Goal: Task Accomplishment & Management: Manage account settings

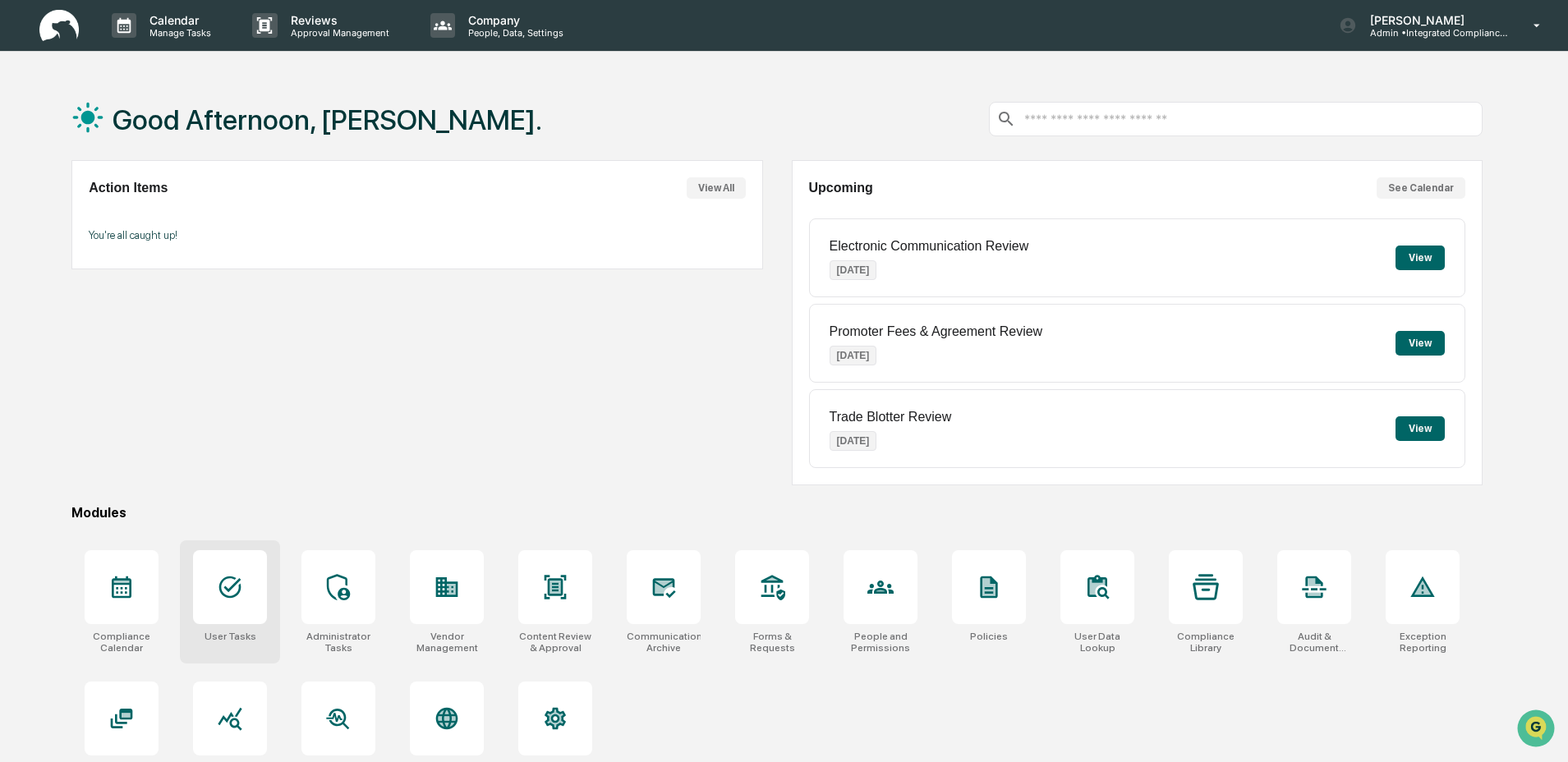
click at [256, 605] on div at bounding box center [230, 586] width 74 height 74
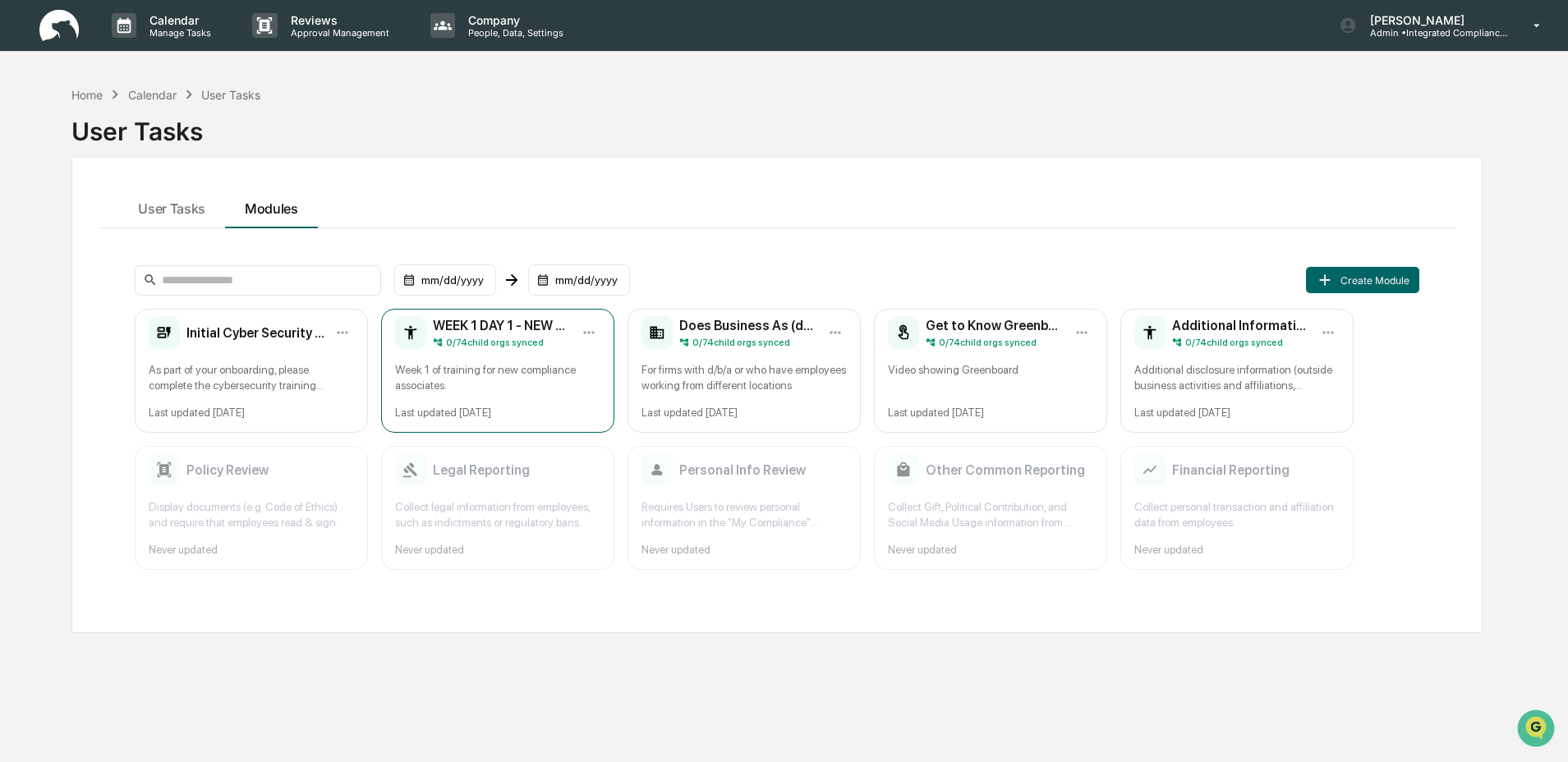
click at [456, 398] on div "WEEK 1 DAY 1 - NEW EMPLOYEE TRAINING 0 / 74 child orgs synced Week 1 of trainin…" at bounding box center [497, 371] width 233 height 124
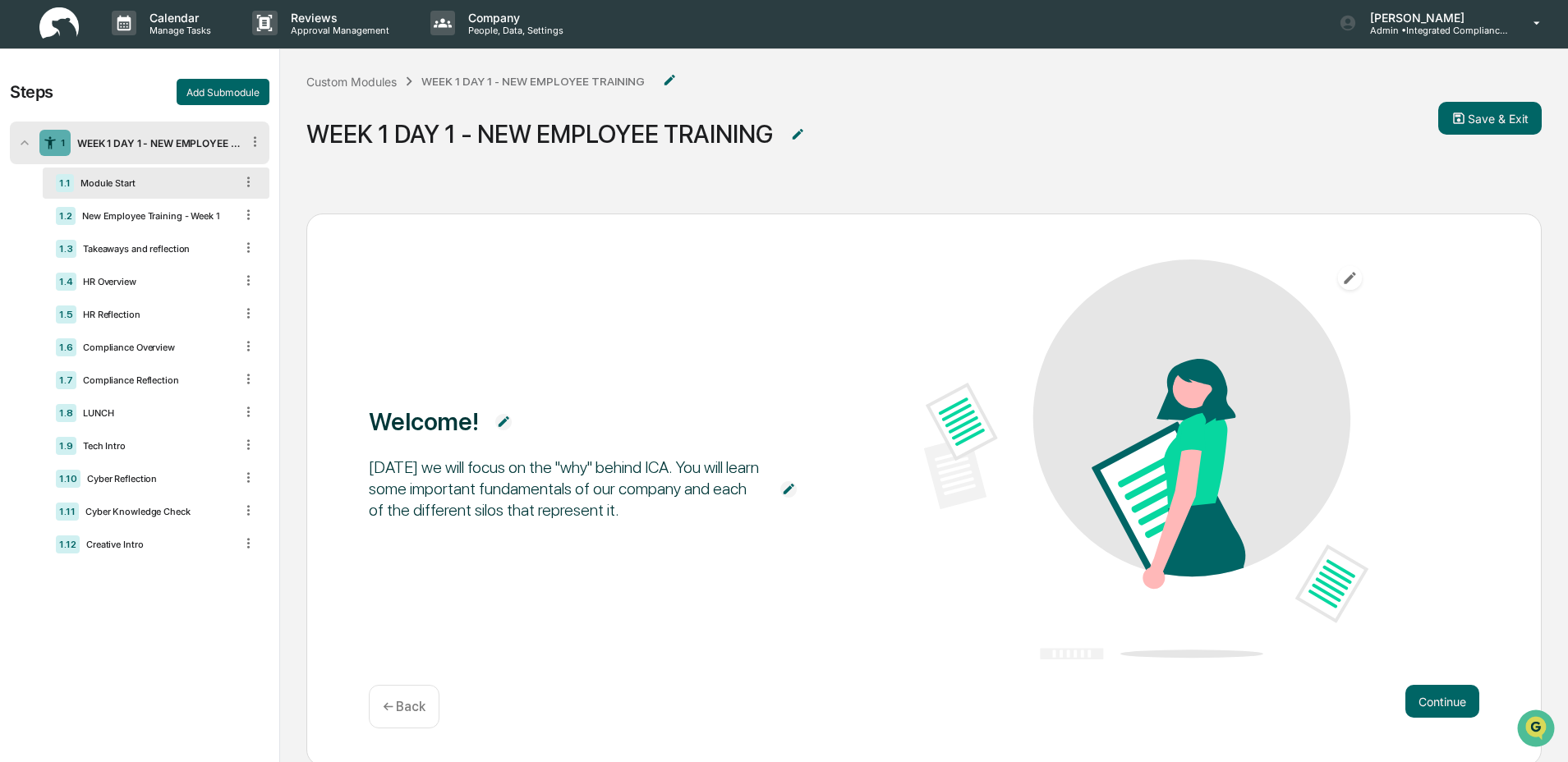
scroll to position [3, 0]
click at [135, 219] on div "New Employee Training - Week 1" at bounding box center [154, 215] width 158 height 12
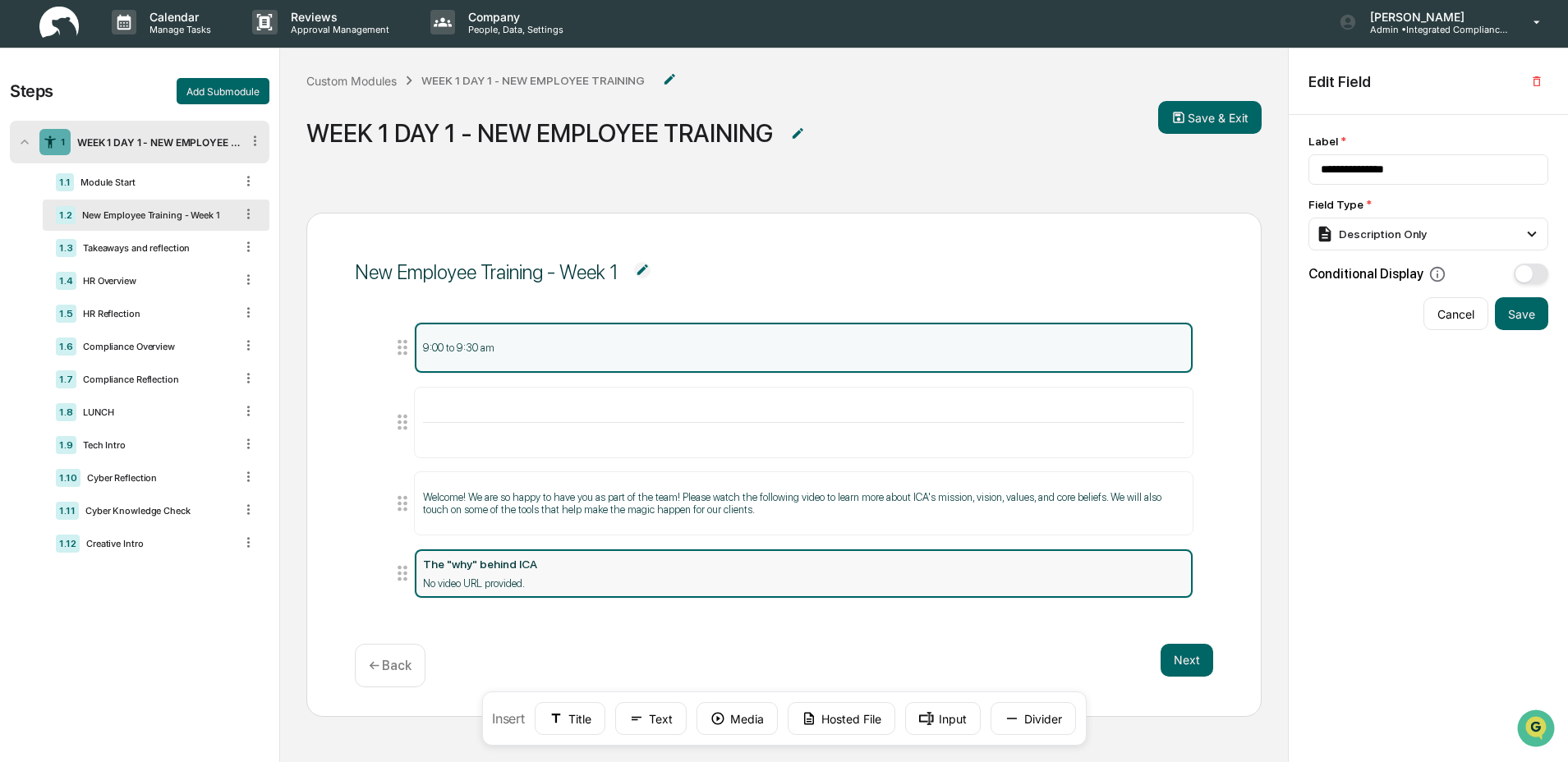
click at [595, 579] on div "No video URL provided." at bounding box center [803, 583] width 762 height 12
type input "**********"
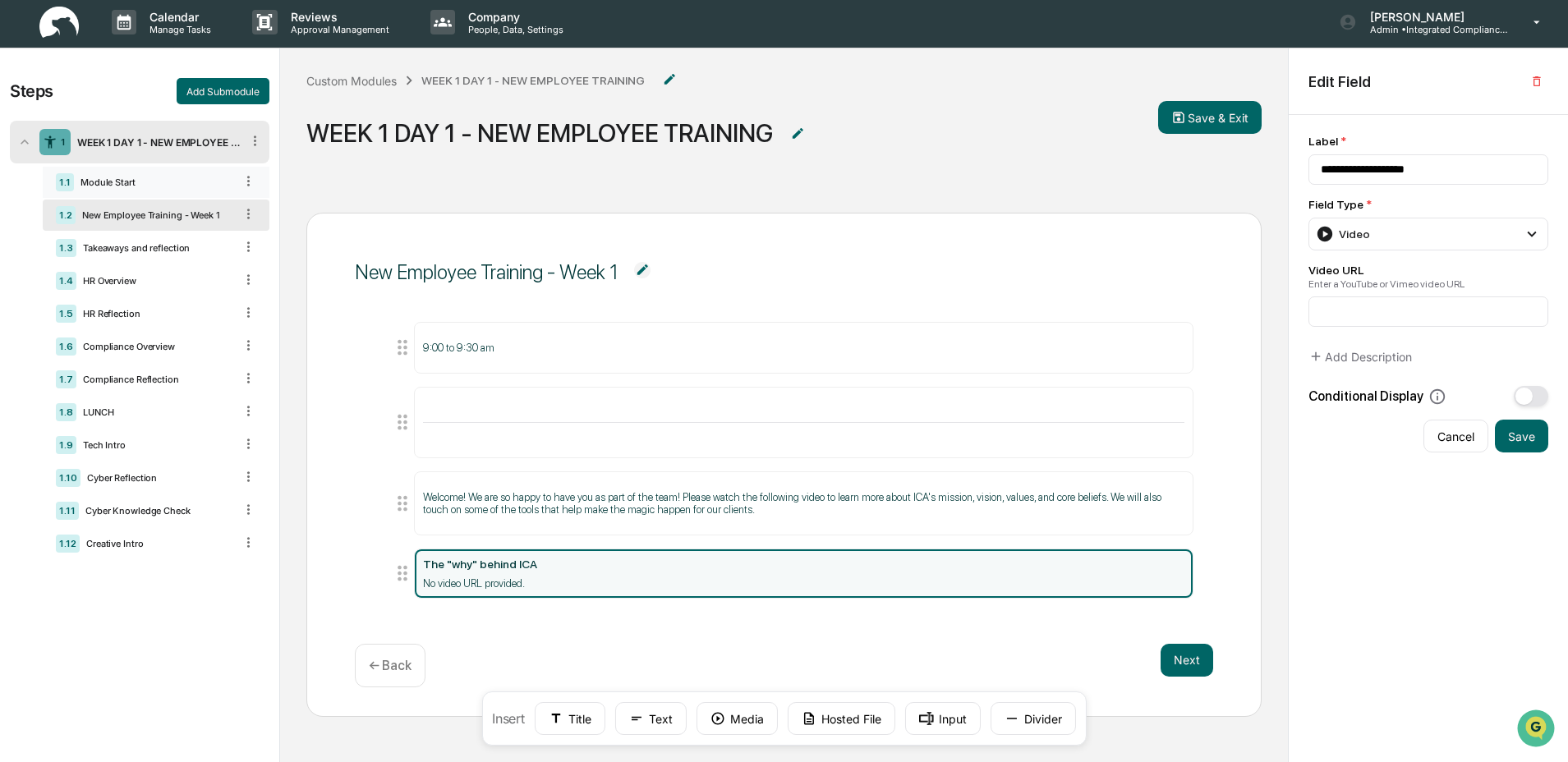
click at [196, 179] on div "Module Start" at bounding box center [153, 182] width 160 height 12
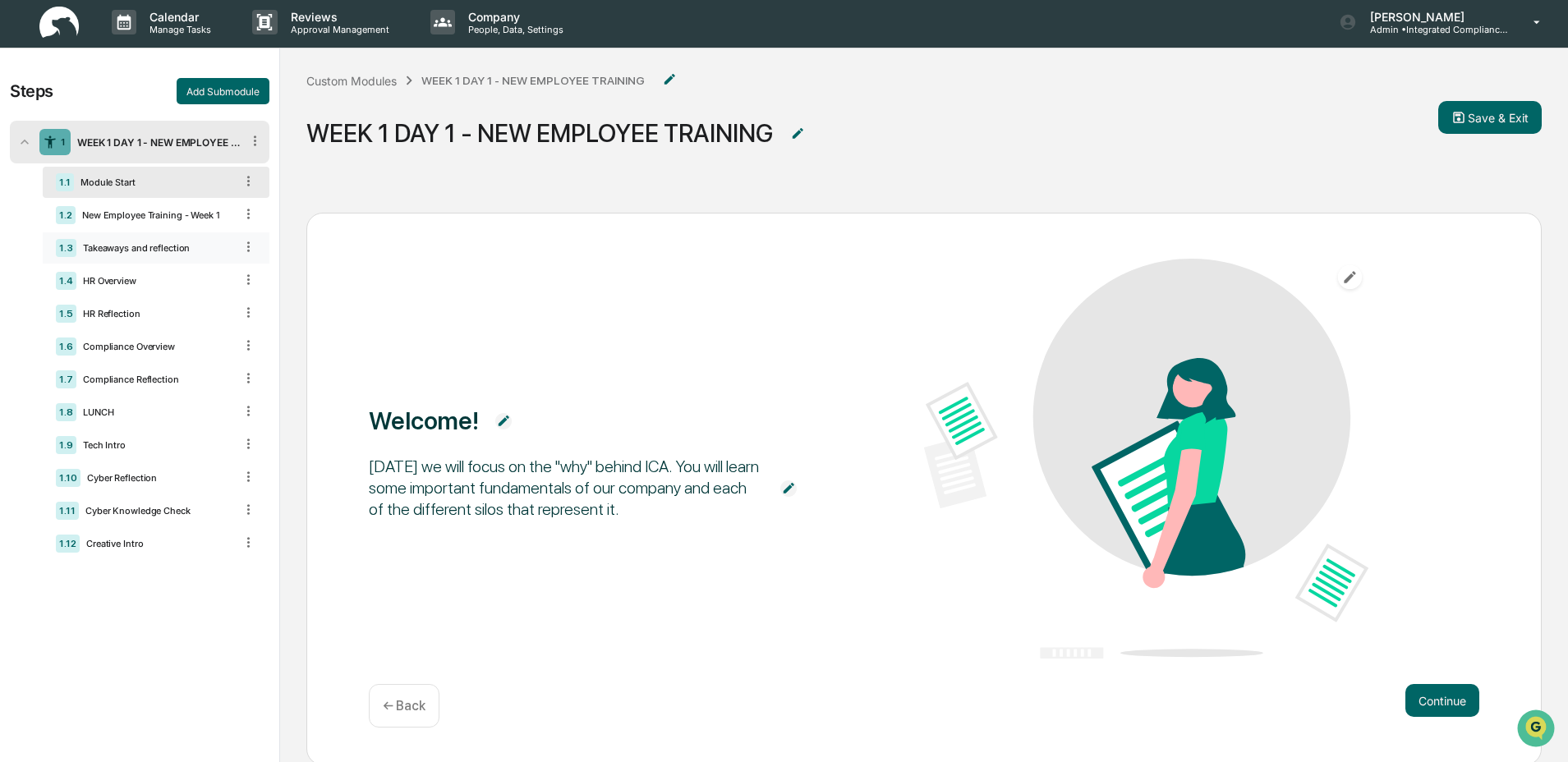
click at [167, 253] on div "Takeaways and reflection" at bounding box center [155, 248] width 157 height 12
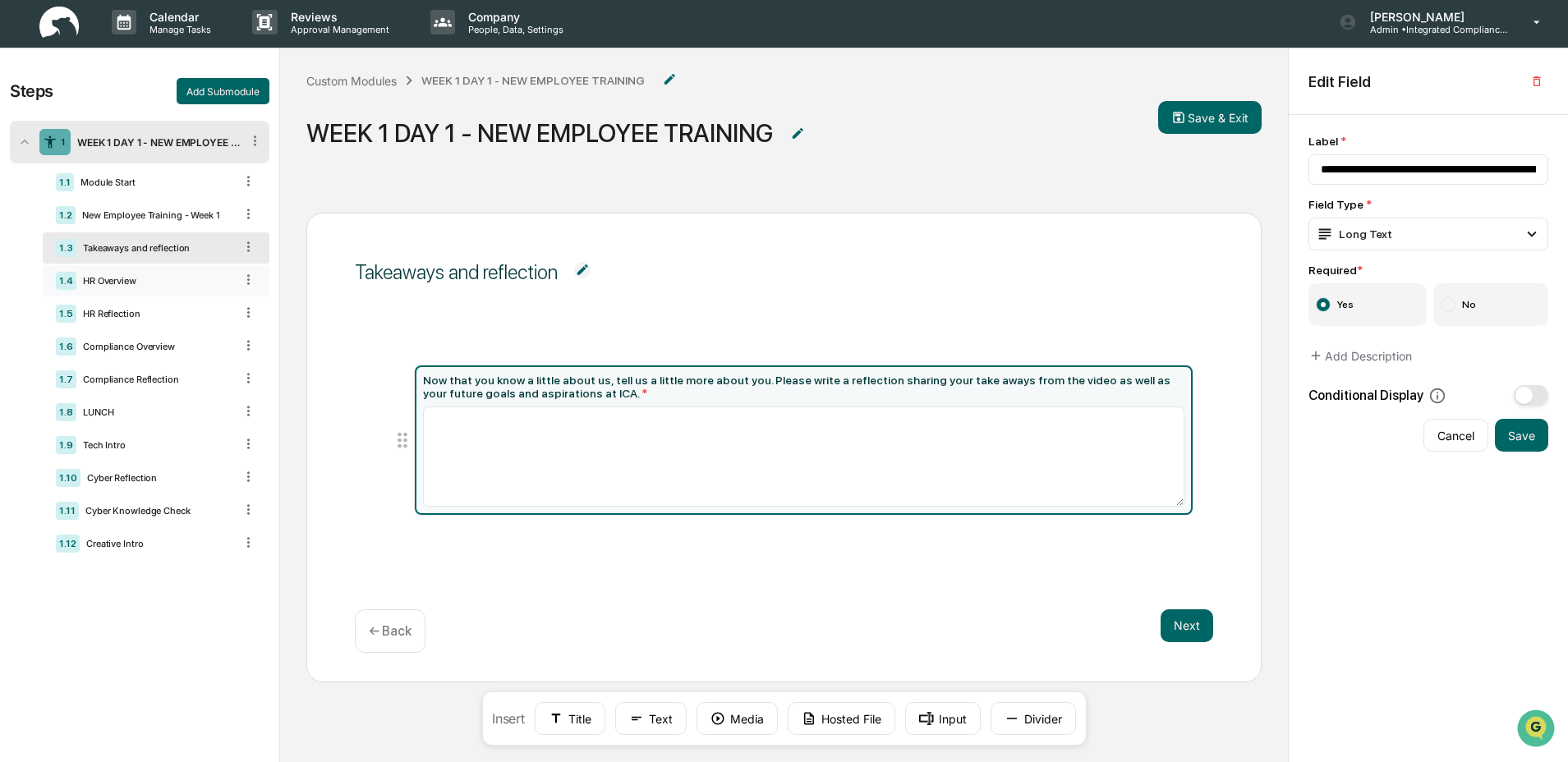
click at [181, 282] on div "HR Overview" at bounding box center [155, 281] width 157 height 12
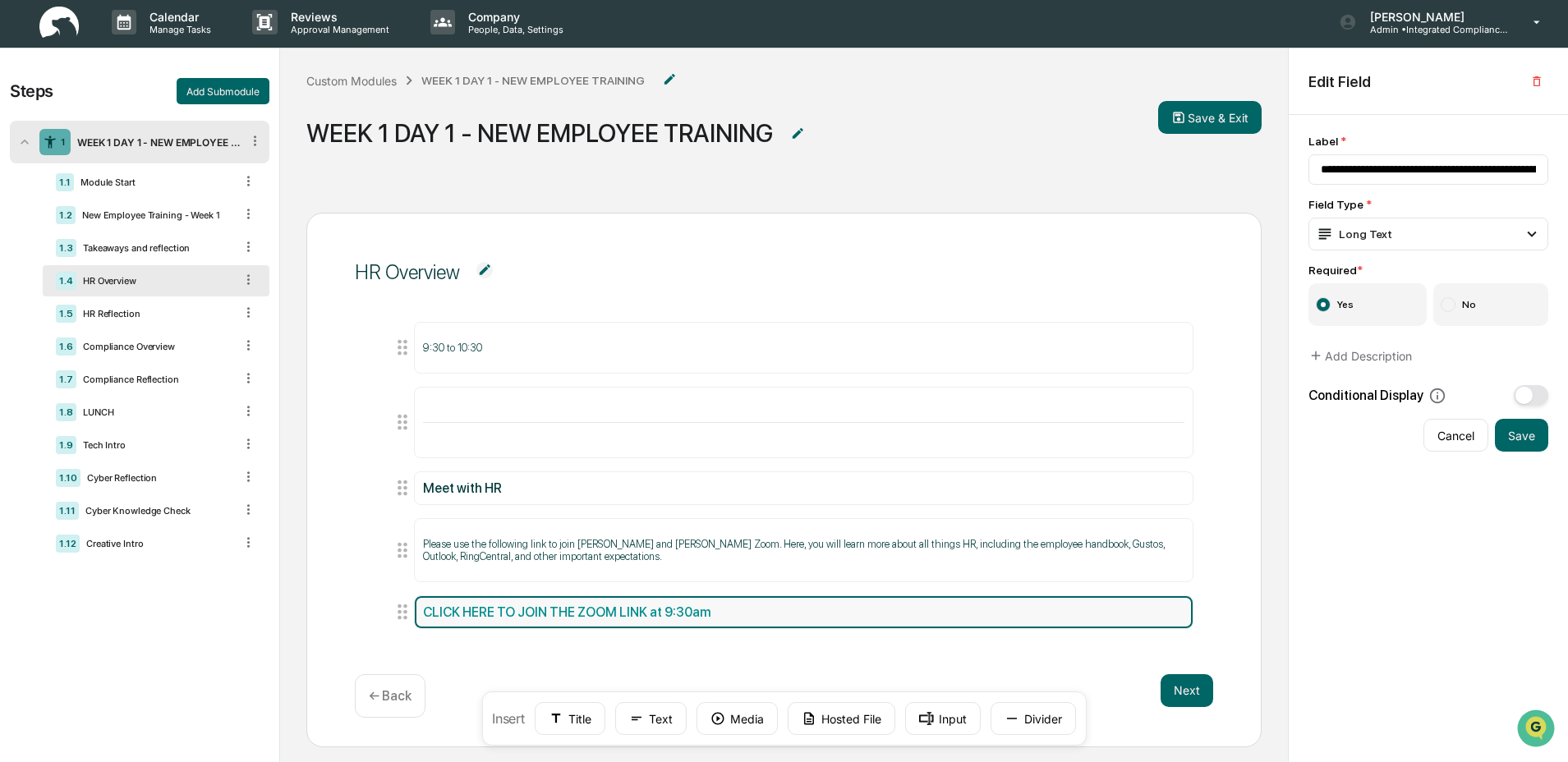
click at [847, 620] on div "CLICK HERE TO JOIN THE ZOOM LINK at 9:30am" at bounding box center [804, 612] width 778 height 32
type input "**********"
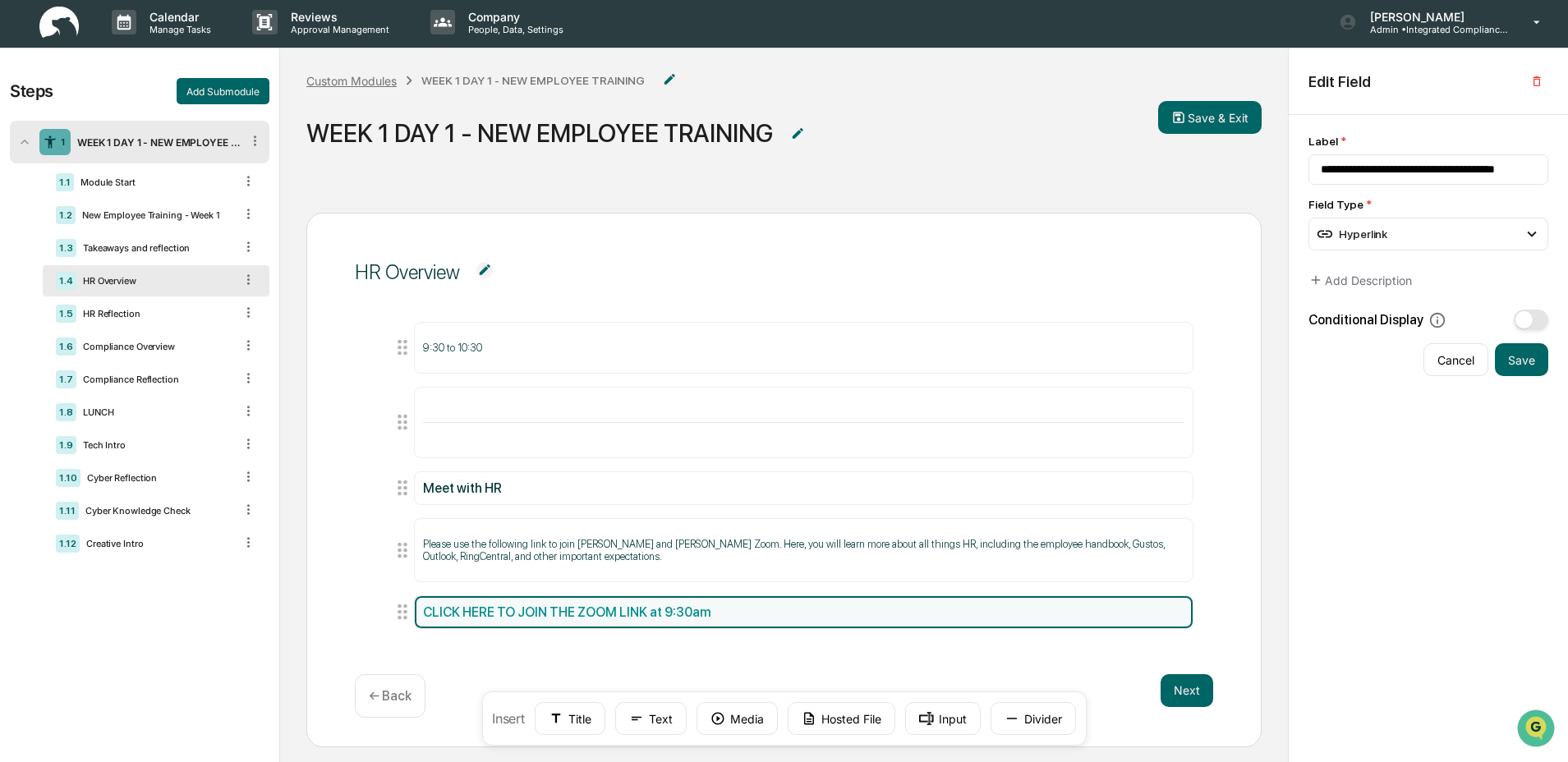
click at [334, 83] on div "Custom Modules" at bounding box center [351, 80] width 90 height 14
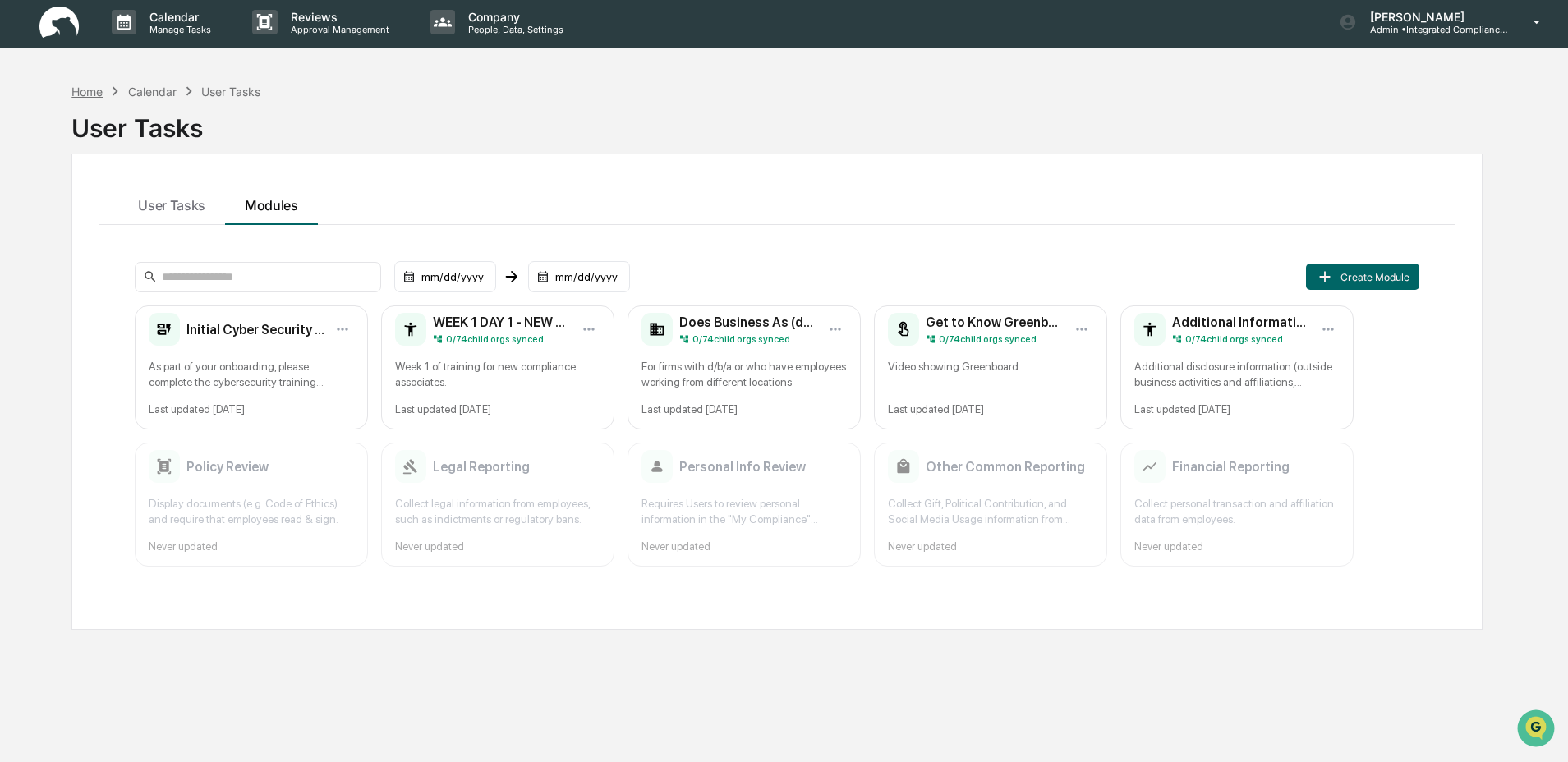
click at [85, 88] on div "Home" at bounding box center [87, 91] width 31 height 14
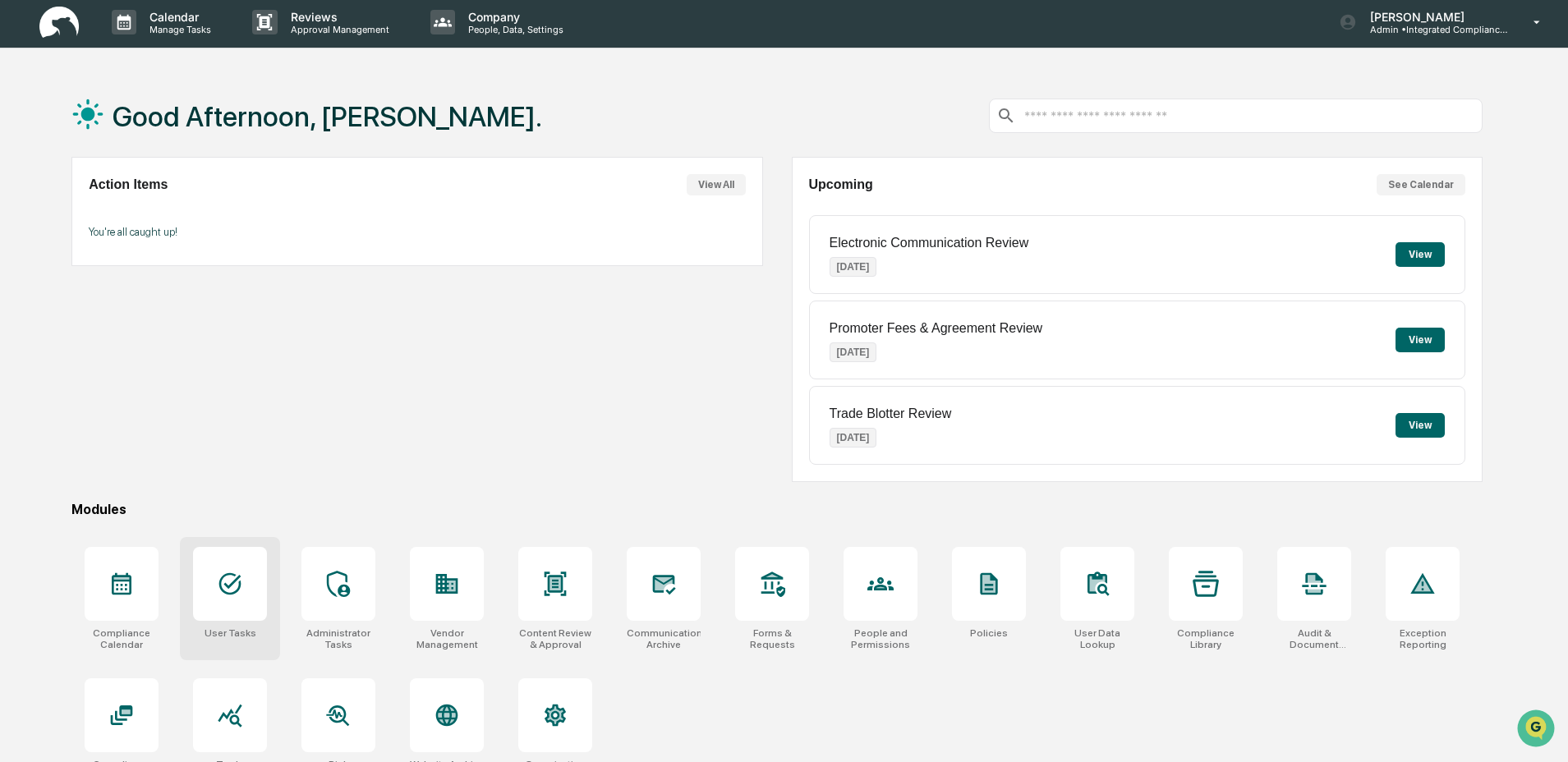
click at [242, 596] on icon at bounding box center [230, 584] width 27 height 27
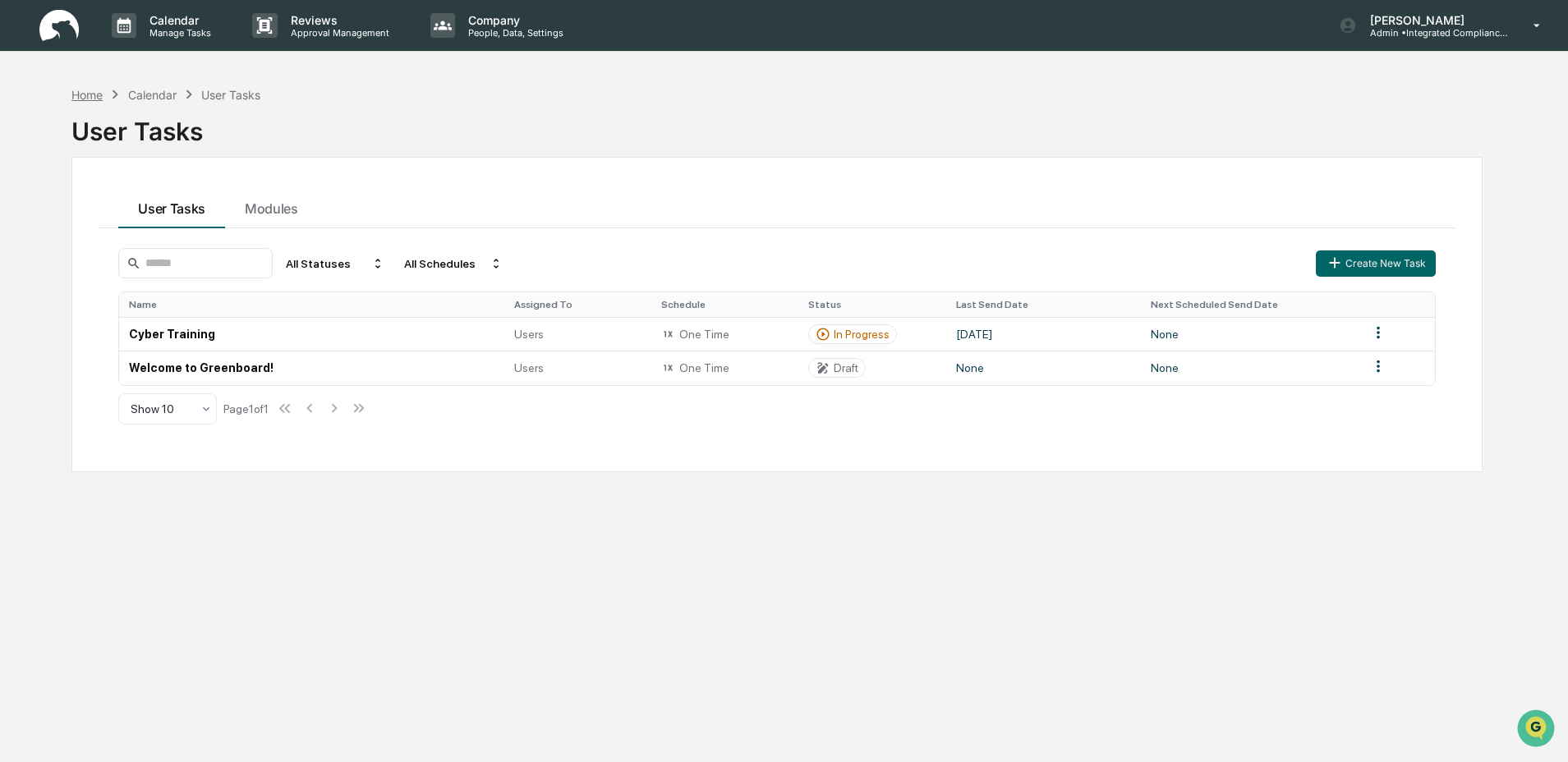
click at [94, 96] on div "Home" at bounding box center [87, 94] width 31 height 14
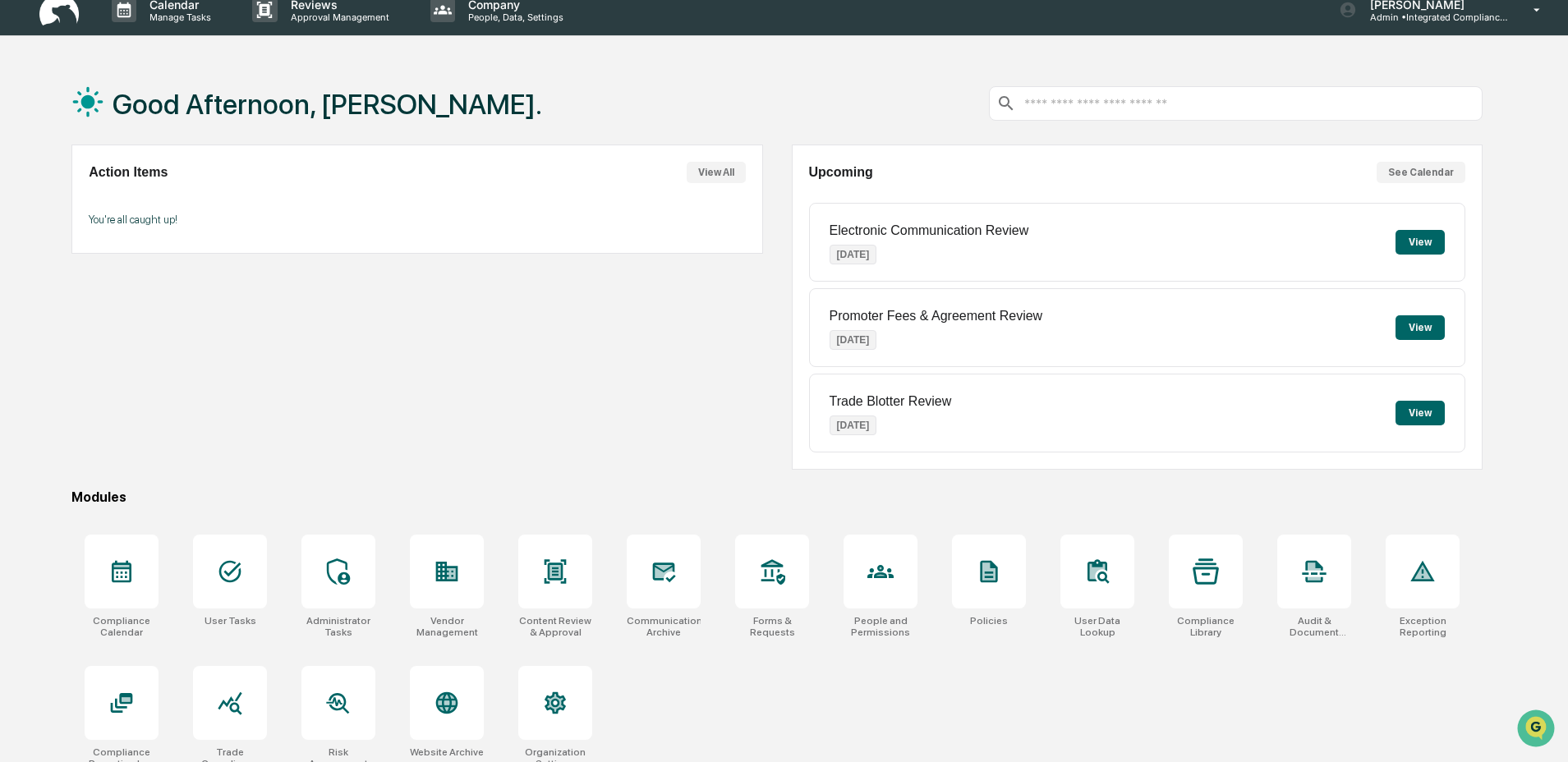
scroll to position [17, 0]
click at [535, 586] on div at bounding box center [554, 570] width 74 height 74
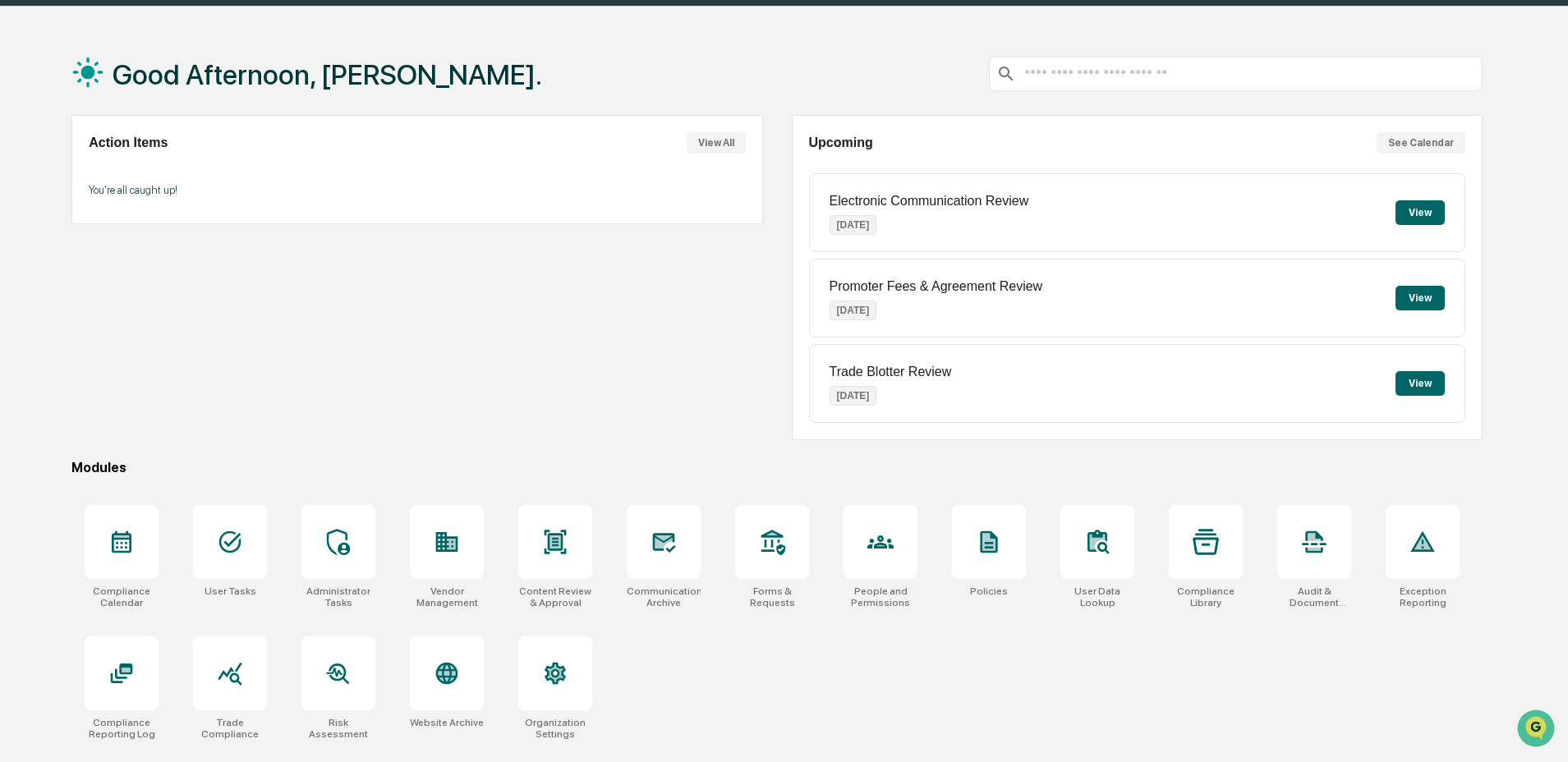
scroll to position [78, 0]
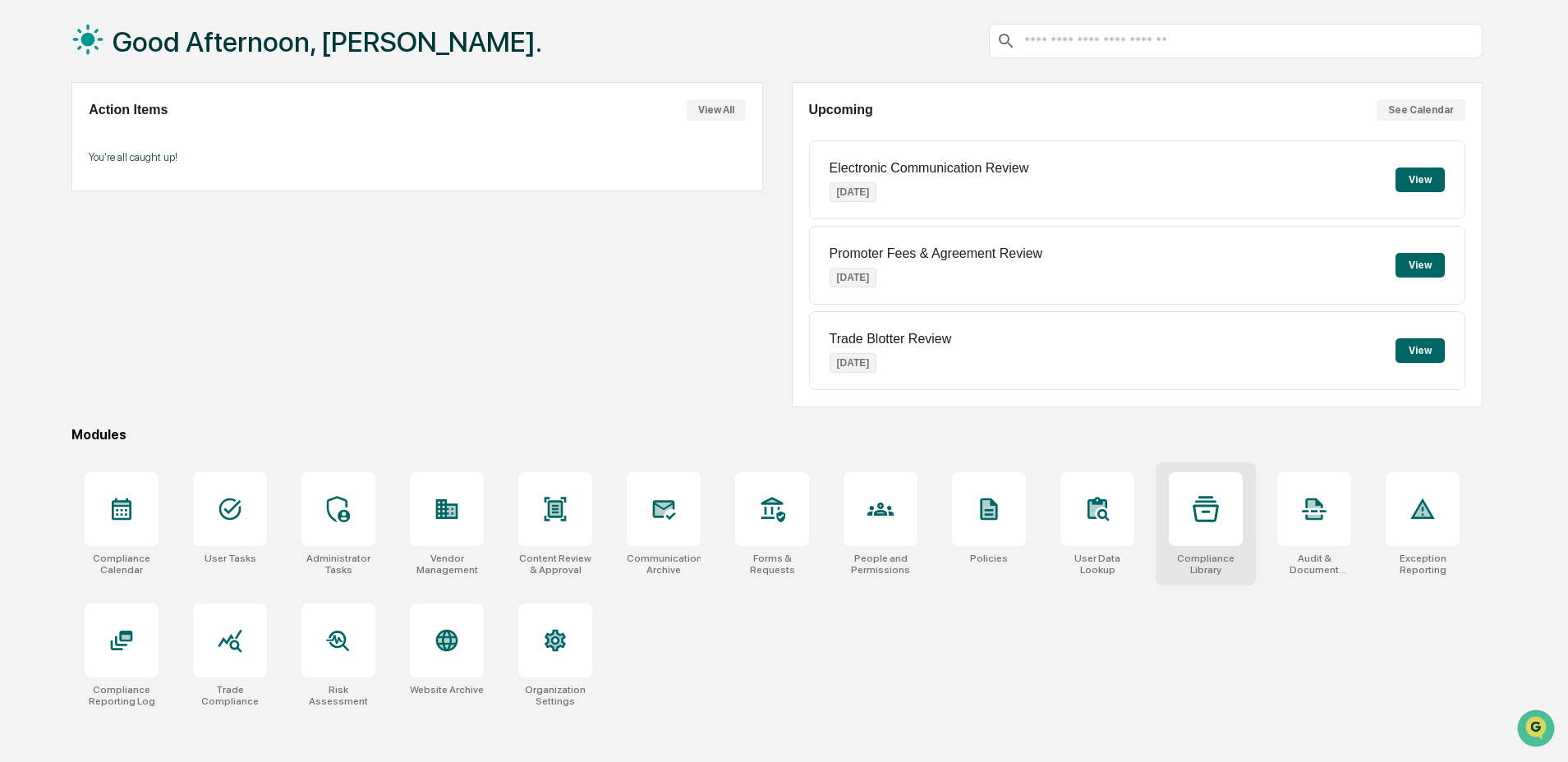
click at [1183, 526] on div at bounding box center [1205, 509] width 74 height 74
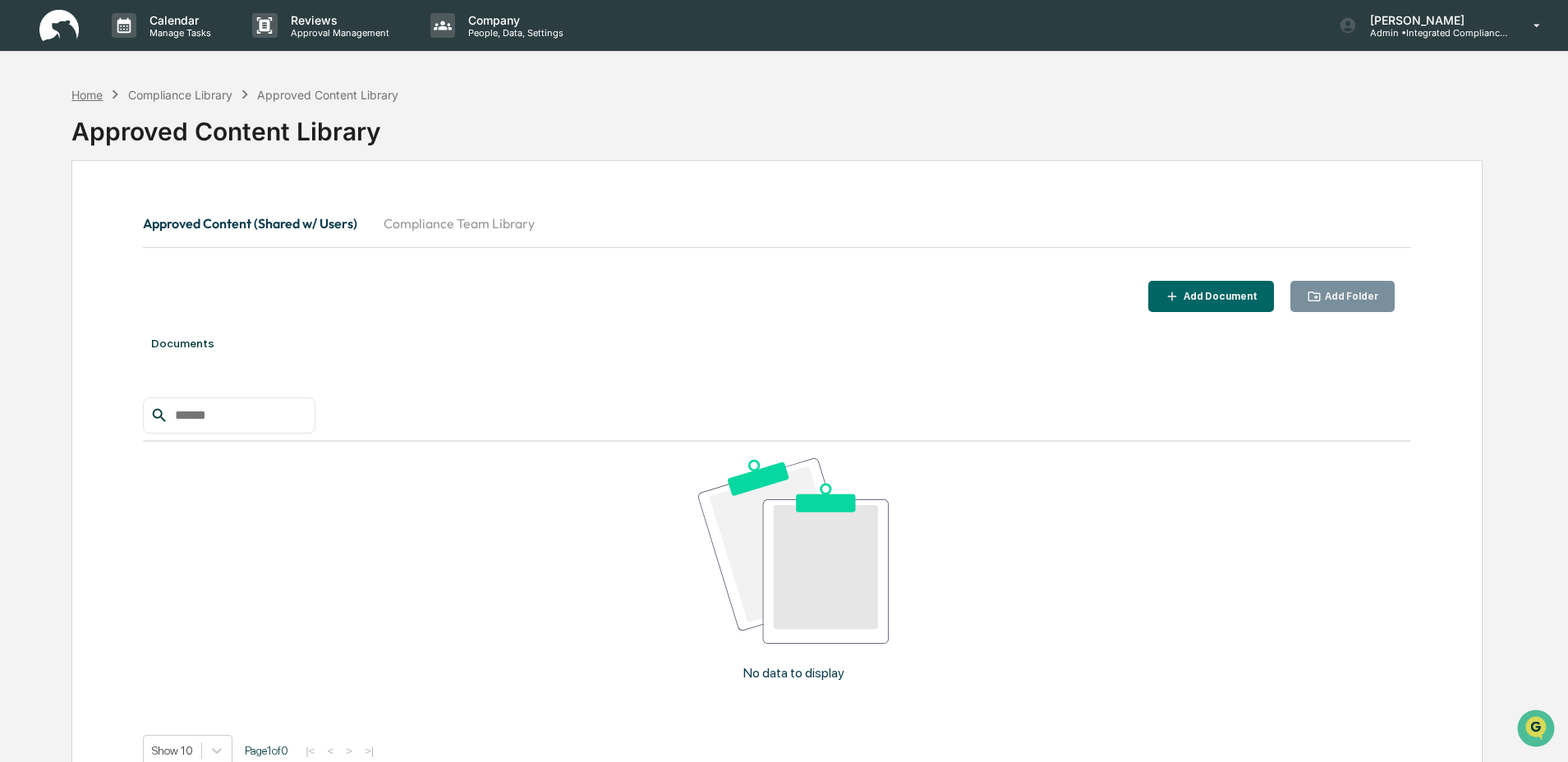
click at [92, 95] on div "Home" at bounding box center [87, 94] width 31 height 14
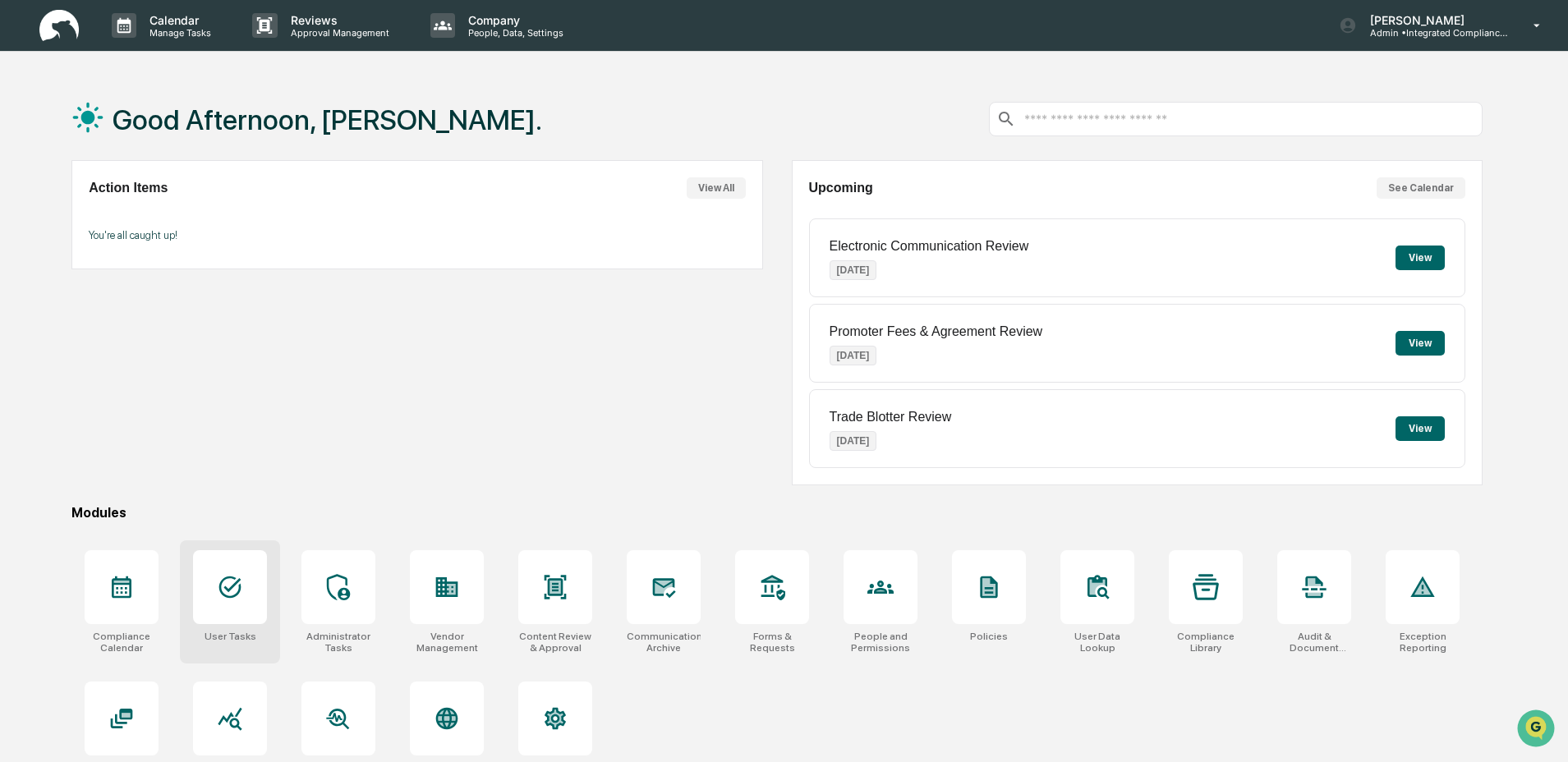
click at [228, 593] on icon at bounding box center [230, 587] width 27 height 27
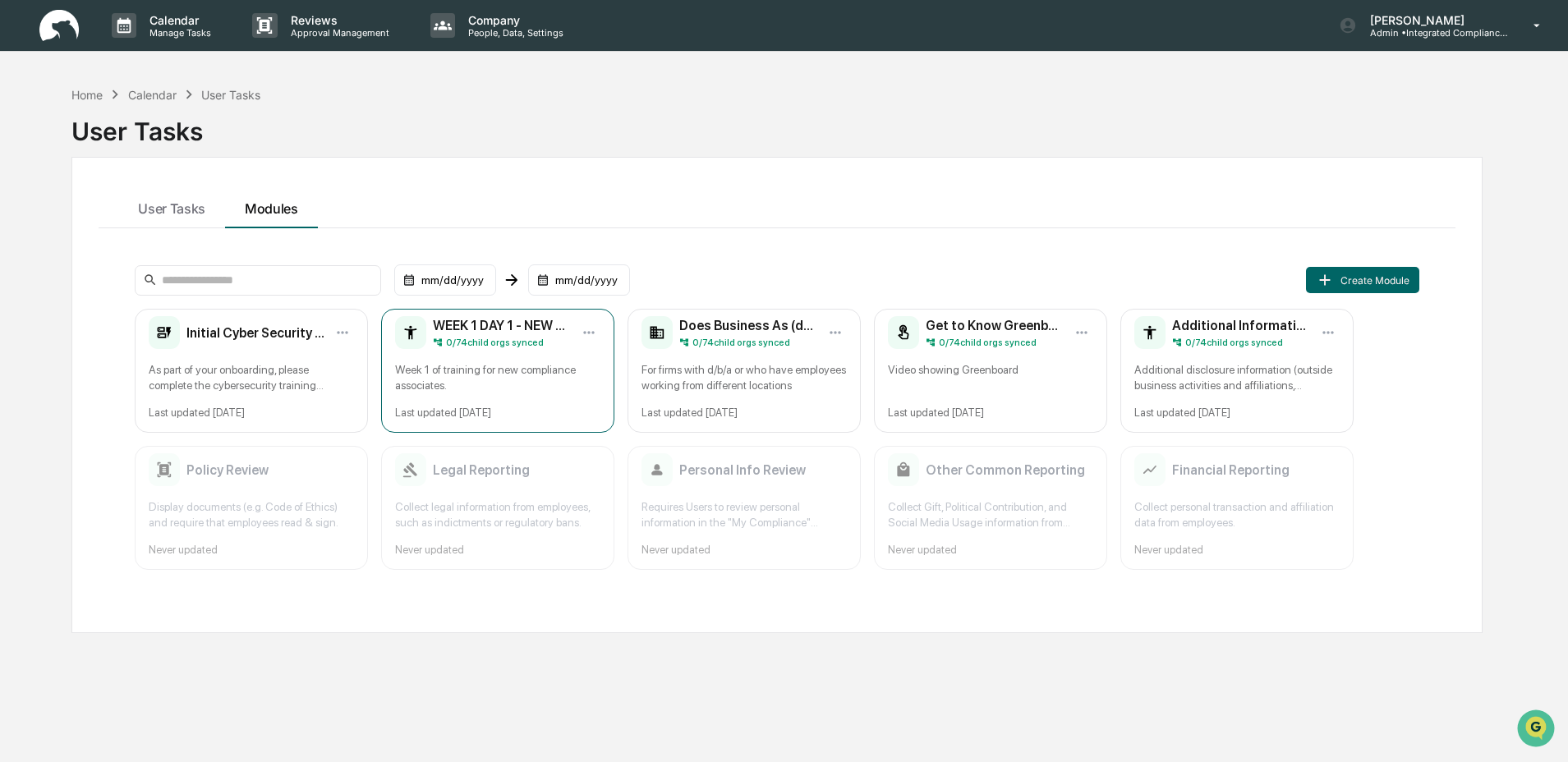
click at [491, 381] on div "Week 1 of training for new compliance associates." at bounding box center [498, 378] width 206 height 31
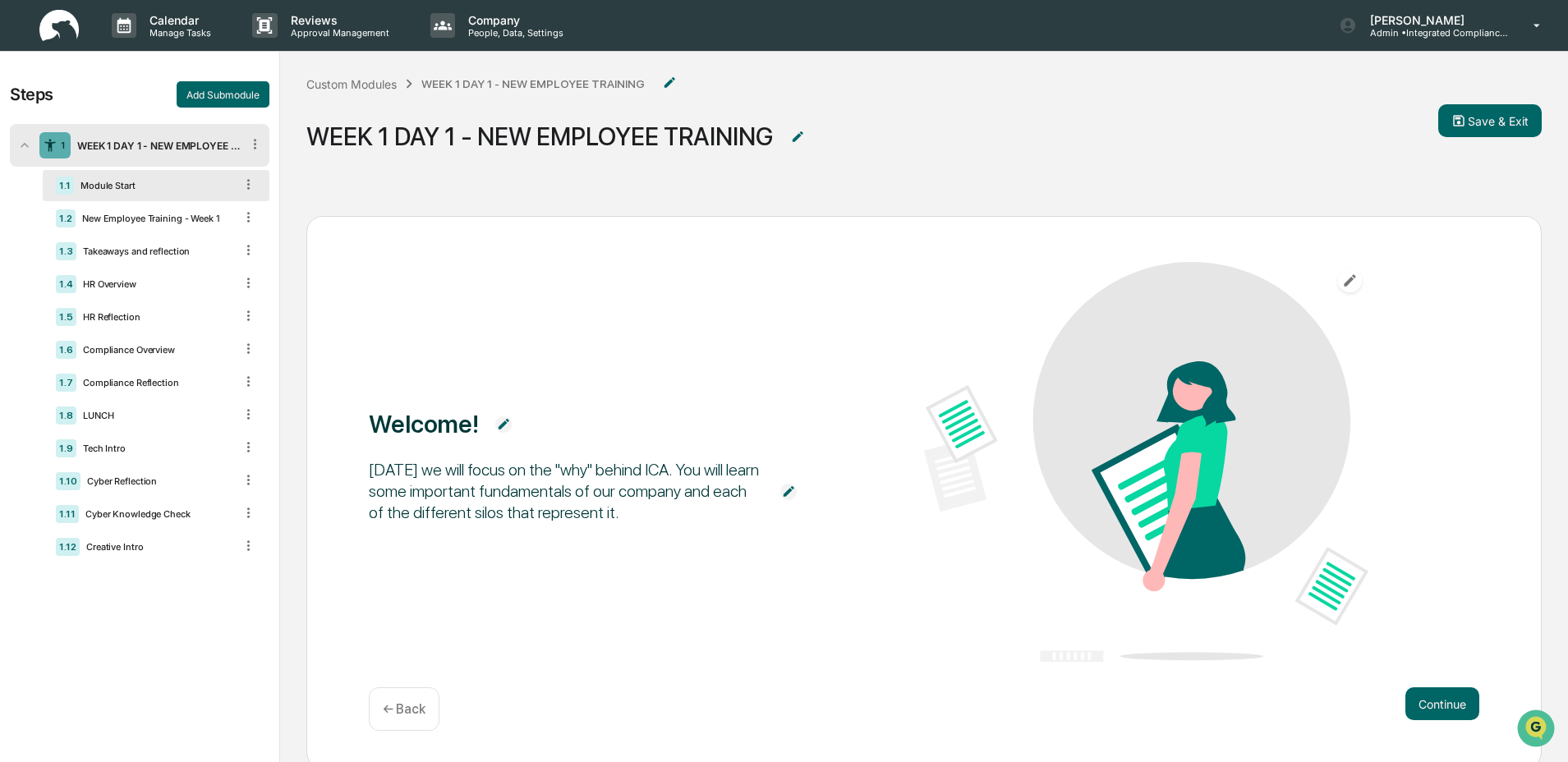
click at [64, 37] on img at bounding box center [60, 26] width 40 height 32
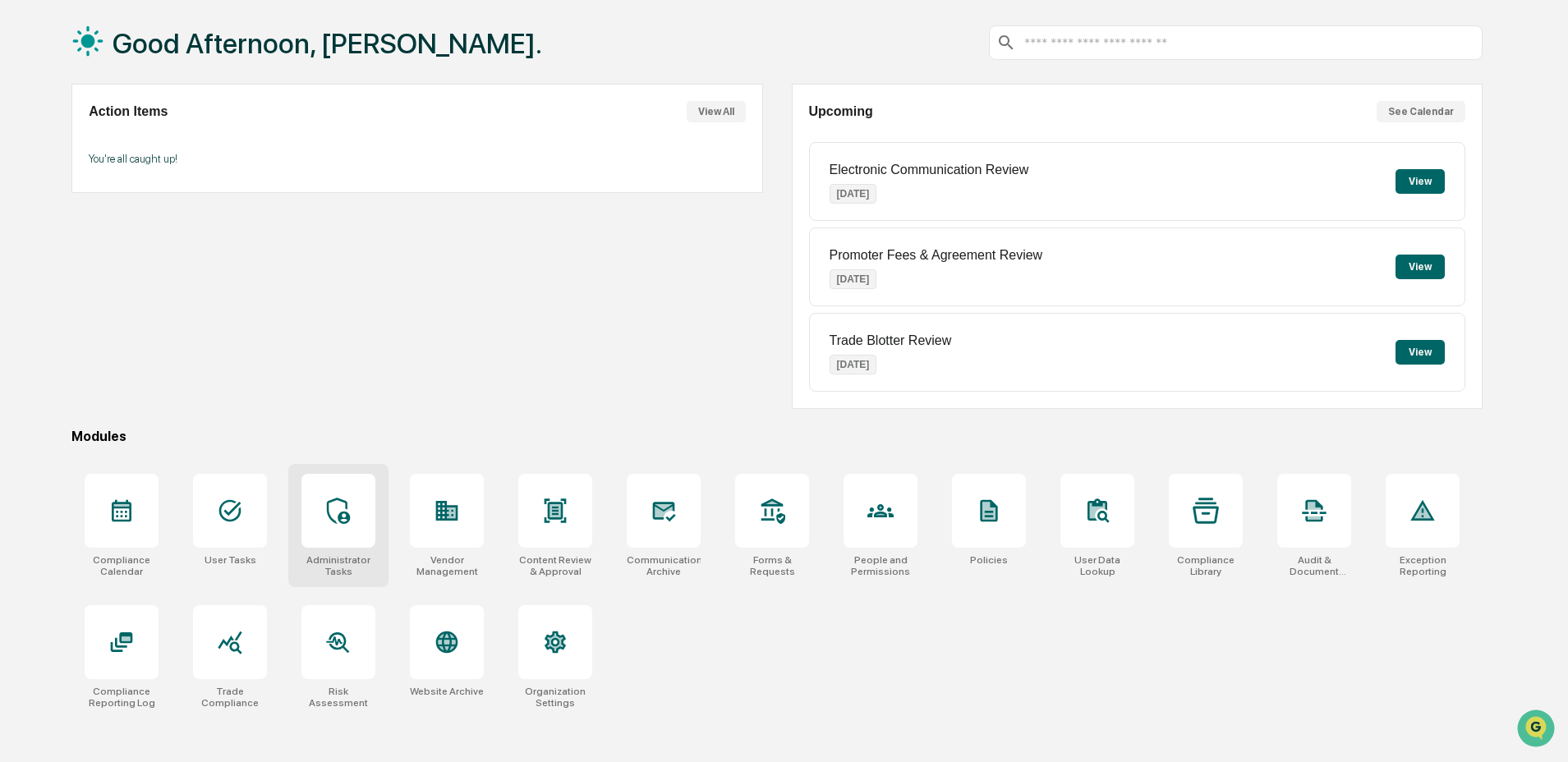
scroll to position [78, 0]
click at [138, 538] on div at bounding box center [121, 509] width 74 height 74
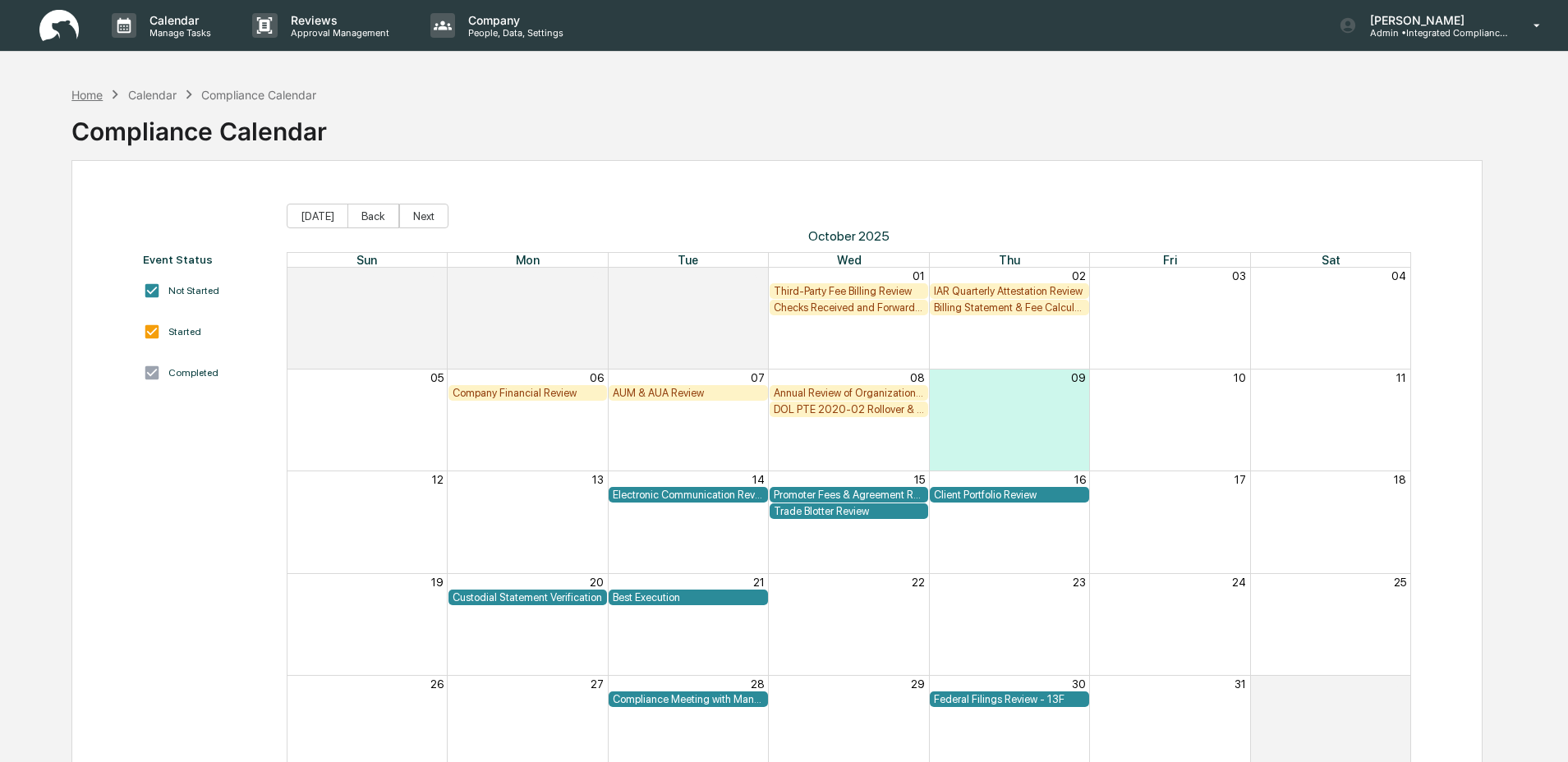
click at [83, 97] on div "Home" at bounding box center [87, 94] width 31 height 14
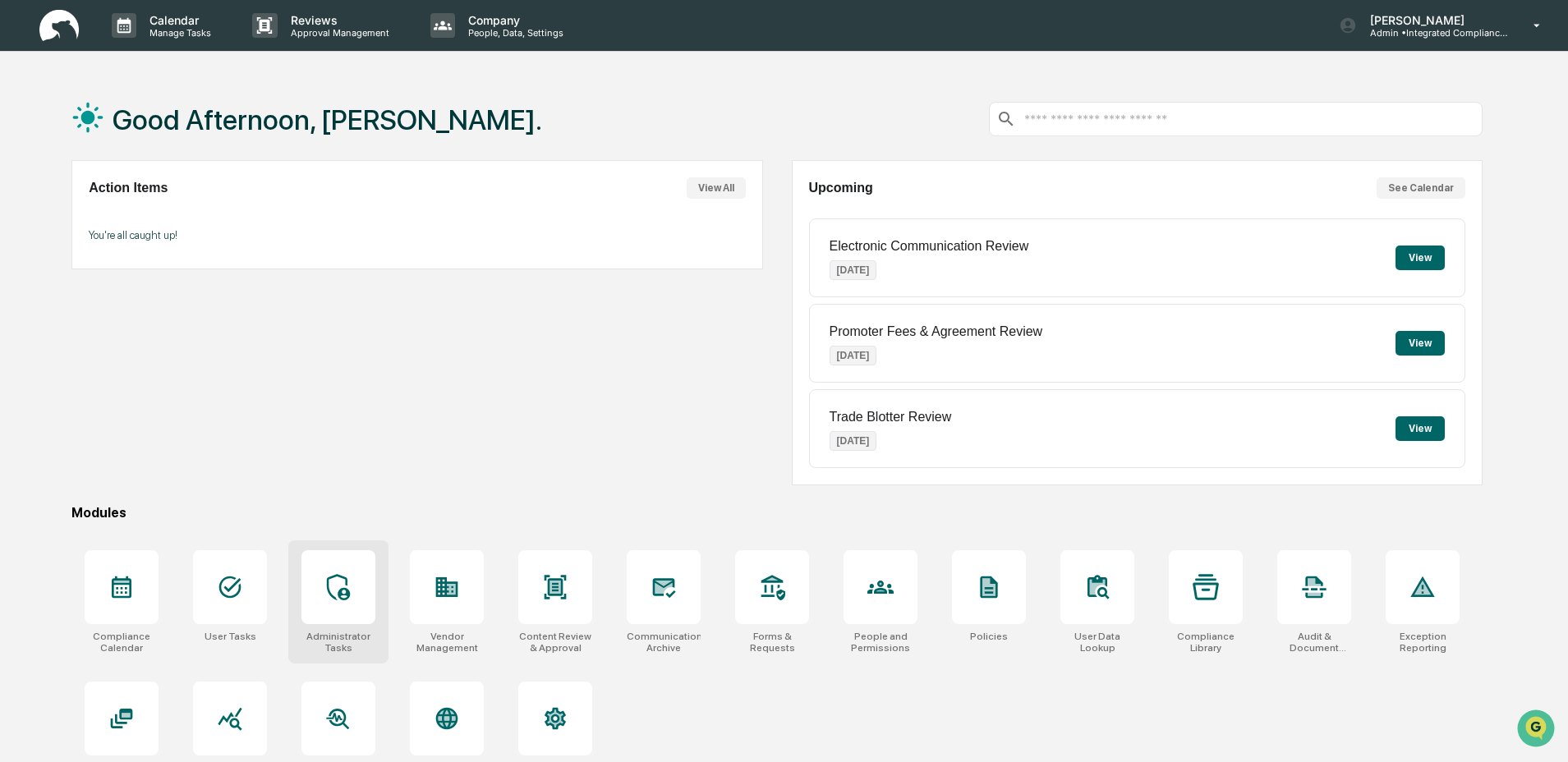
click at [351, 592] on div at bounding box center [338, 586] width 74 height 74
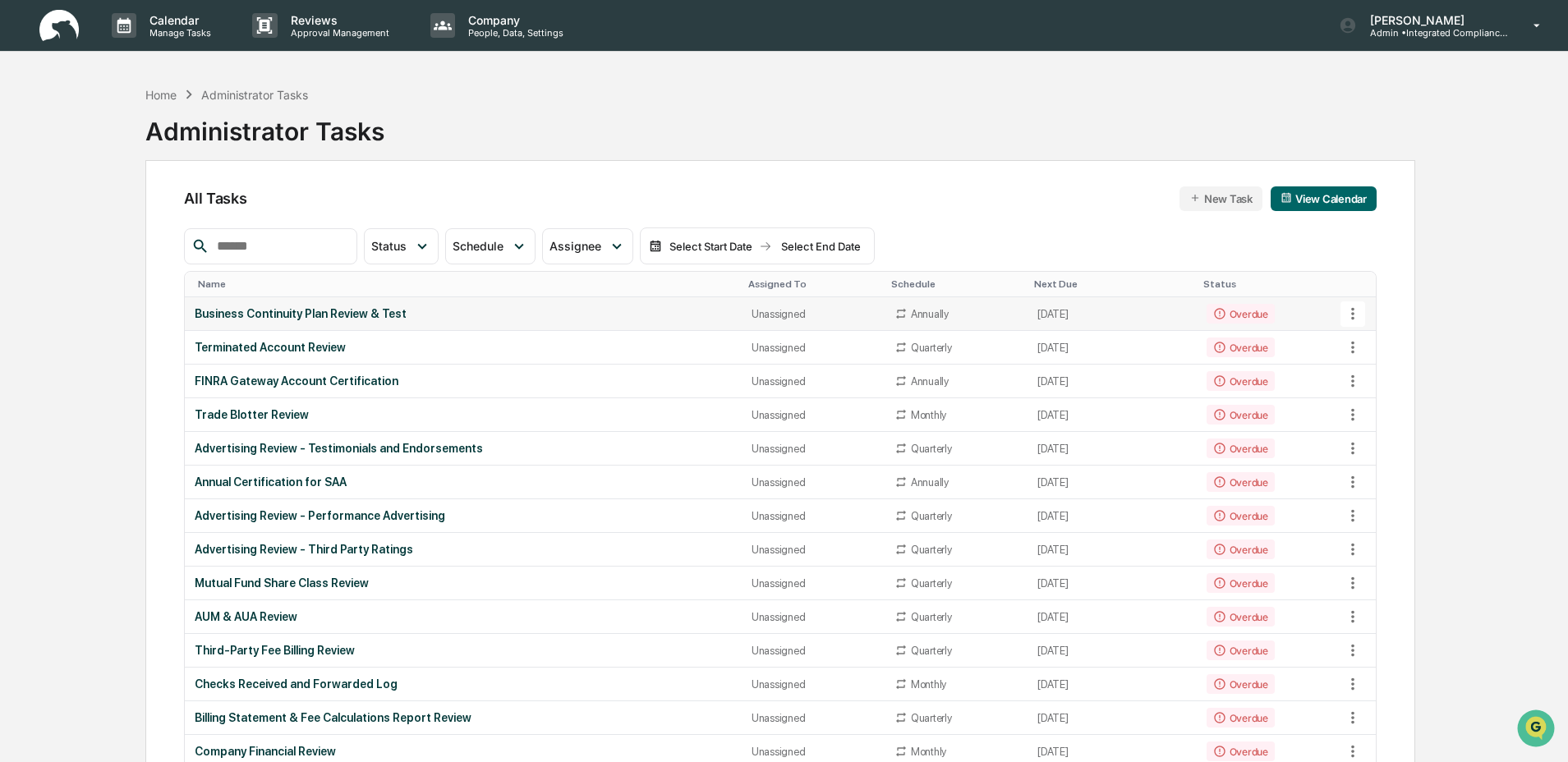
click at [409, 320] on div "Business Continuity Plan Review & Test" at bounding box center [463, 314] width 537 height 13
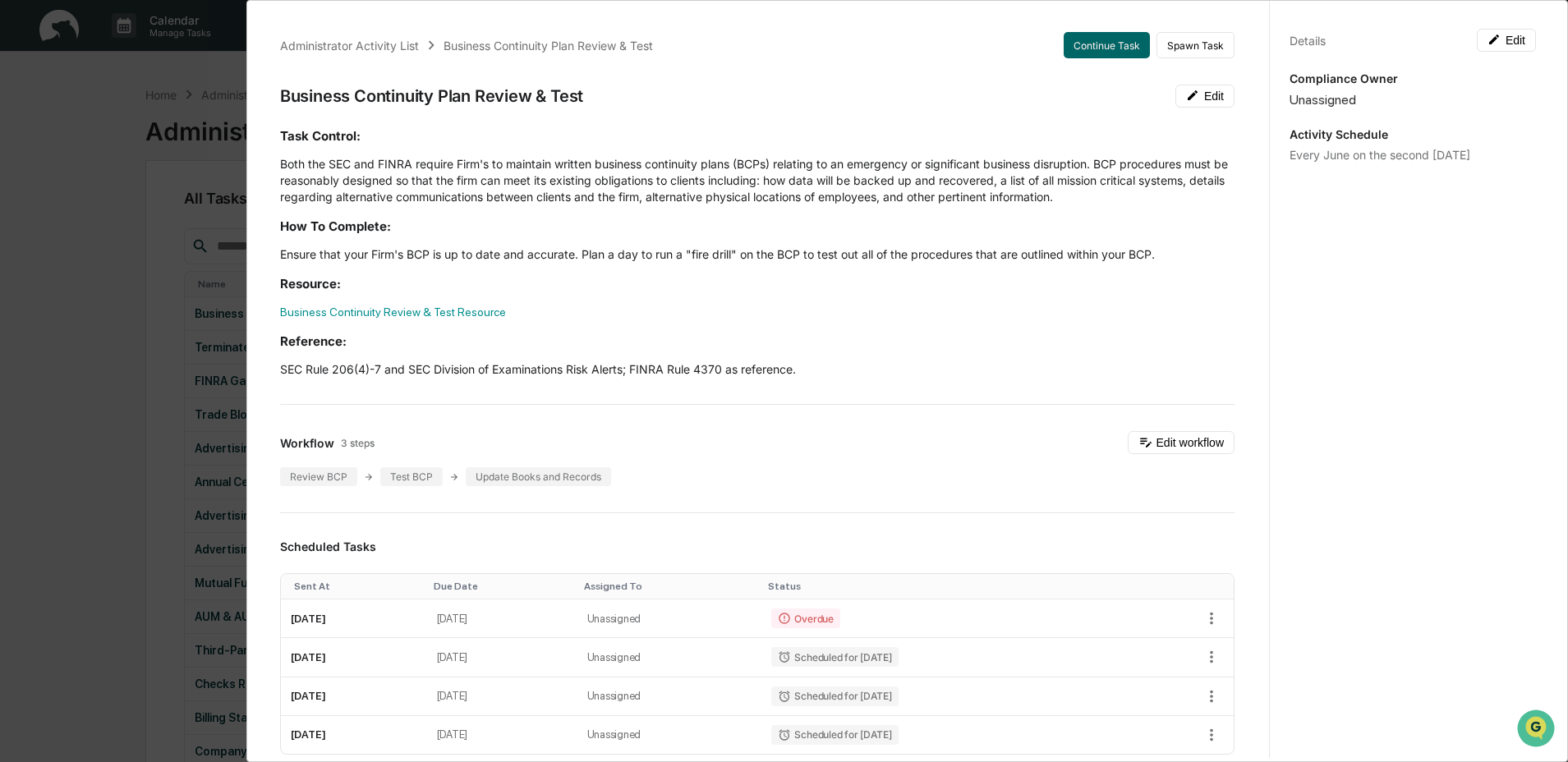
click at [142, 311] on div "Administrator Activity List Business Continuity Plan Review & Test Continue Tas…" at bounding box center [784, 381] width 1568 height 762
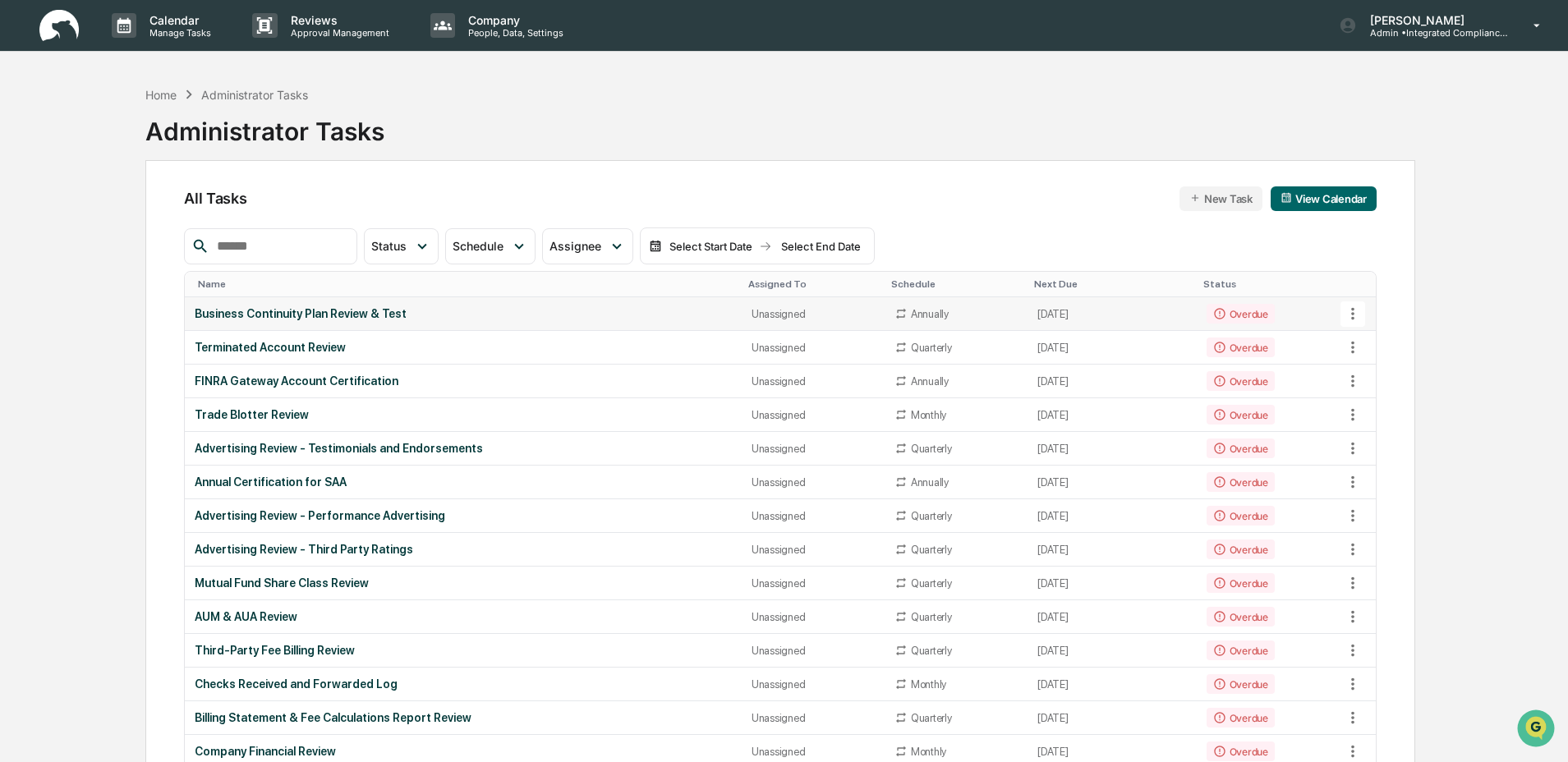
click at [372, 324] on td "Business Continuity Plan Review & Test" at bounding box center [463, 314] width 557 height 34
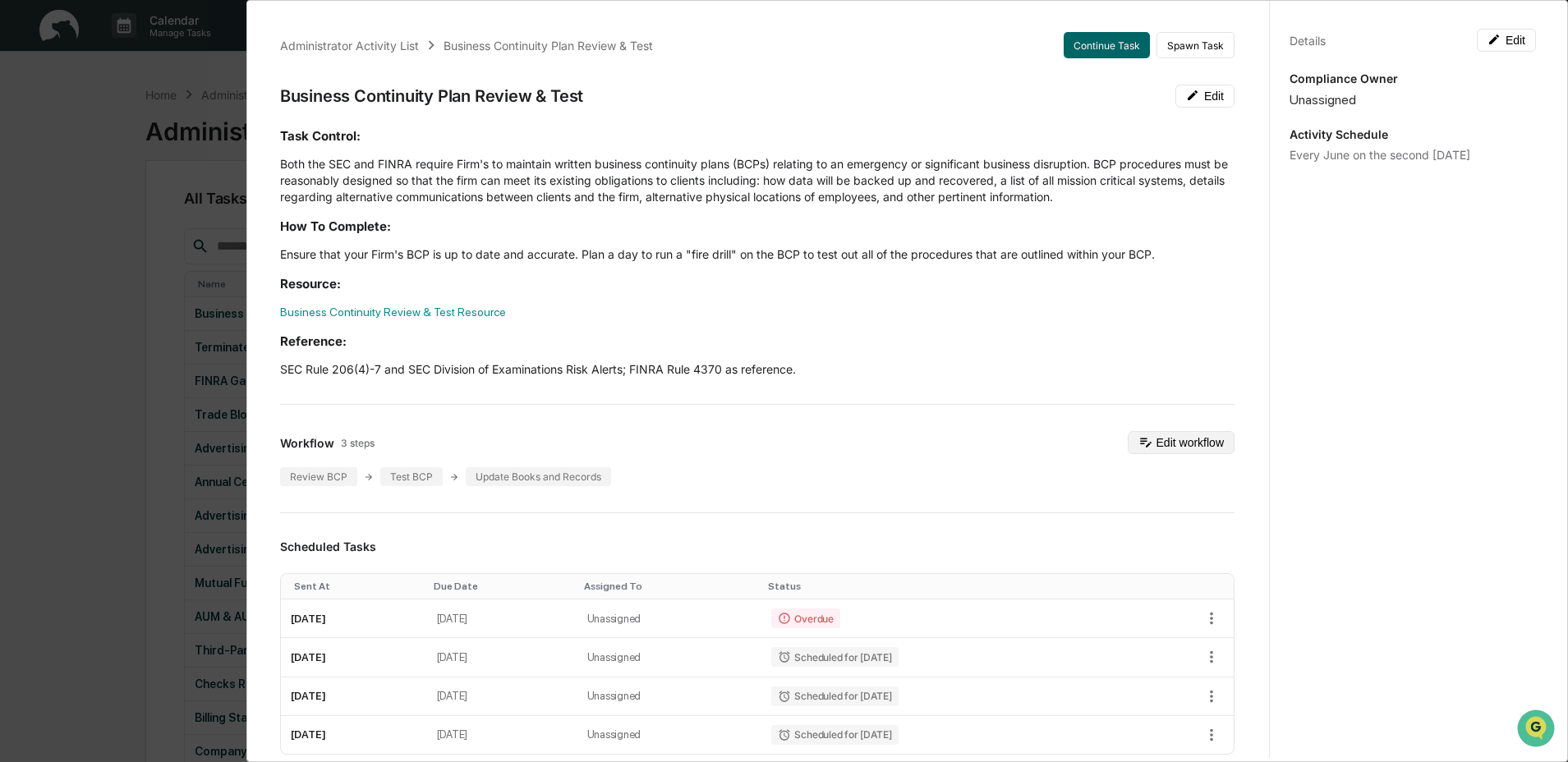
click at [1149, 433] on button "Edit workflow" at bounding box center [1181, 442] width 107 height 23
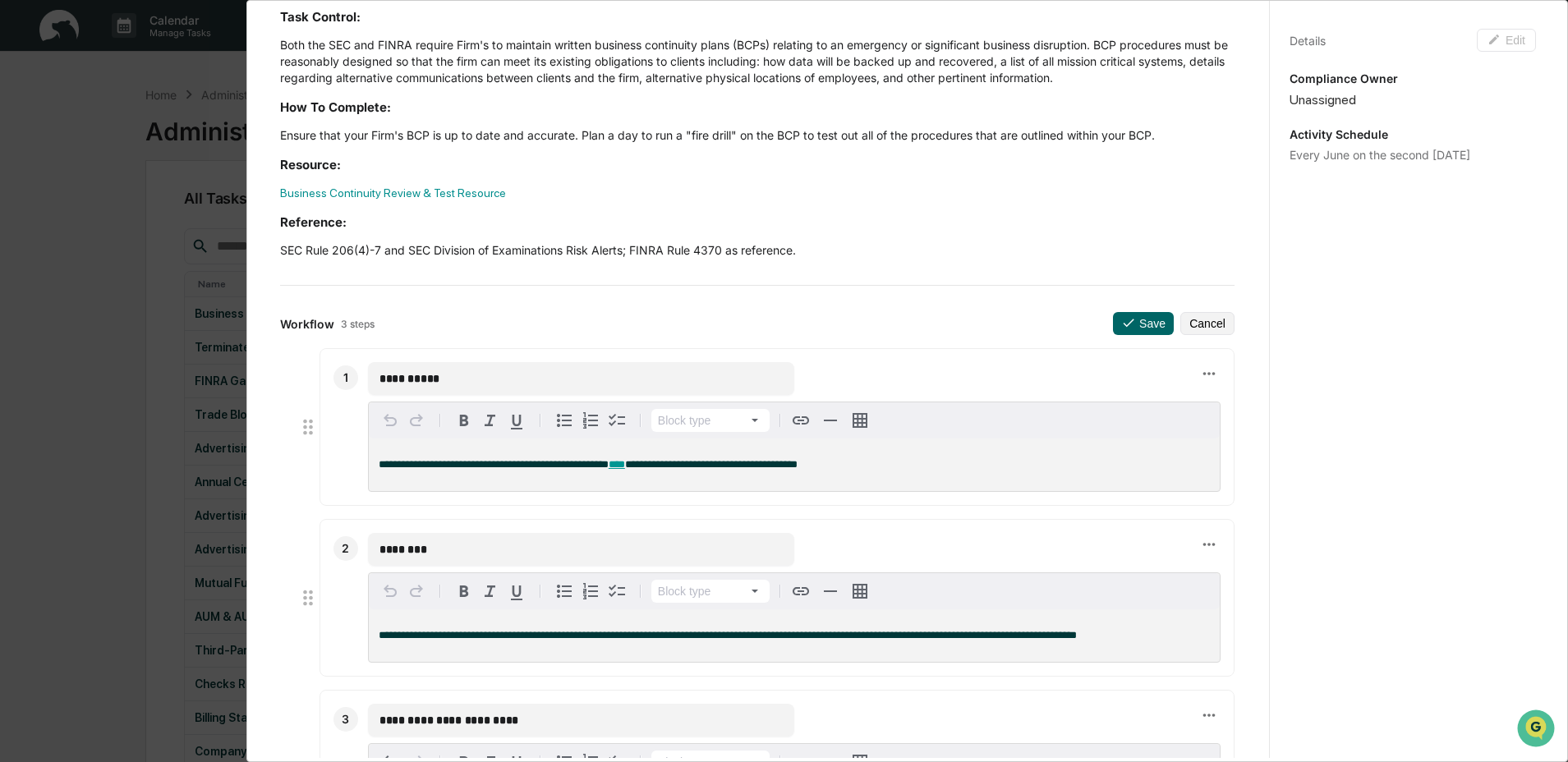
scroll to position [123, 0]
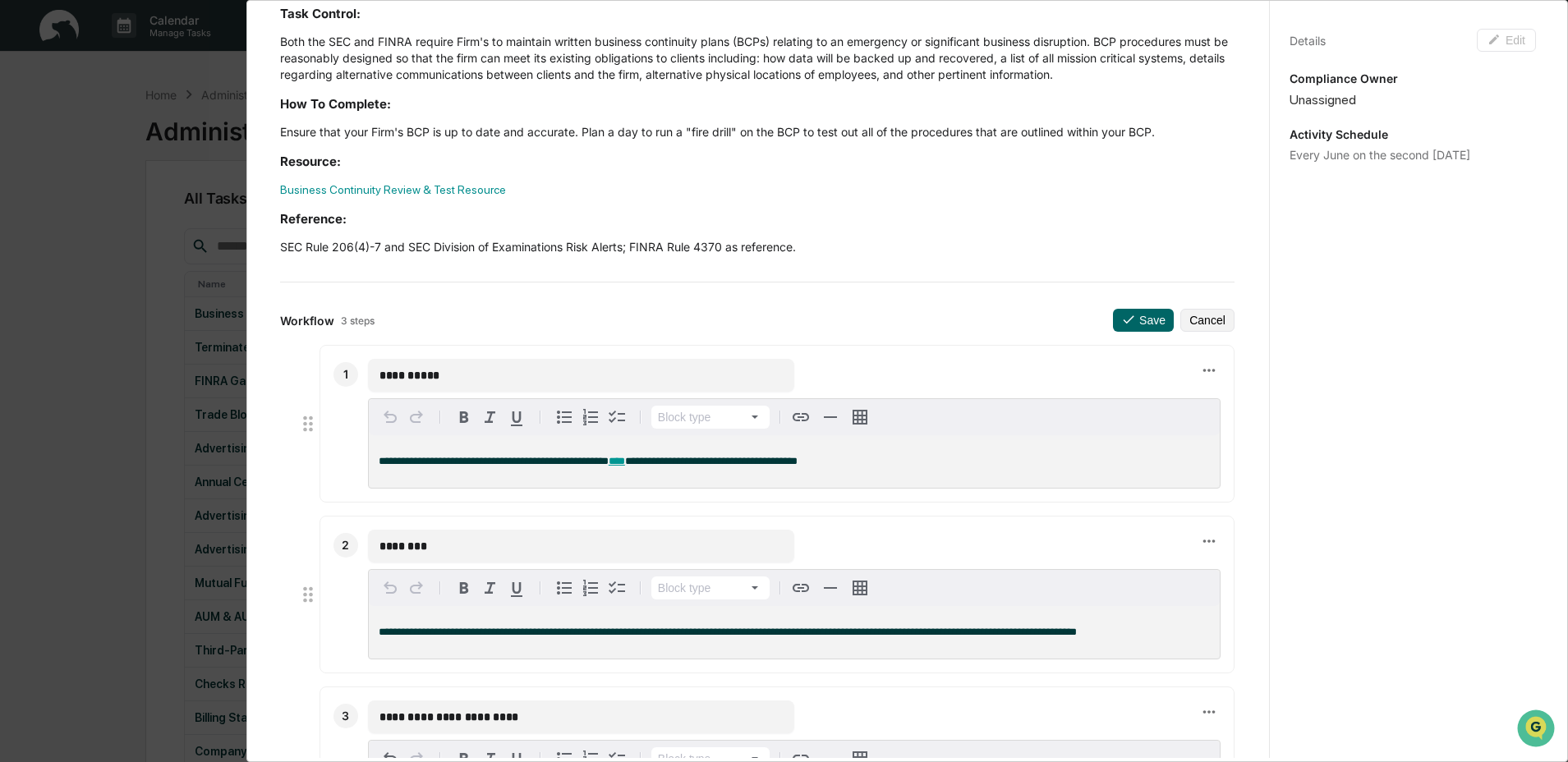
click at [119, 383] on div "Administrator Activity List Business Continuity Plan Review & Test Continue Tas…" at bounding box center [784, 381] width 1568 height 762
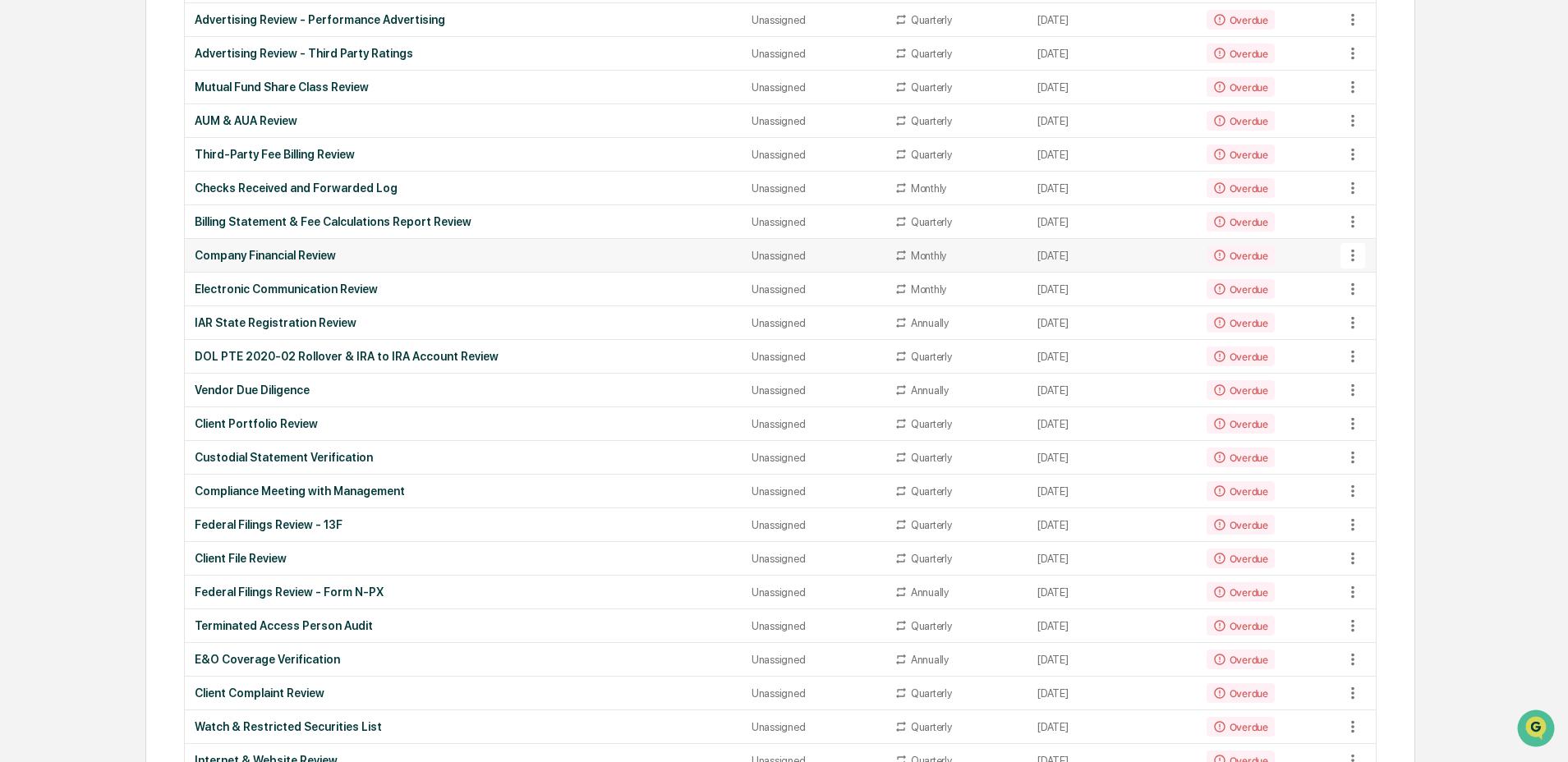
scroll to position [0, 0]
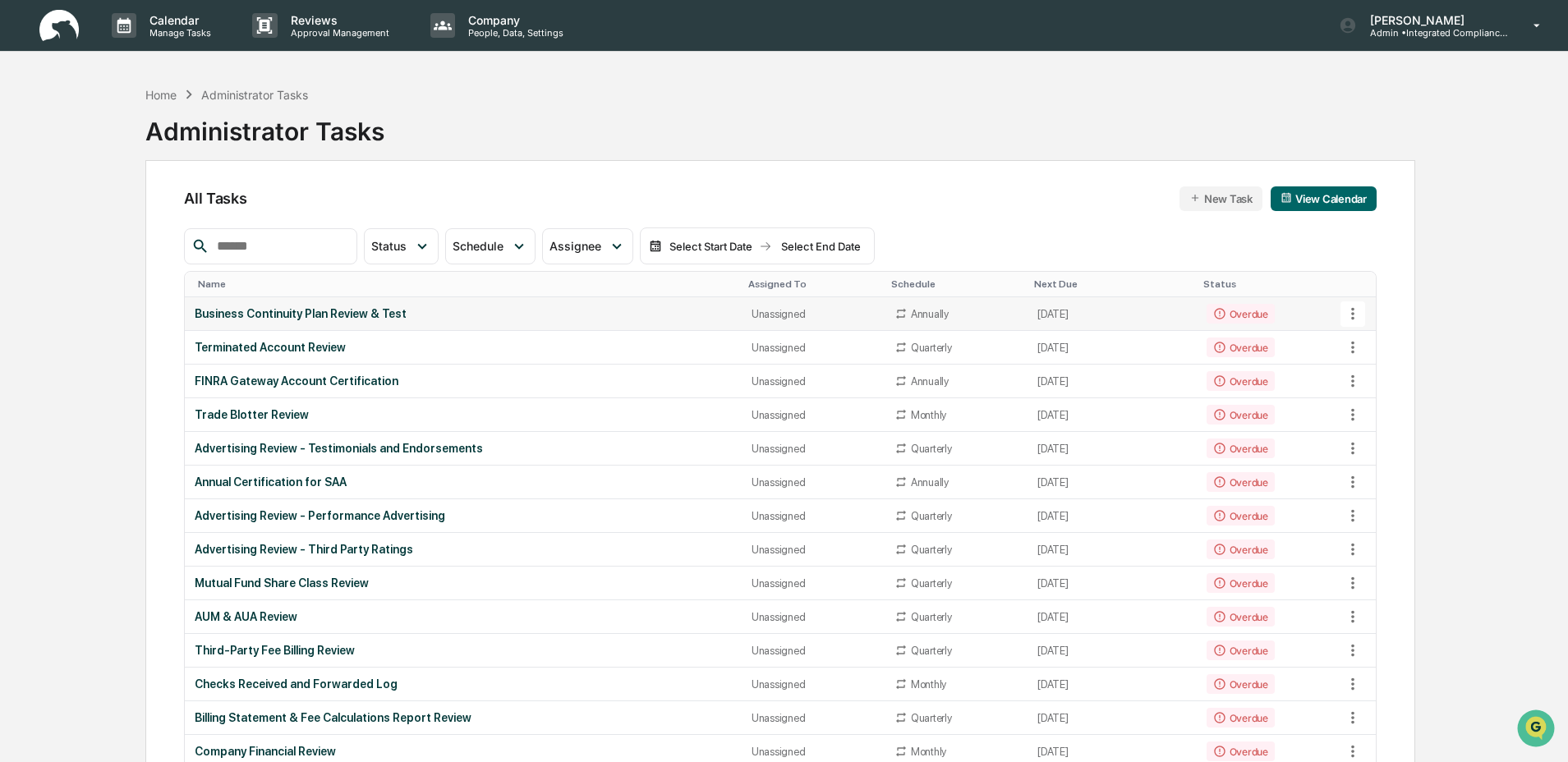
click at [705, 317] on div "Business Continuity Plan Review & Test" at bounding box center [463, 314] width 537 height 13
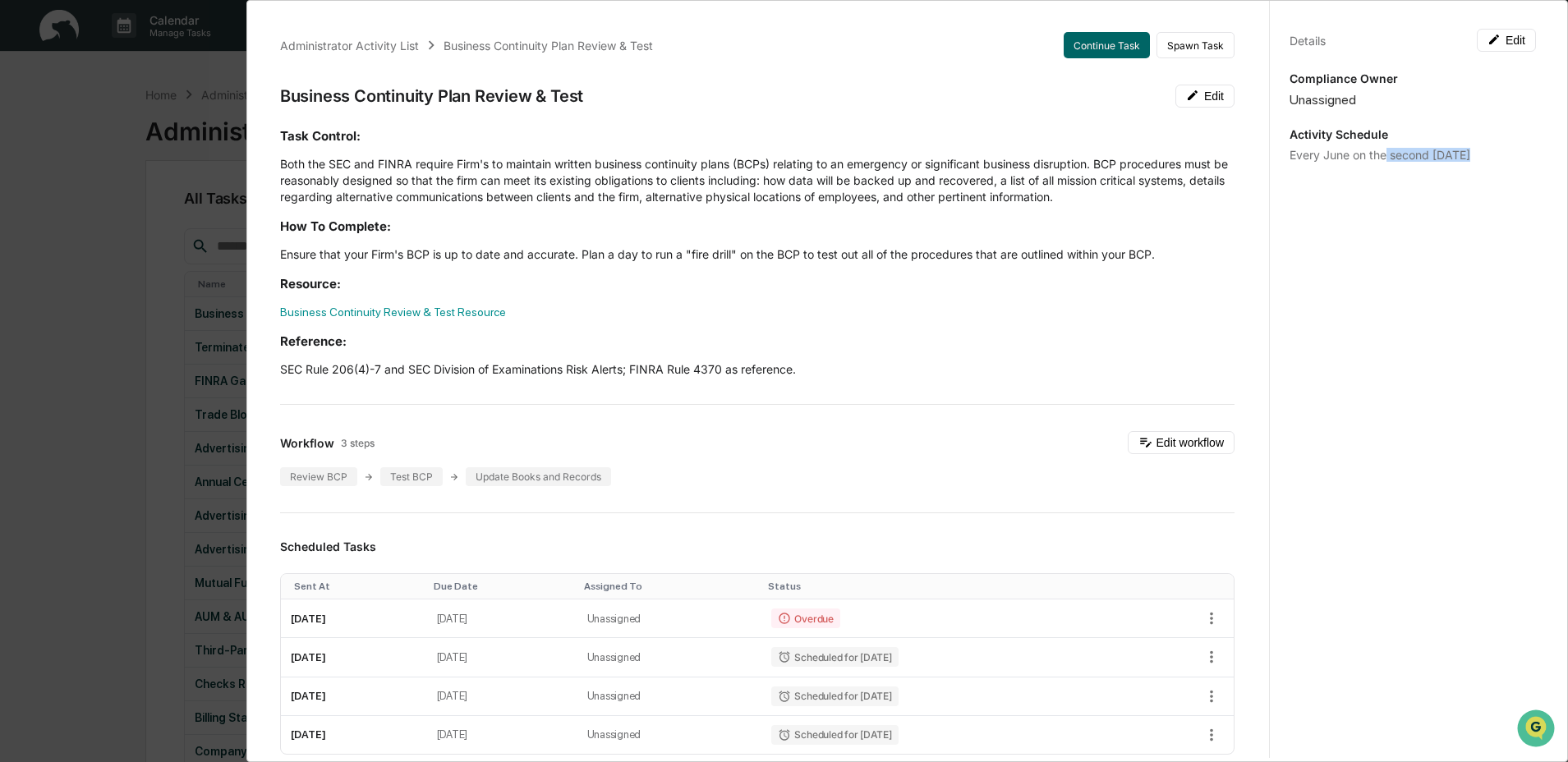
drag, startPoint x: 1376, startPoint y: 158, endPoint x: 1390, endPoint y: 180, distance: 26.1
click at [1390, 180] on div "Details Edit Compliance Owner Unassigned Activity Schedule Every June on the se…" at bounding box center [1412, 396] width 287 height 801
click at [175, 343] on div "Administrator Activity List Business Continuity Plan Review & Test Continue Tas…" at bounding box center [784, 381] width 1568 height 762
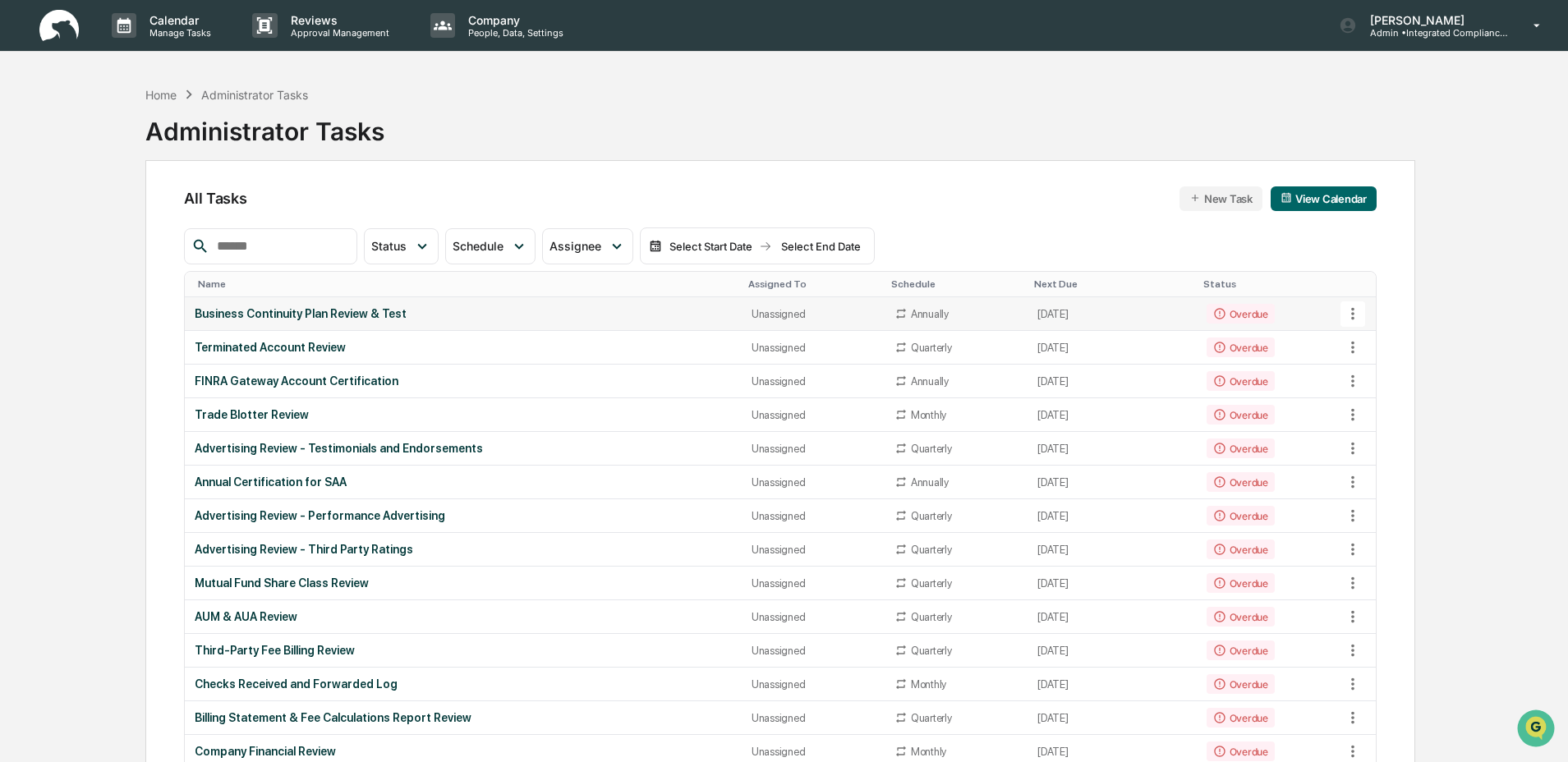
click at [336, 317] on div "Business Continuity Plan Review & Test" at bounding box center [463, 314] width 537 height 13
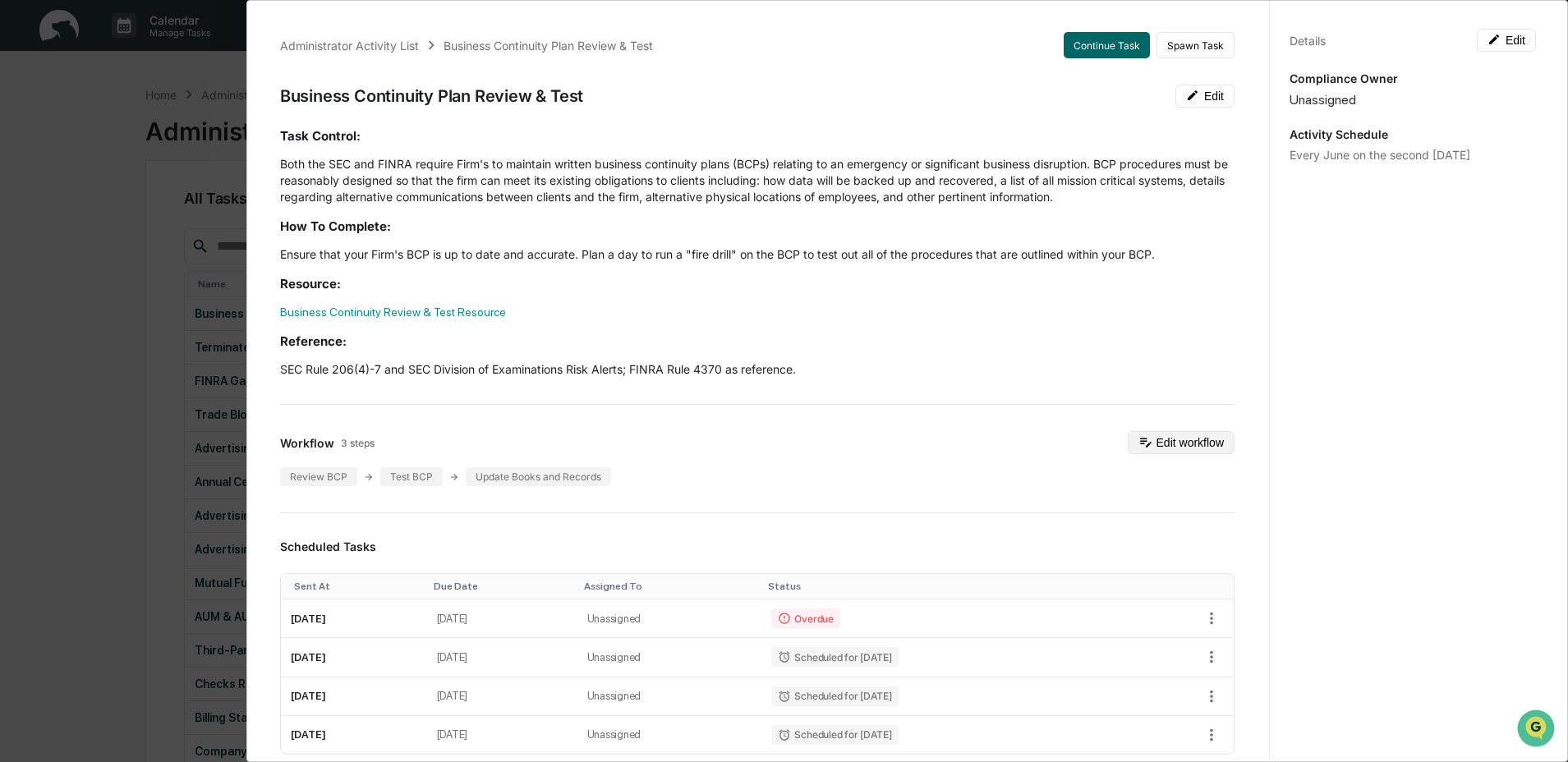
click at [1164, 440] on button "Edit workflow" at bounding box center [1181, 442] width 107 height 23
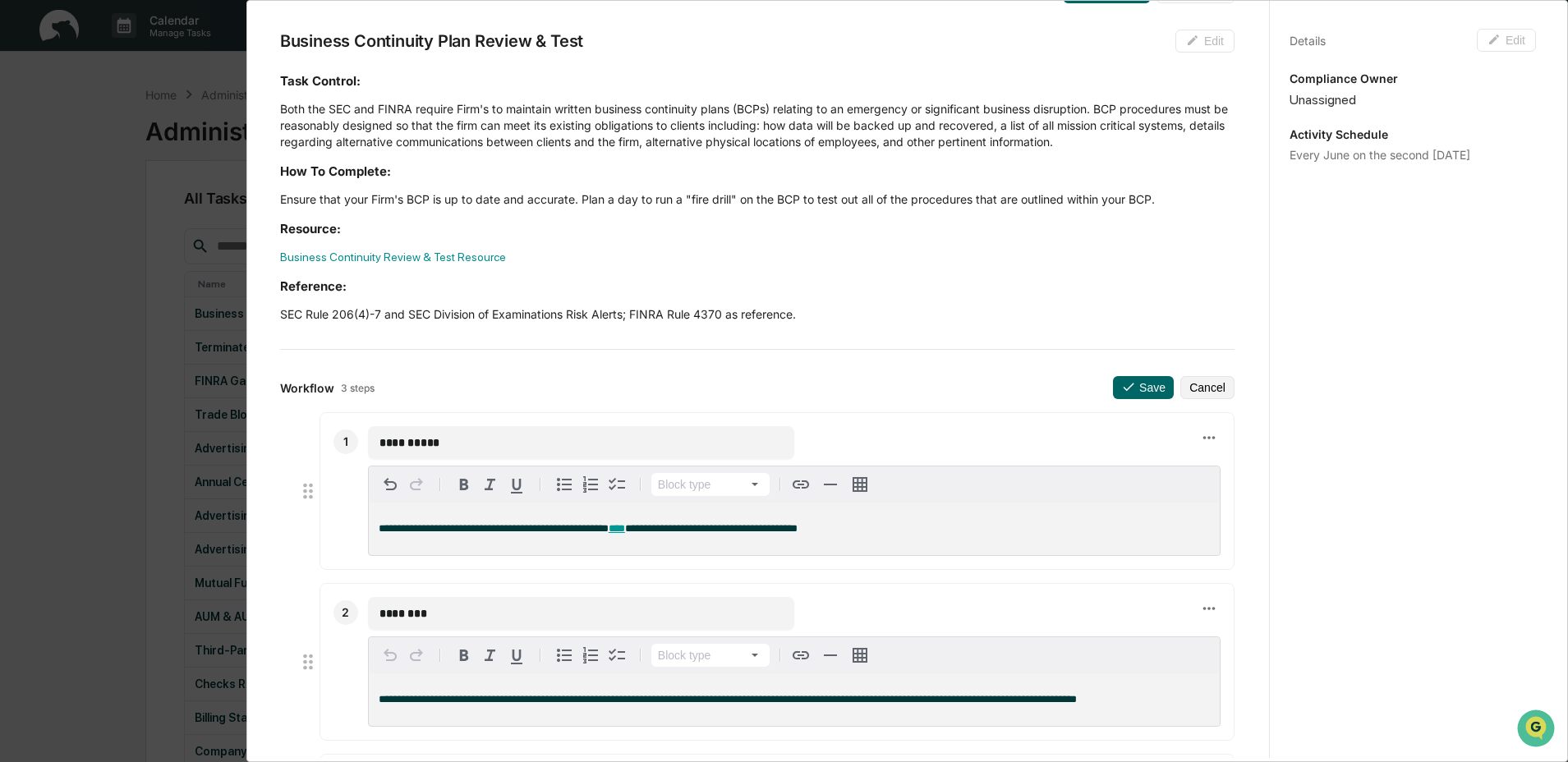
scroll to position [332, 0]
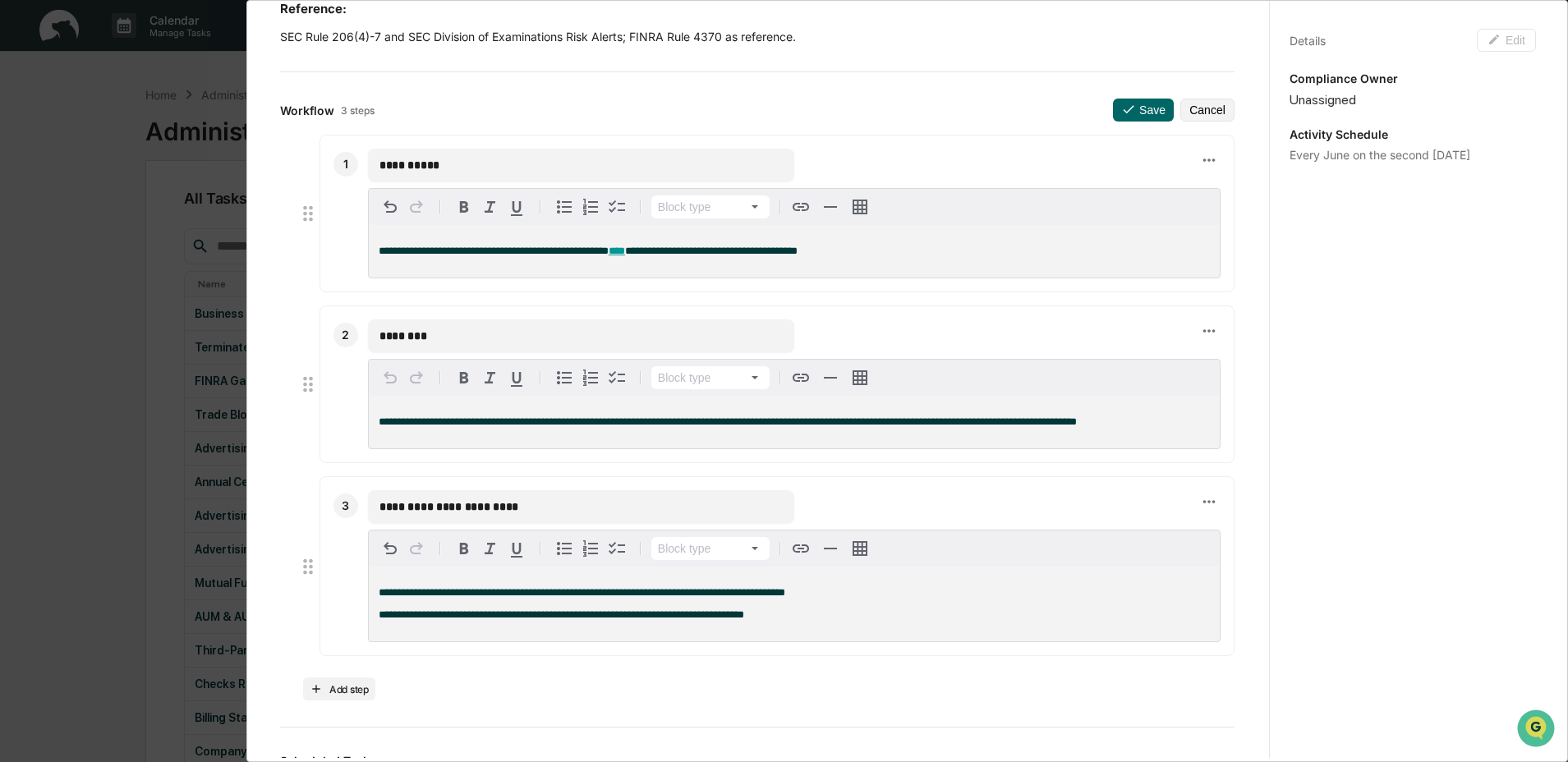
click at [524, 245] on span "**********" at bounding box center [494, 250] width 230 height 11
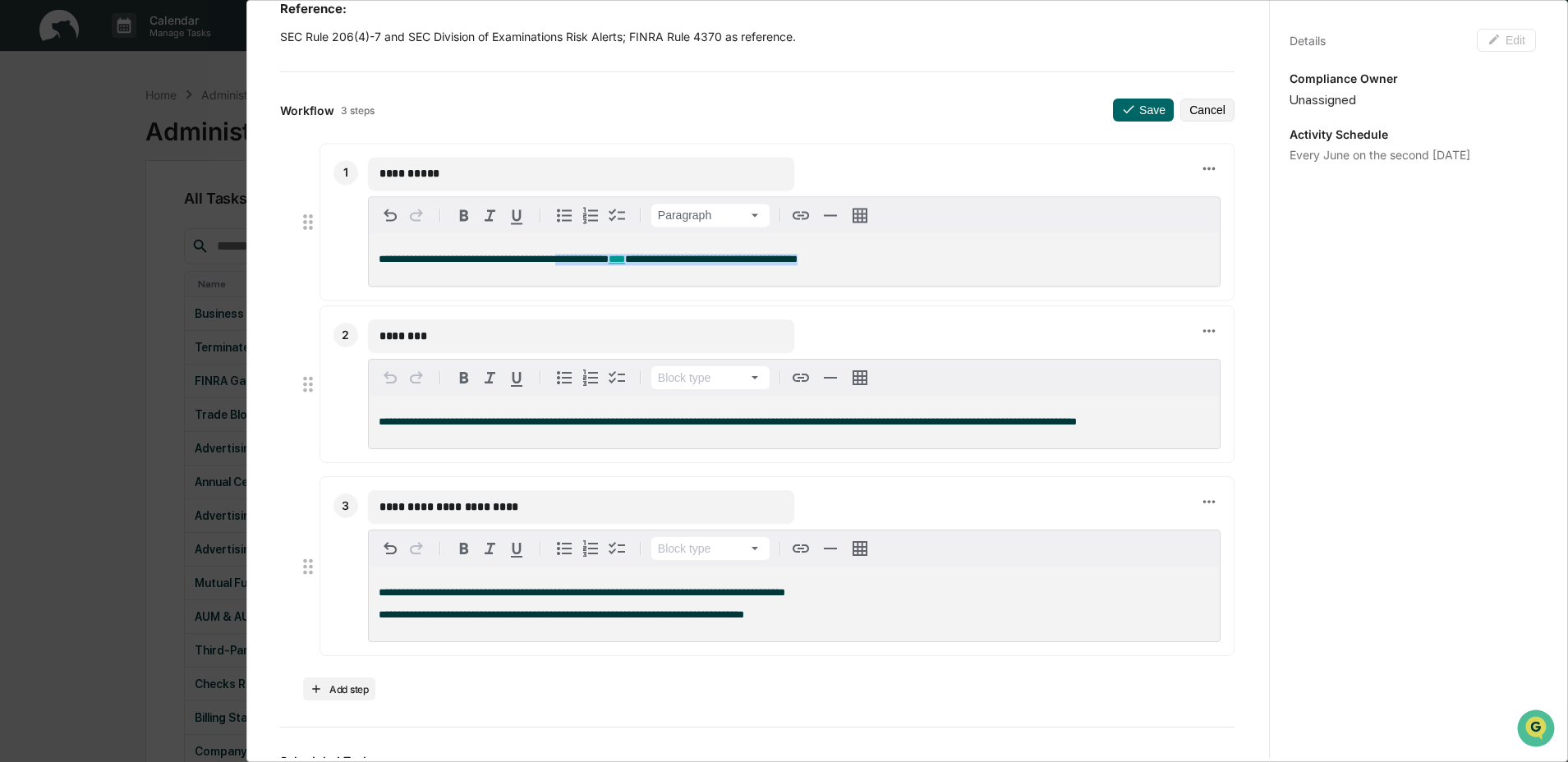
drag, startPoint x: 835, startPoint y: 250, endPoint x: 589, endPoint y: 261, distance: 246.2
click at [589, 261] on p "**********" at bounding box center [794, 260] width 831 height 12
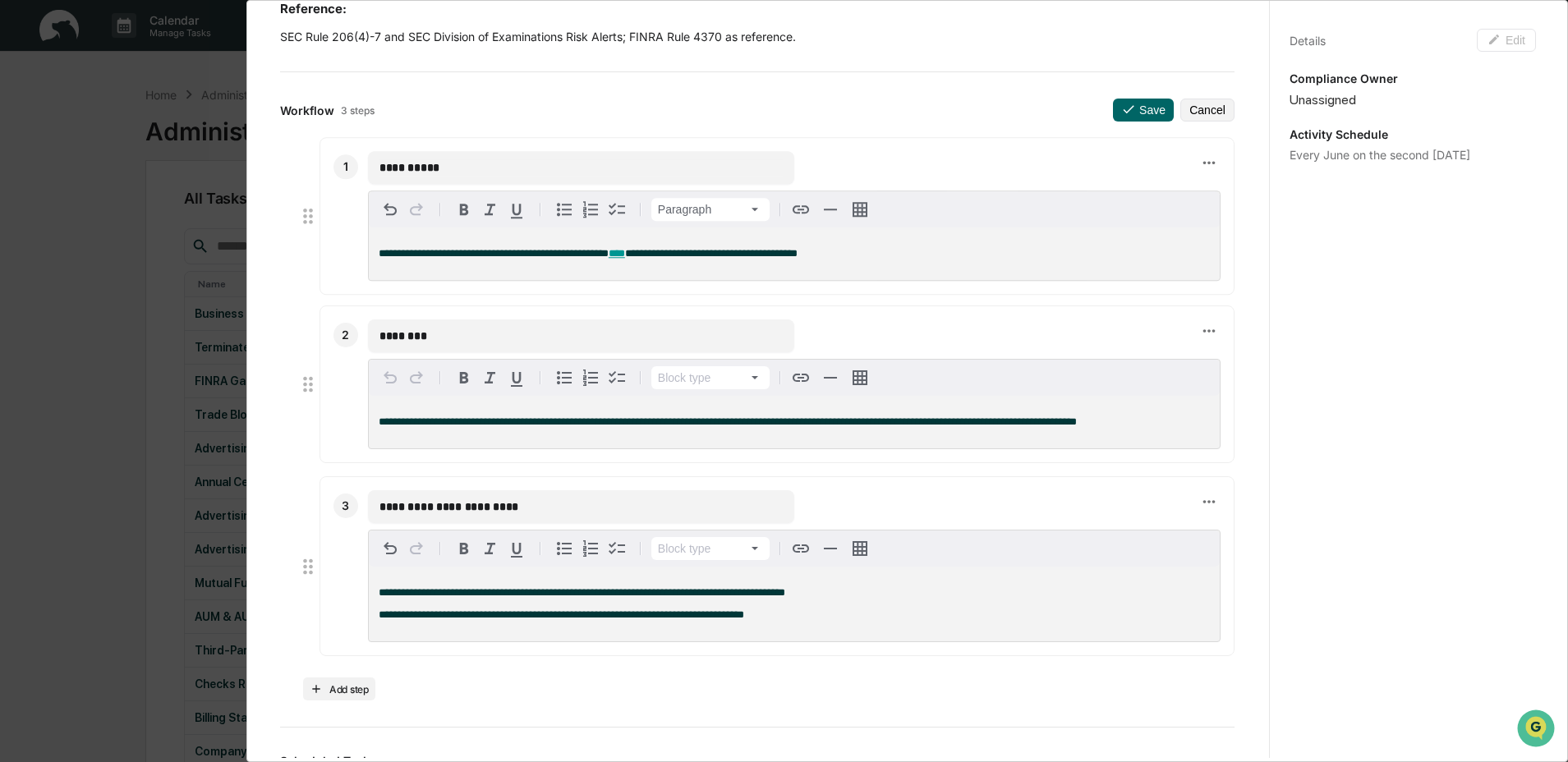
click at [1017, 258] on p "**********" at bounding box center [794, 253] width 831 height 12
click at [918, 257] on p "**********" at bounding box center [794, 251] width 831 height 12
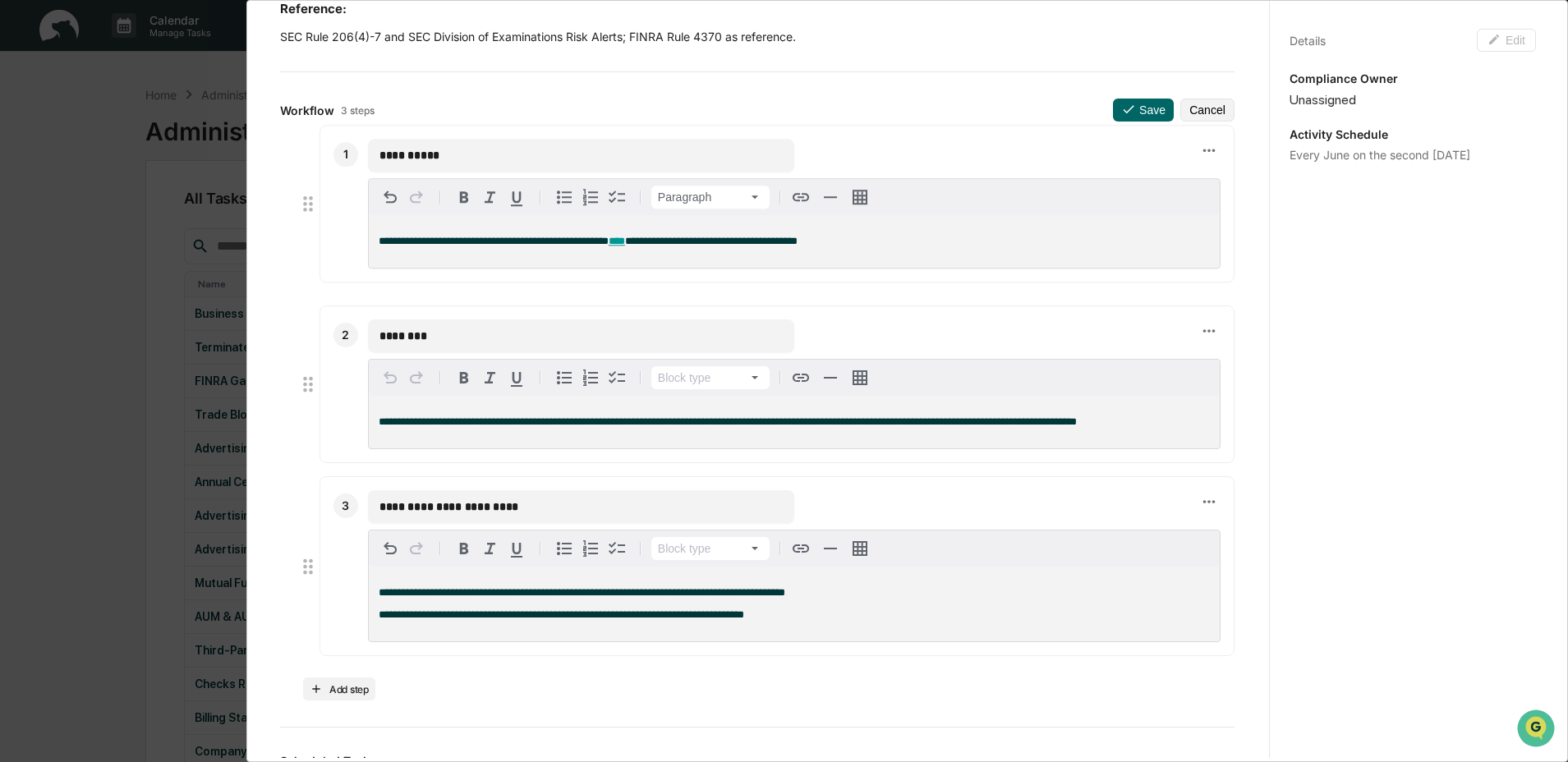
drag, startPoint x: 577, startPoint y: 261, endPoint x: 465, endPoint y: 248, distance: 112.8
click at [454, 251] on div "**********" at bounding box center [794, 241] width 851 height 52
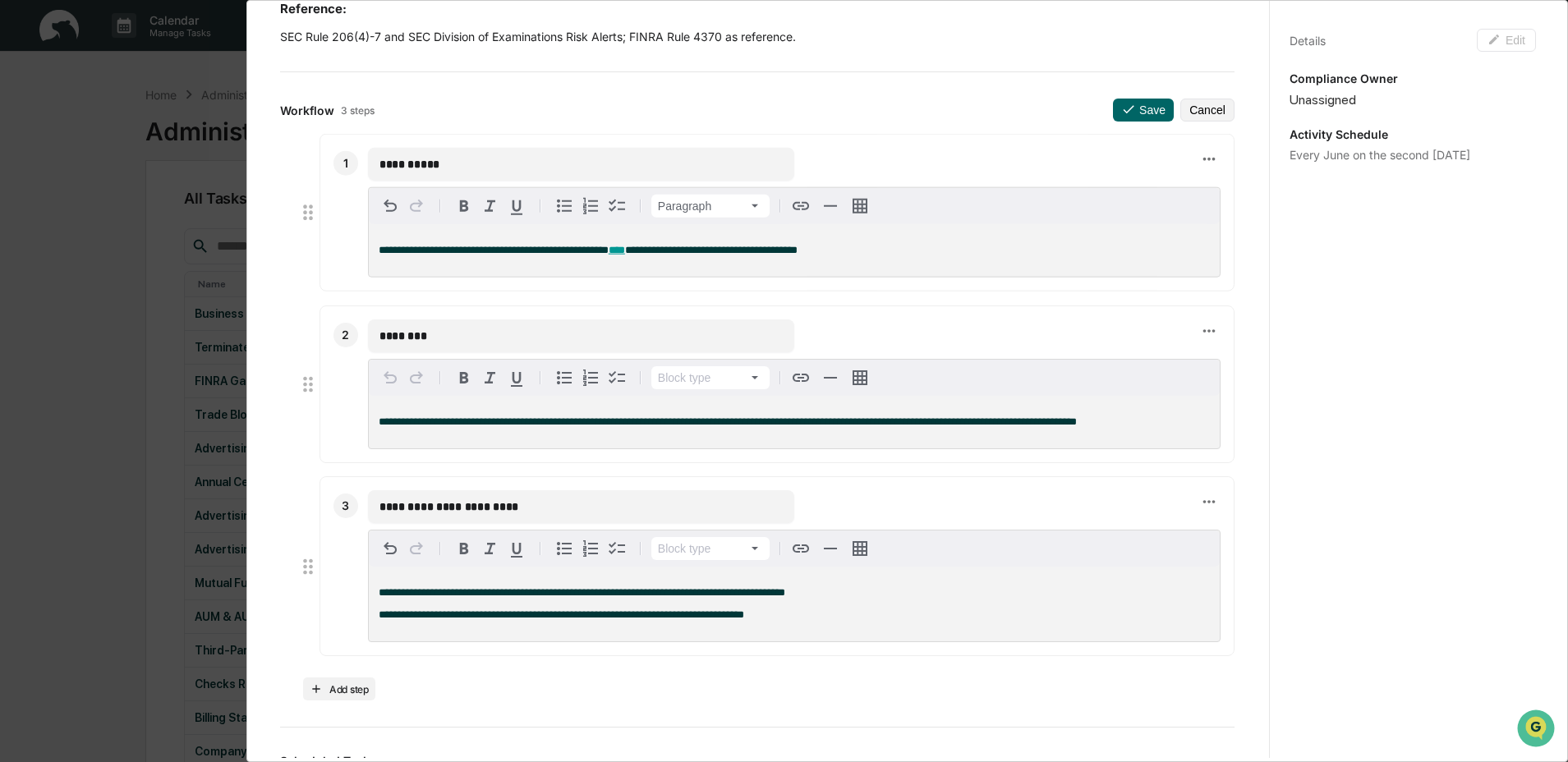
drag, startPoint x: 598, startPoint y: 239, endPoint x: 462, endPoint y: 239, distance: 136.0
click at [462, 239] on div "**********" at bounding box center [794, 250] width 851 height 52
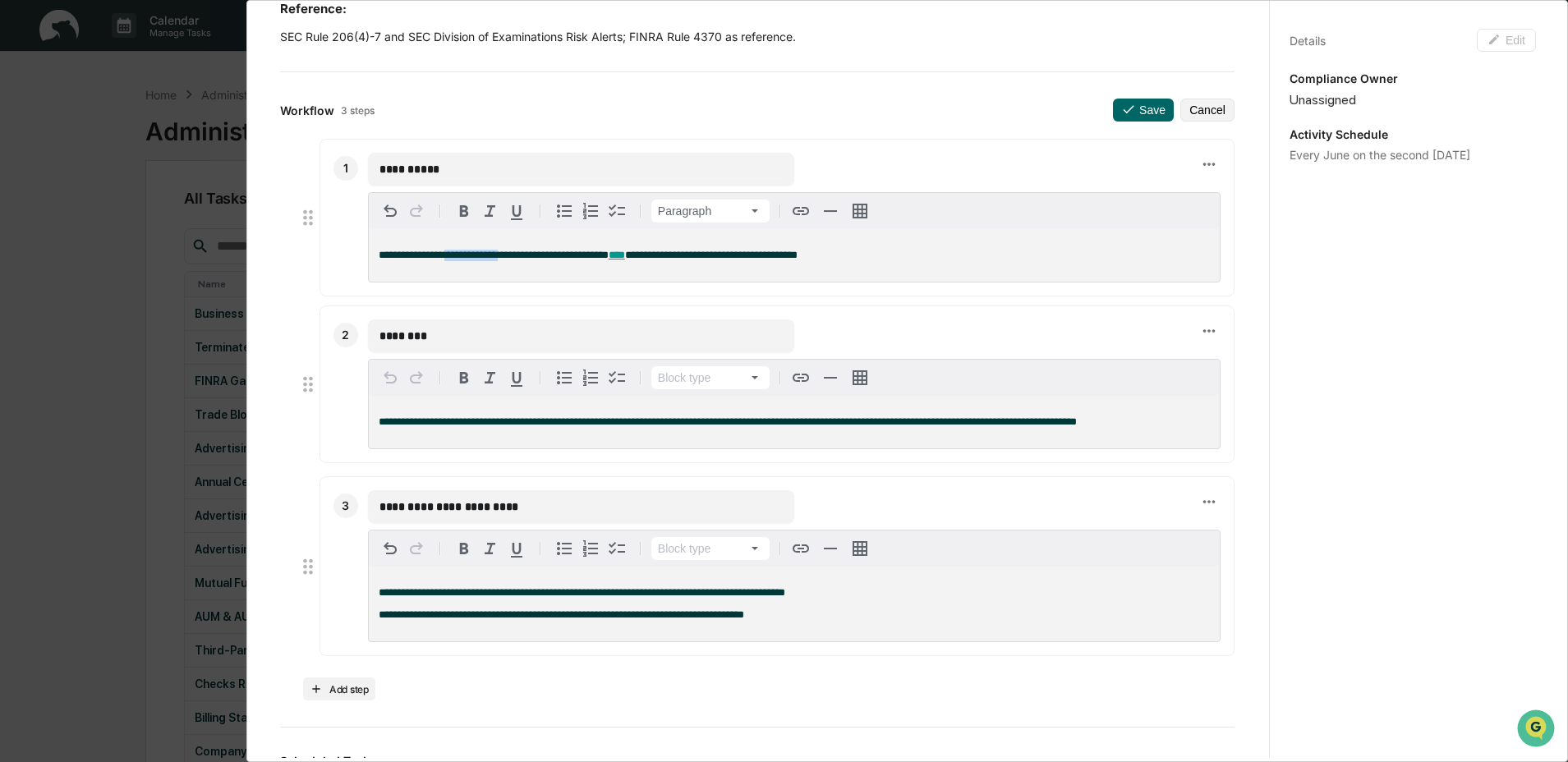
drag, startPoint x: 459, startPoint y: 248, endPoint x: 523, endPoint y: 253, distance: 64.2
click at [523, 253] on span "**********" at bounding box center [494, 254] width 230 height 11
click at [801, 210] on icon "button" at bounding box center [801, 207] width 20 height 20
click at [997, 263] on div "**********" at bounding box center [794, 251] width 851 height 52
click at [152, 307] on div "Administrator Activity List Business Continuity Plan Review & Test Continue Tas…" at bounding box center [784, 381] width 1568 height 762
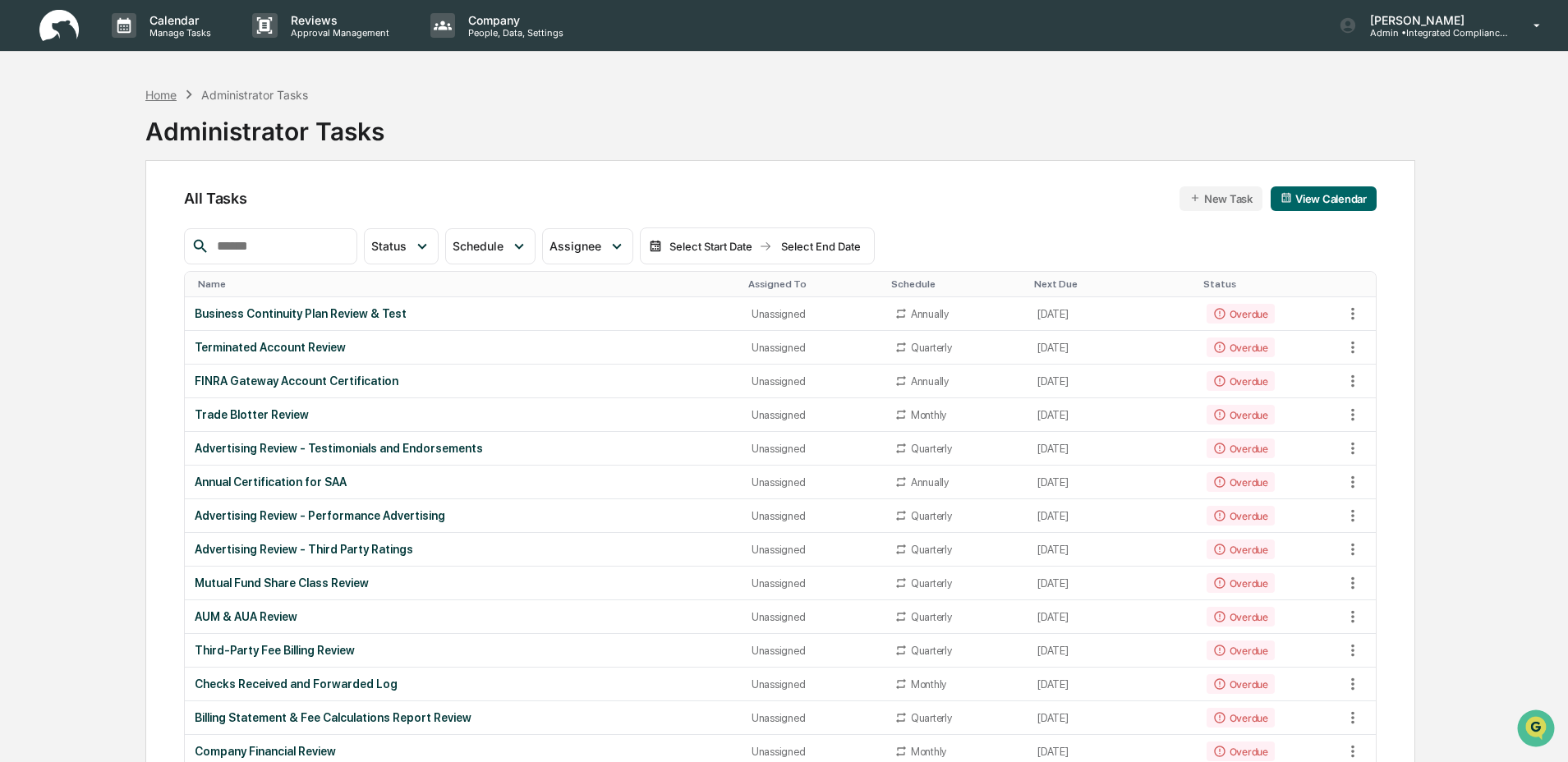
click at [157, 96] on div "Home" at bounding box center [161, 94] width 31 height 14
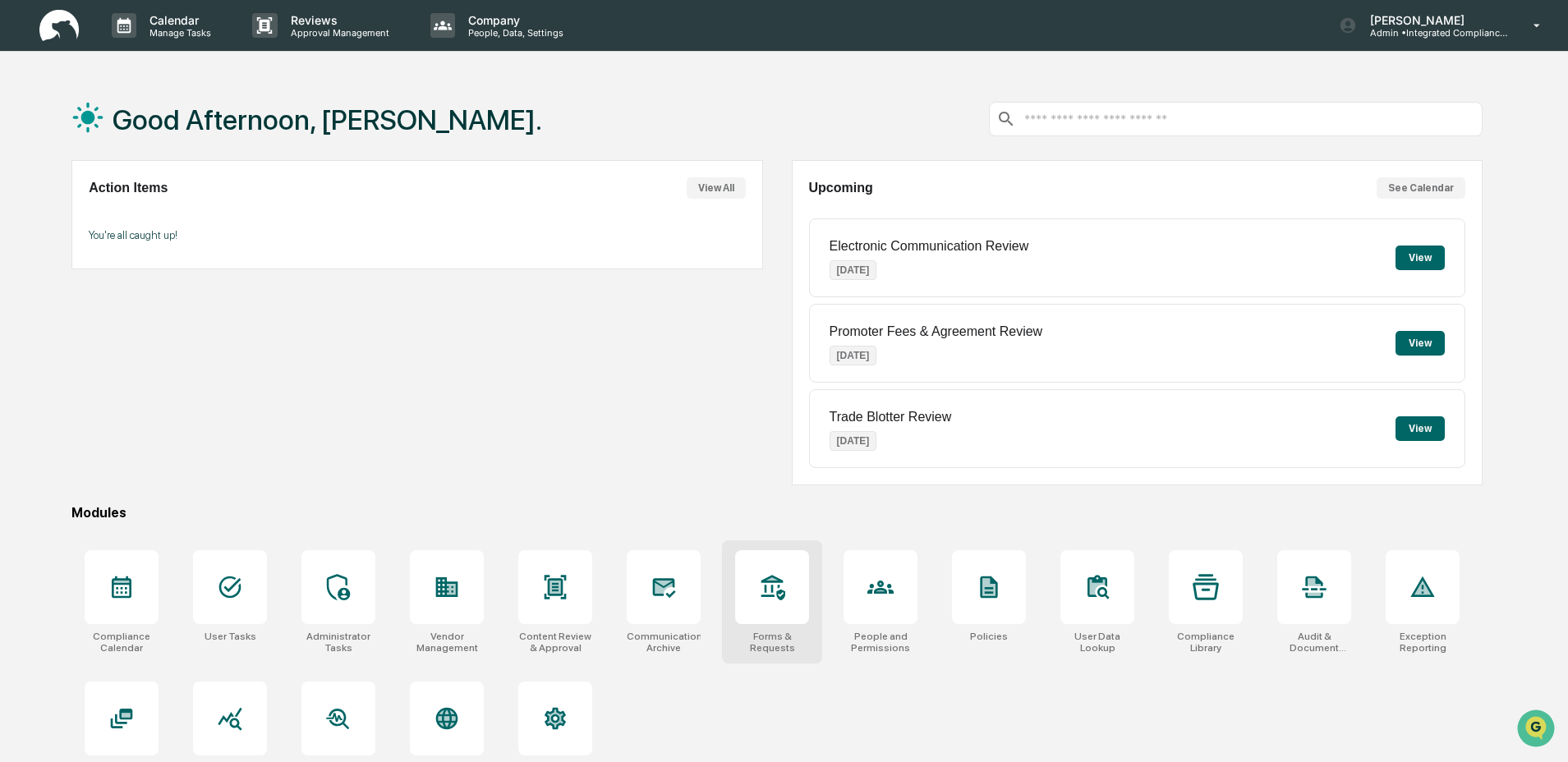
click at [798, 604] on div at bounding box center [772, 586] width 74 height 74
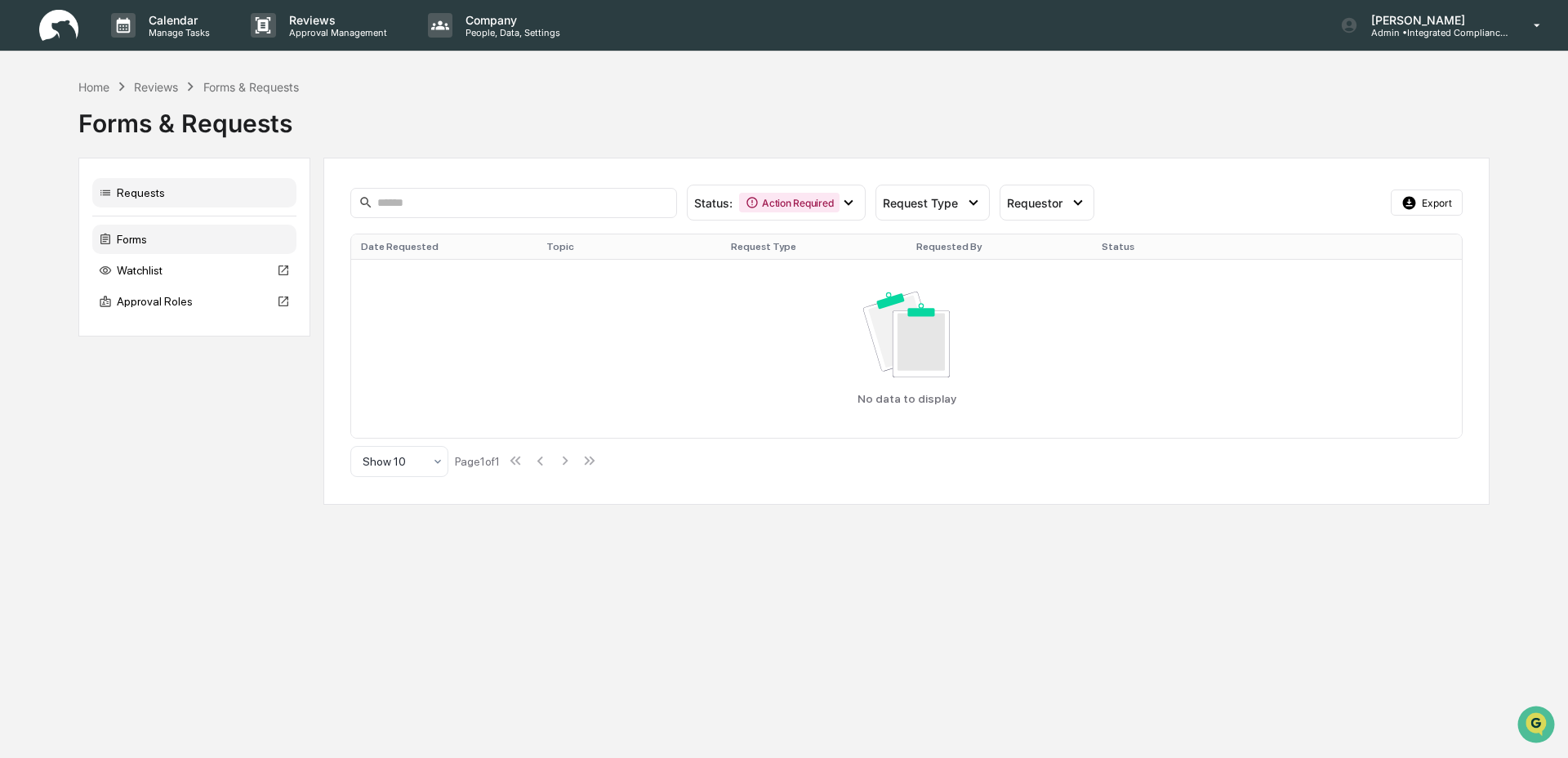
click at [131, 236] on div "Forms" at bounding box center [194, 240] width 204 height 30
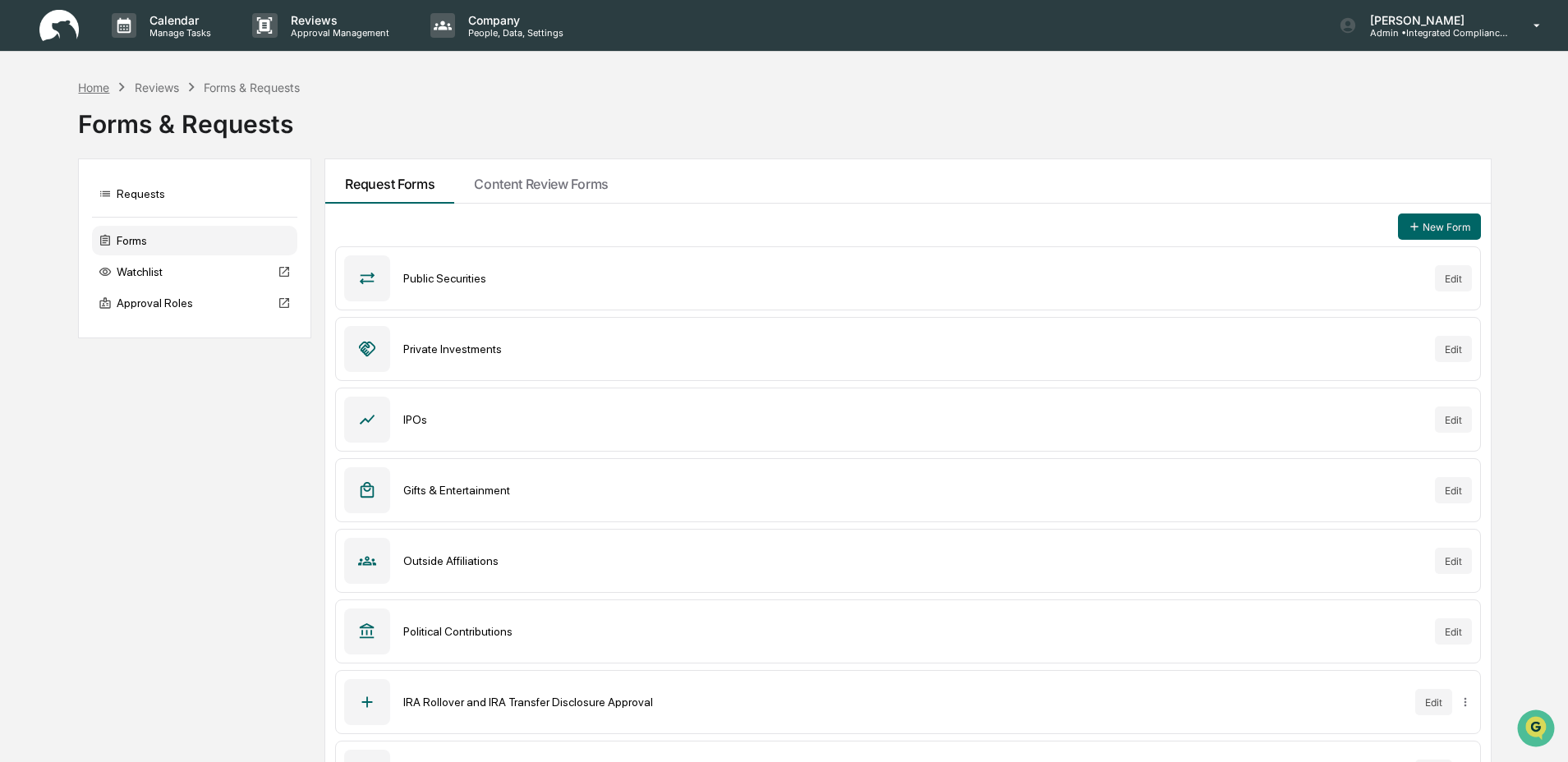
click at [90, 86] on div "Home" at bounding box center [94, 87] width 31 height 14
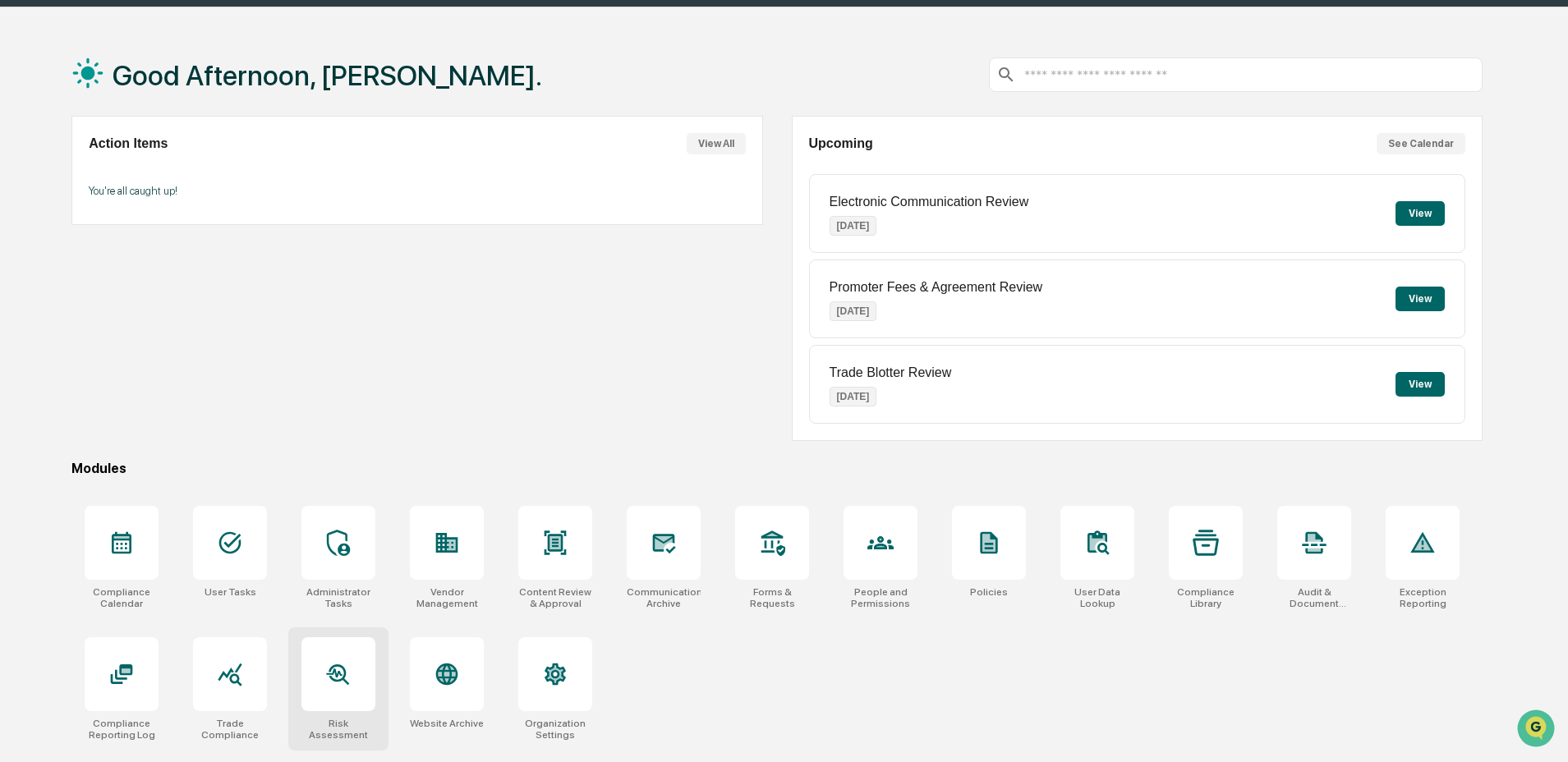
scroll to position [78, 0]
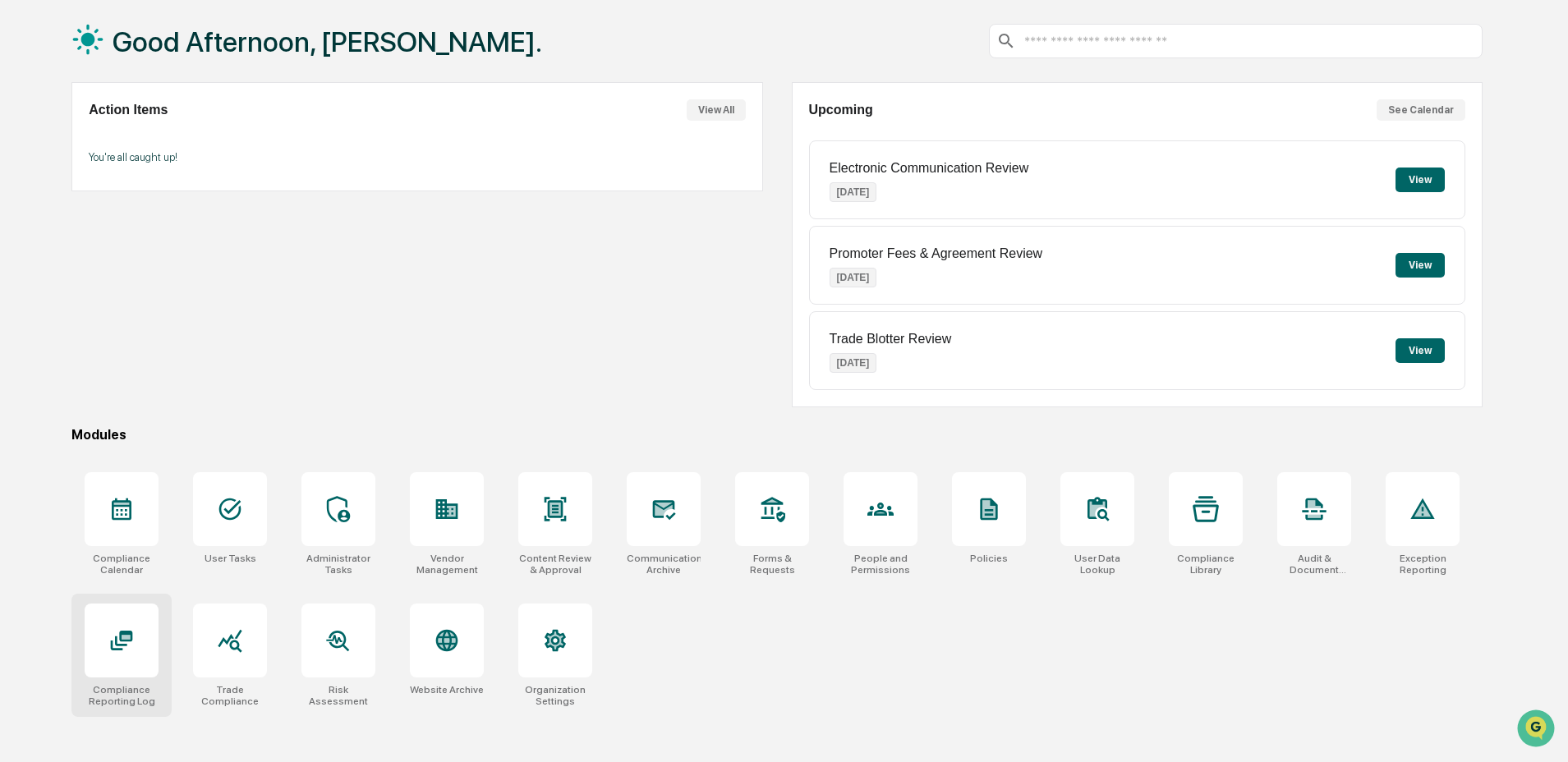
click at [122, 678] on div at bounding box center [121, 639] width 74 height 74
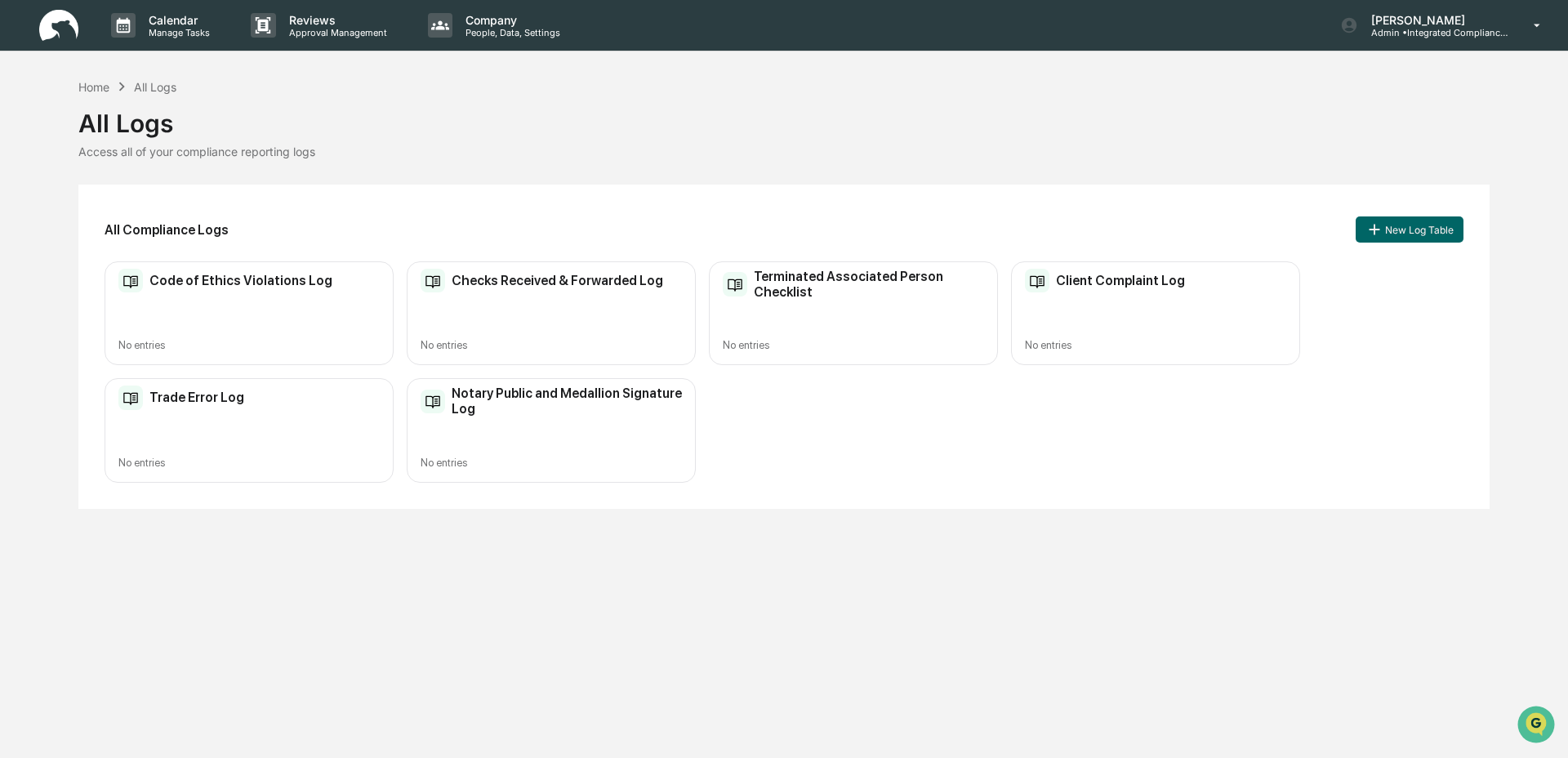
click at [1079, 321] on div "Client Complaint Log No entries" at bounding box center [1155, 313] width 289 height 104
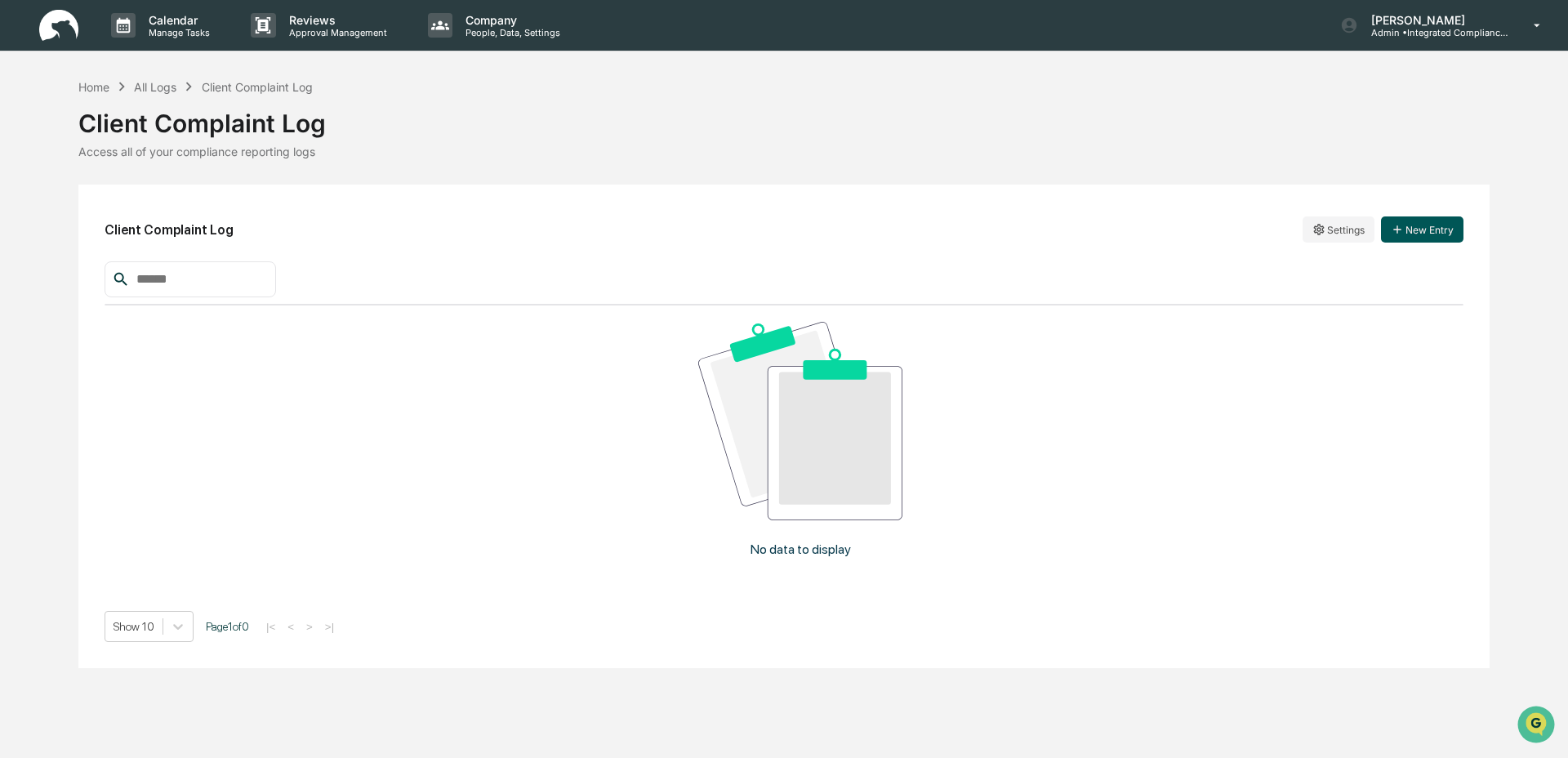
click at [1429, 230] on button "New Entry" at bounding box center [1422, 230] width 82 height 26
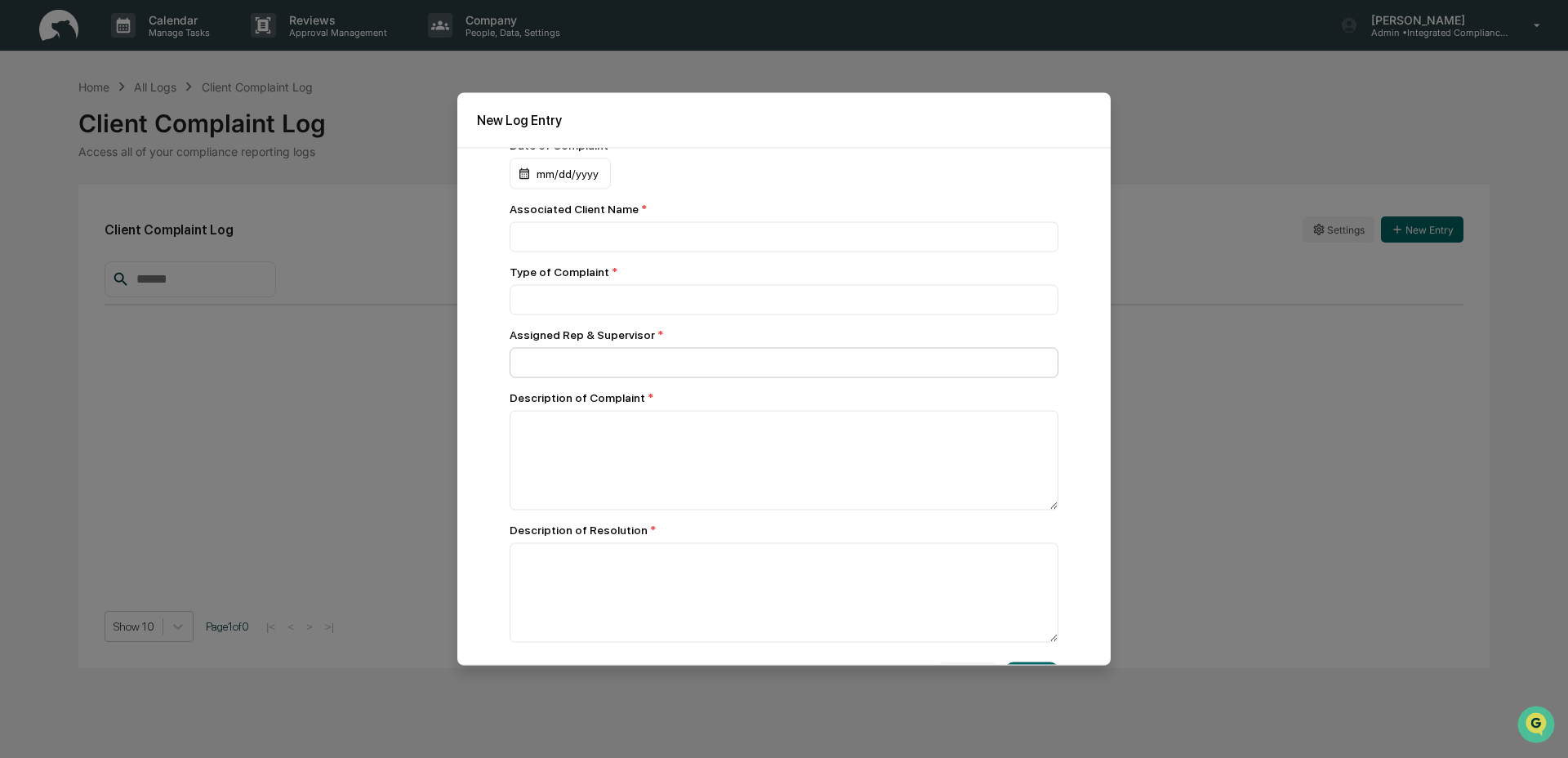
scroll to position [74, 0]
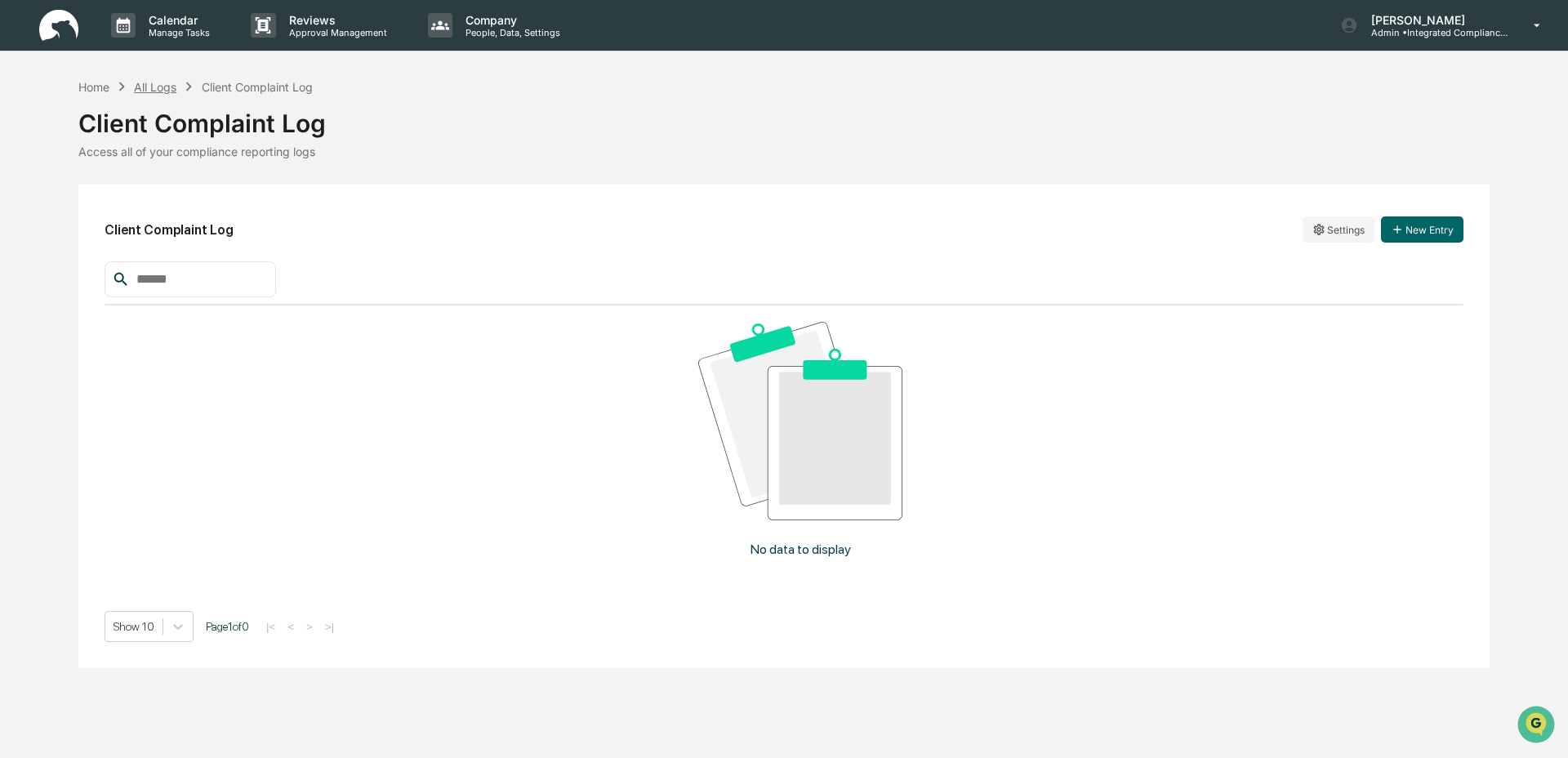
click at [163, 88] on div "All Logs" at bounding box center [156, 87] width 43 height 14
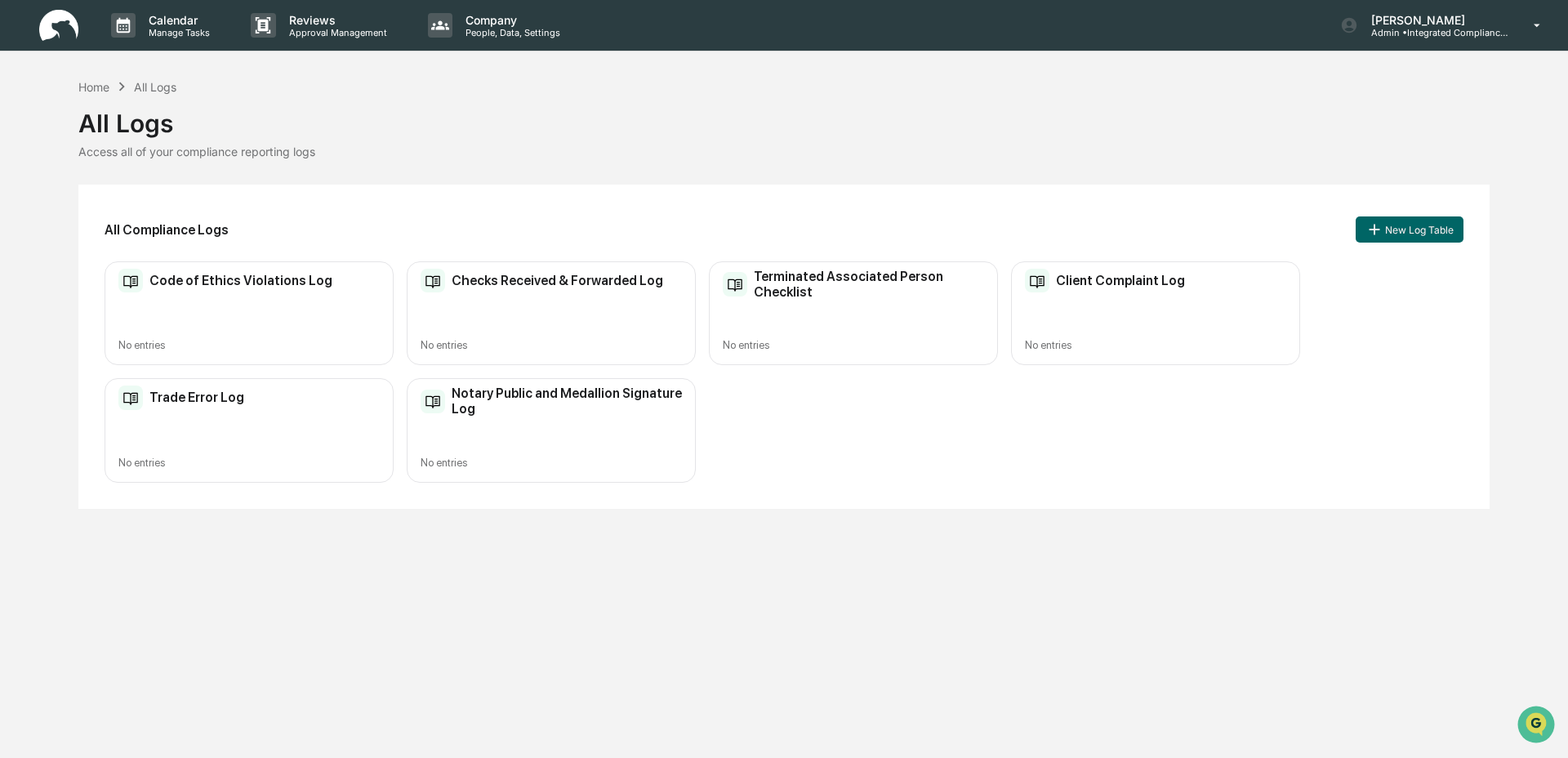
click at [307, 405] on div "Trade Error Log" at bounding box center [249, 398] width 261 height 25
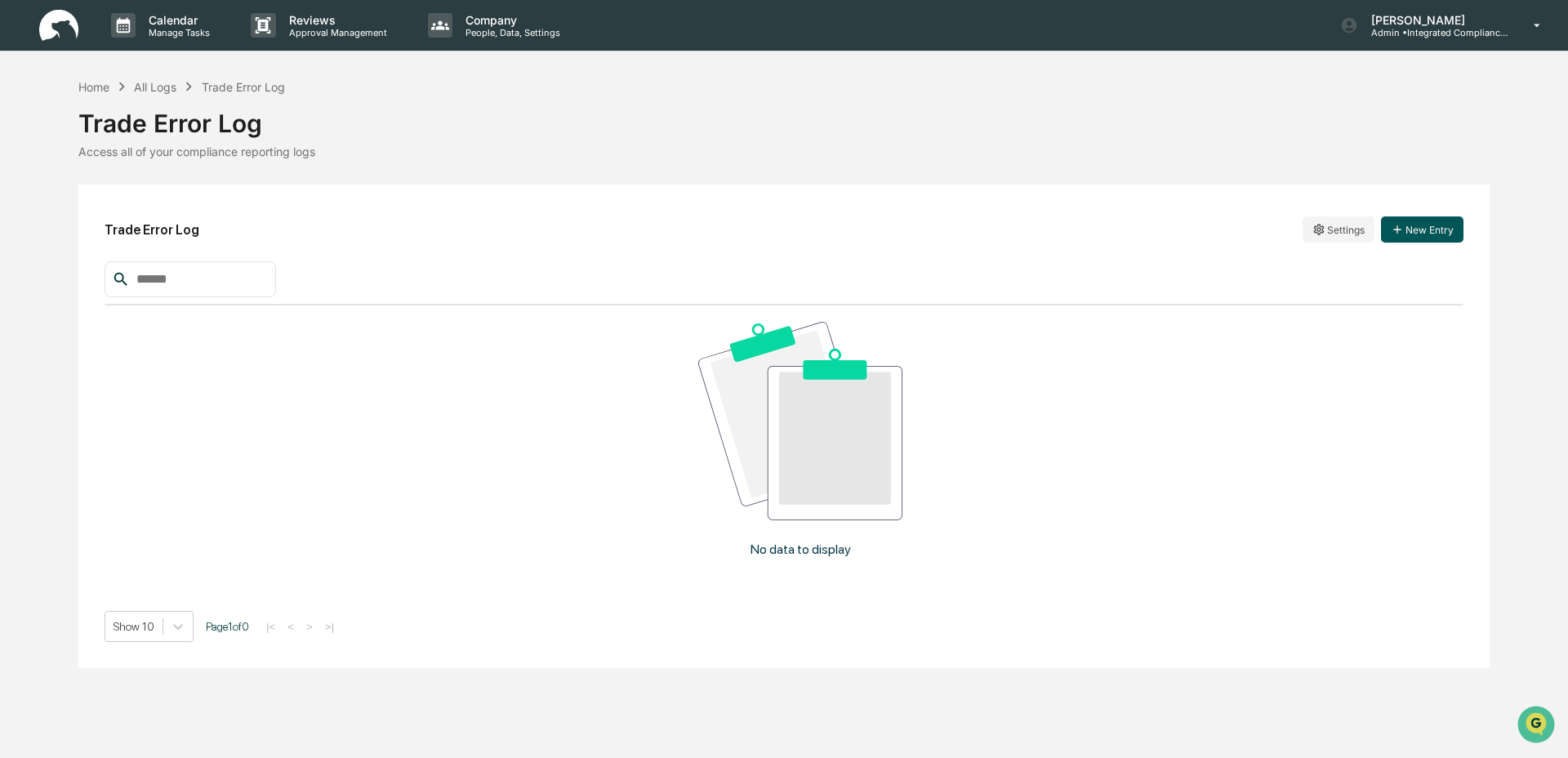
click at [1419, 229] on button "New Entry" at bounding box center [1422, 230] width 82 height 26
click at [88, 87] on div "Home" at bounding box center [94, 87] width 31 height 14
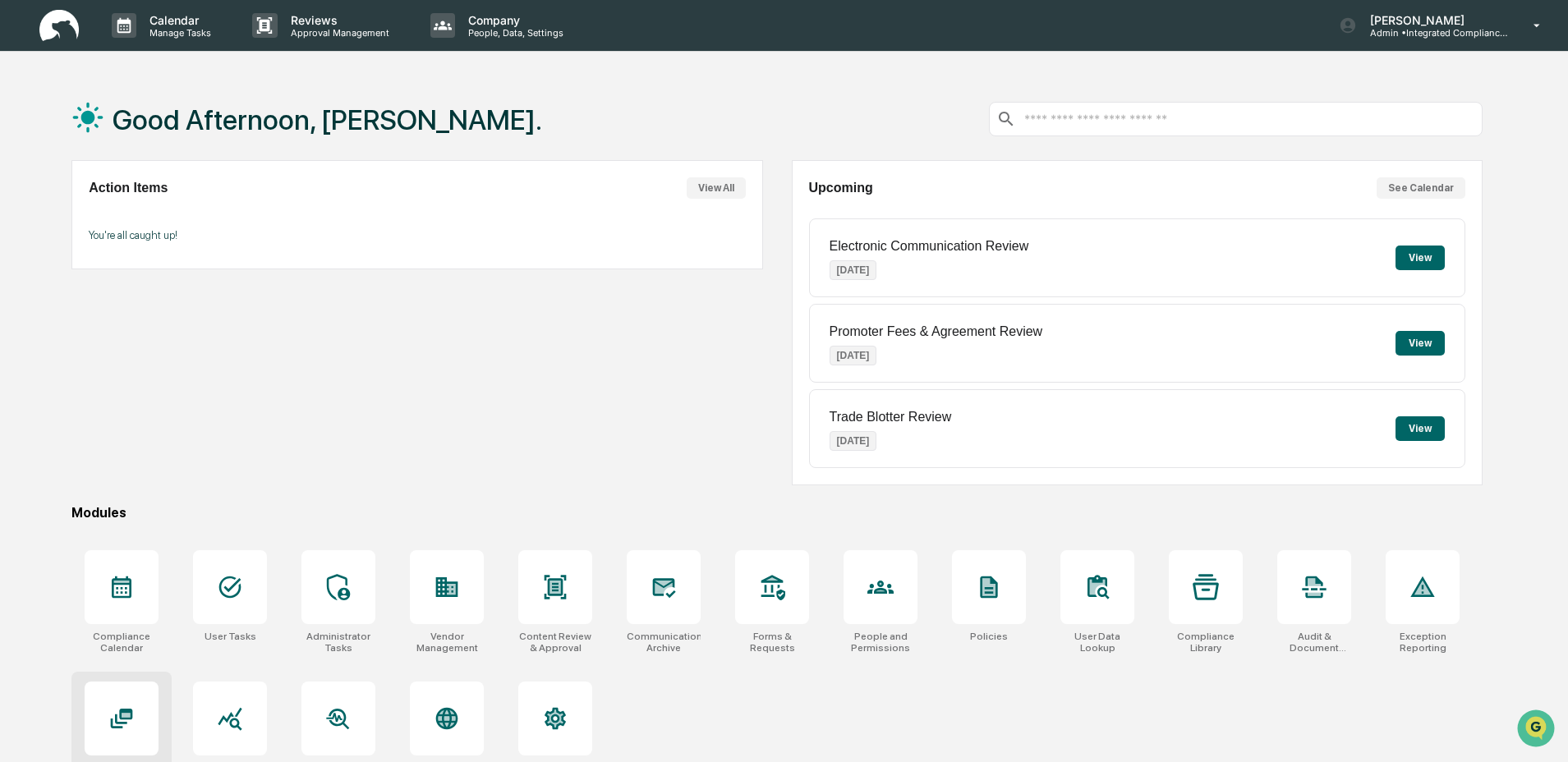
click at [142, 693] on div at bounding box center [121, 718] width 74 height 74
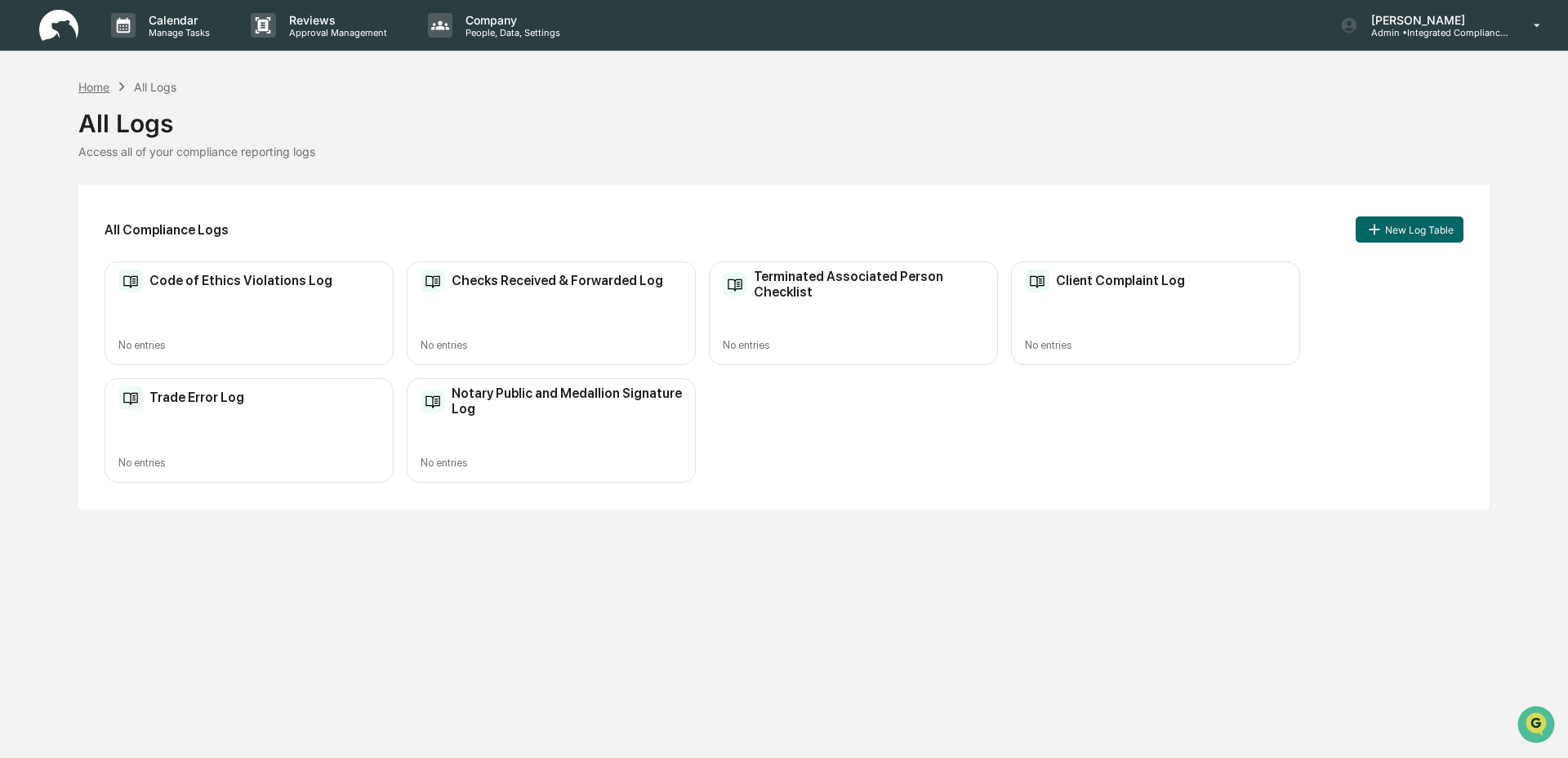
click at [101, 85] on div "Home" at bounding box center [94, 87] width 31 height 14
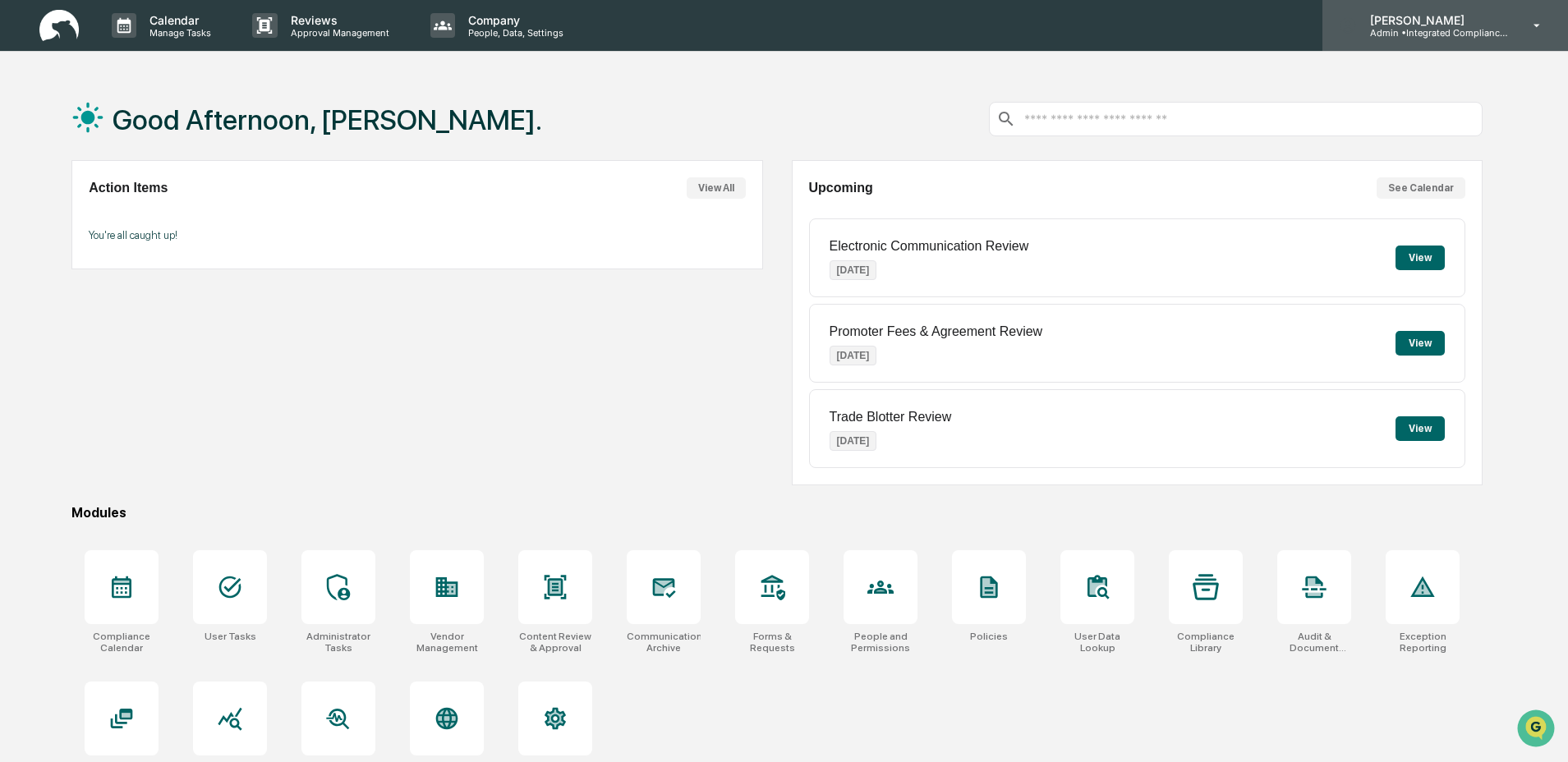
click at [1381, 31] on p "Admin • Integrated Compliance Advisors - Consultants" at bounding box center [1433, 33] width 152 height 12
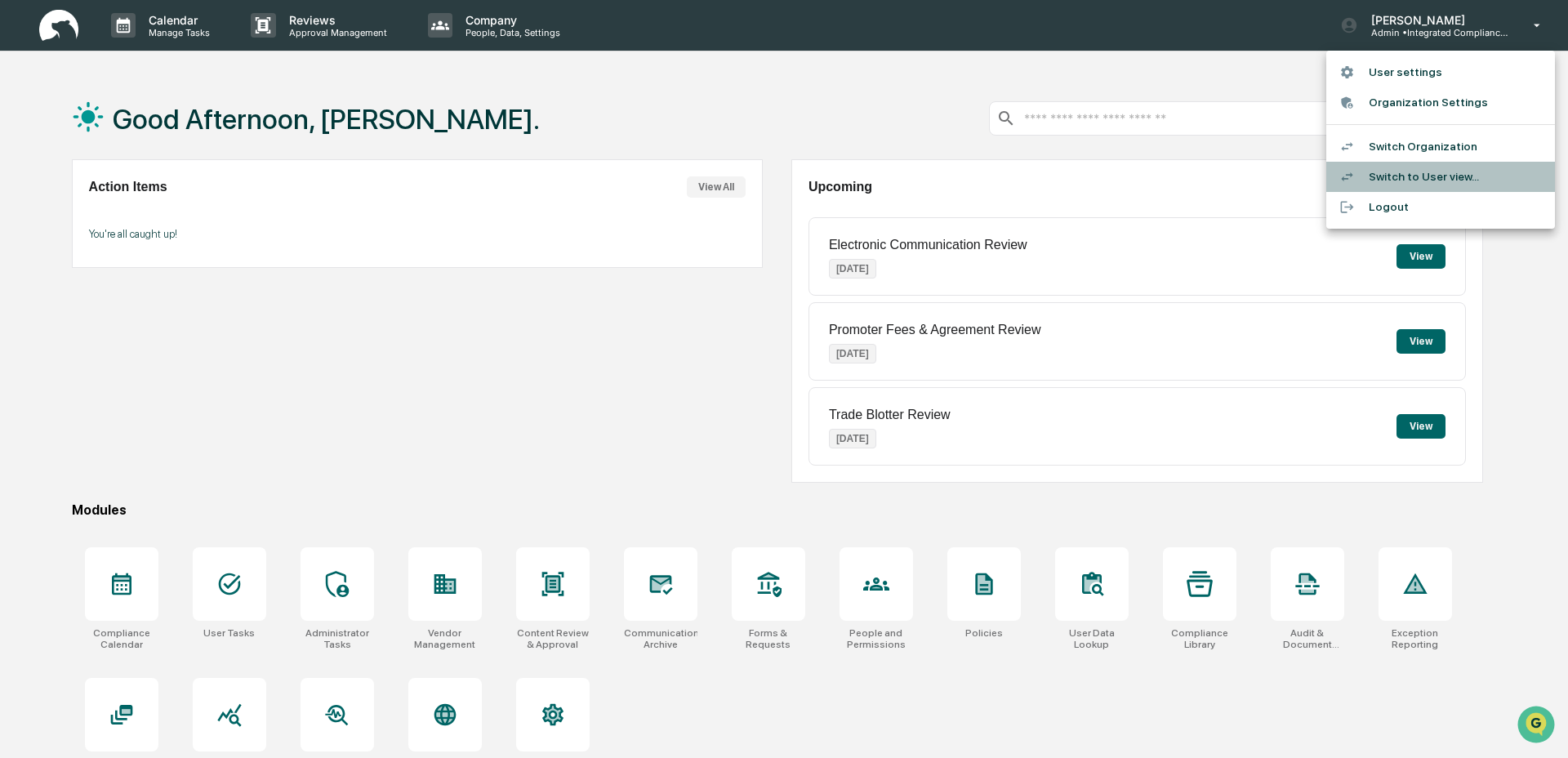
click at [1369, 173] on li "Switch to User view..." at bounding box center [1441, 176] width 229 height 30
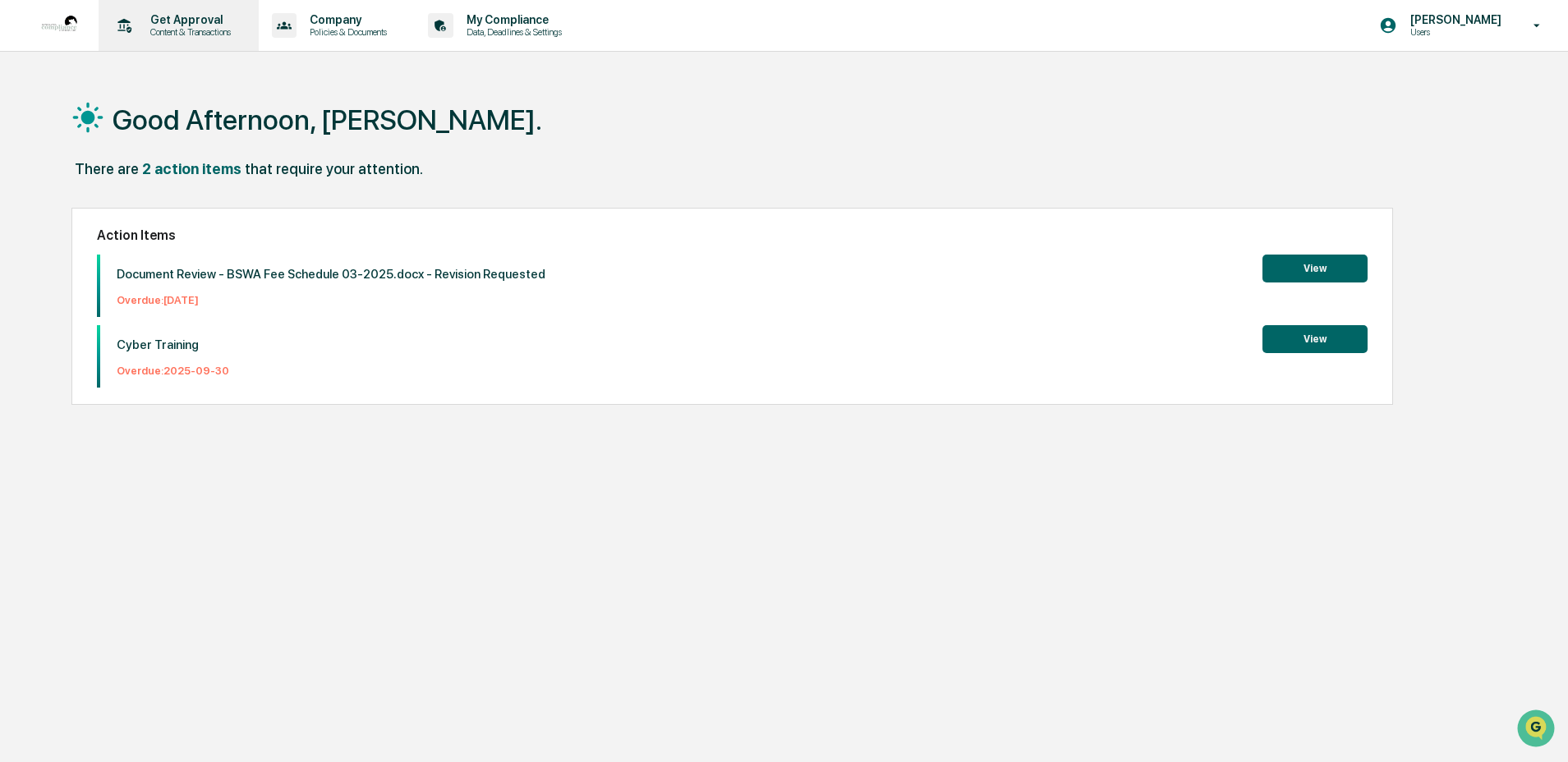
click at [203, 19] on p "Get Approval" at bounding box center [188, 20] width 102 height 13
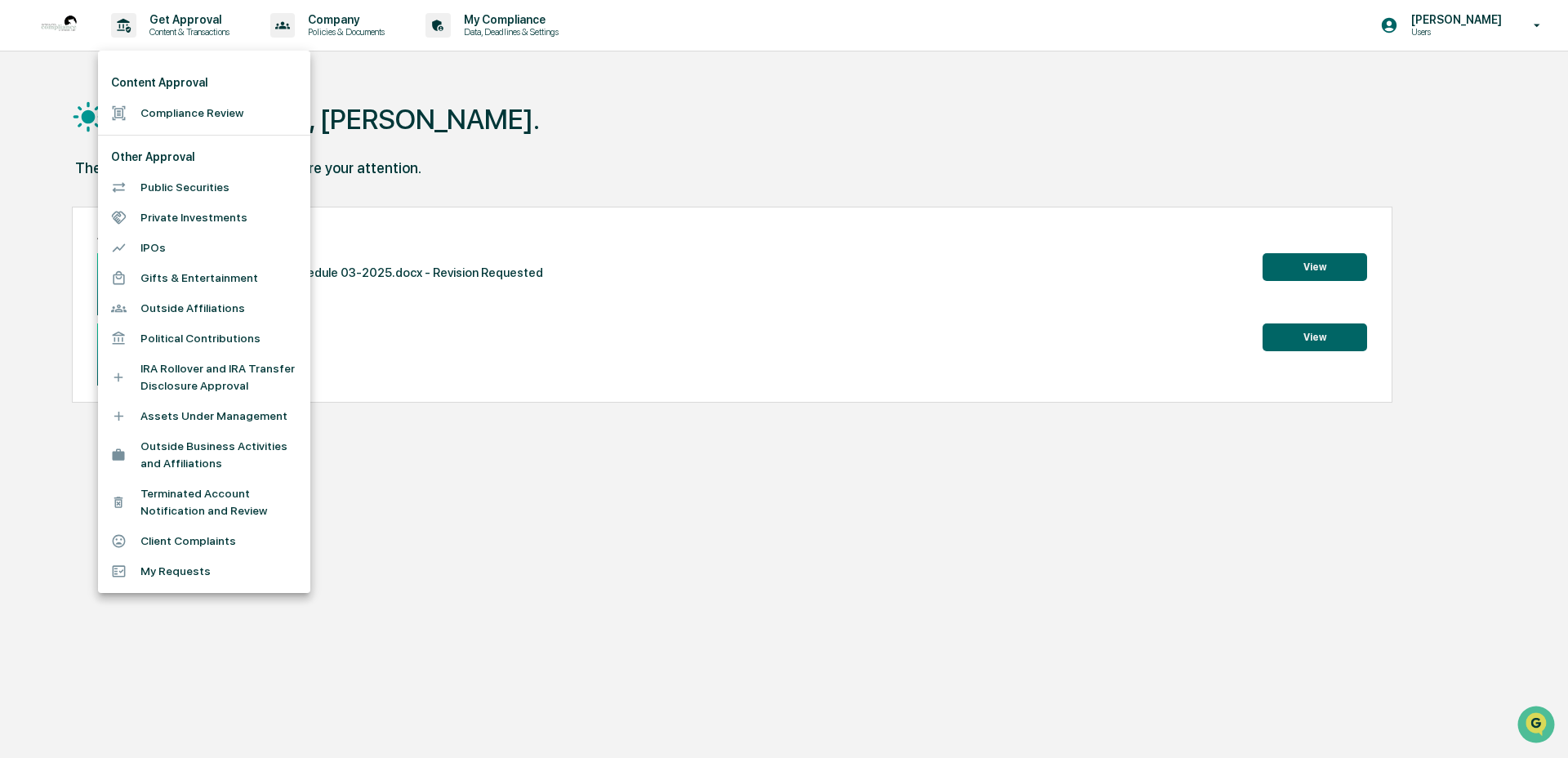
click at [698, 190] on div at bounding box center [784, 379] width 1568 height 758
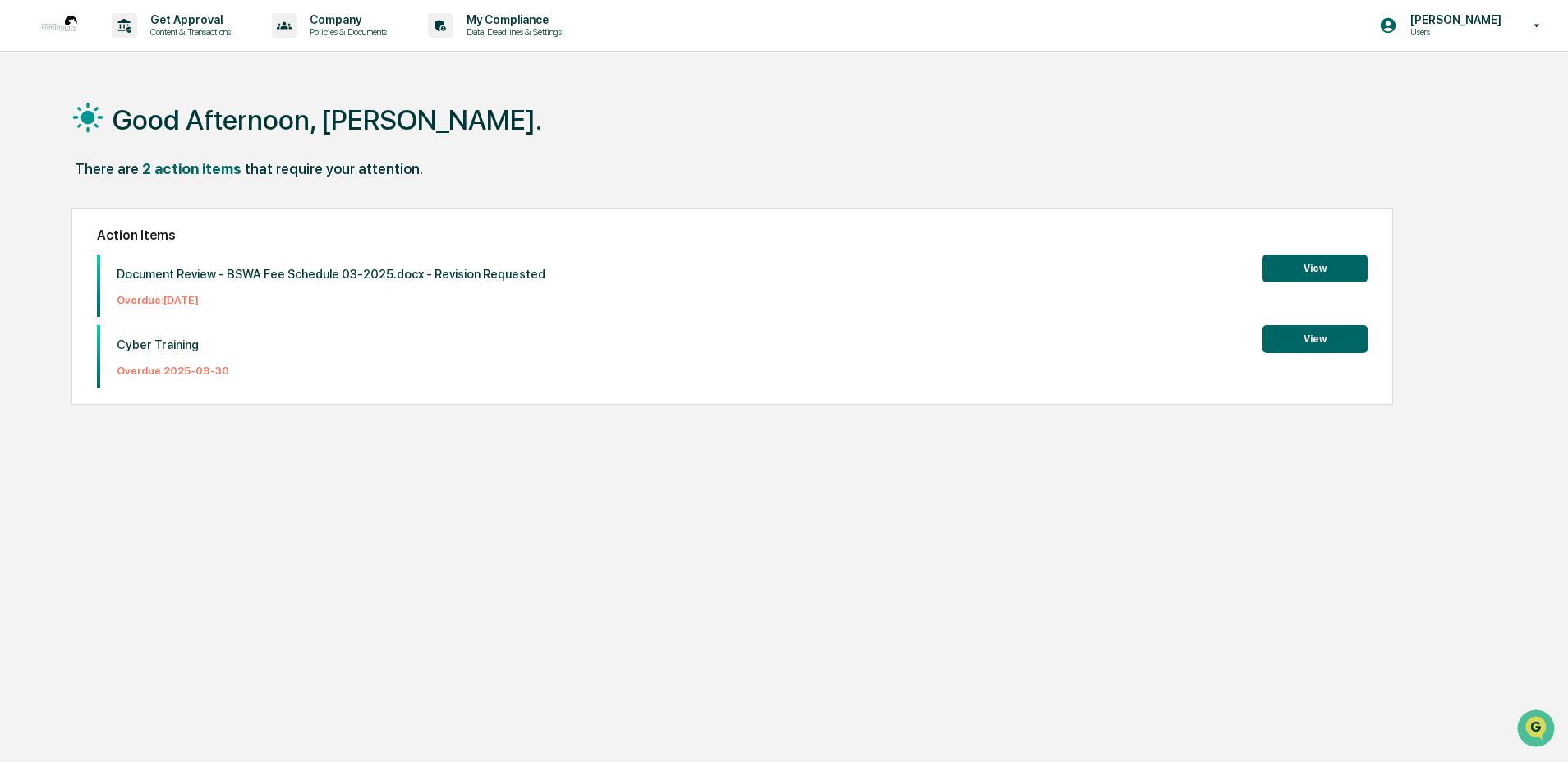
click at [67, 33] on img at bounding box center [60, 26] width 40 height 40
click at [221, 29] on p "Content & Transactions" at bounding box center [188, 32] width 102 height 12
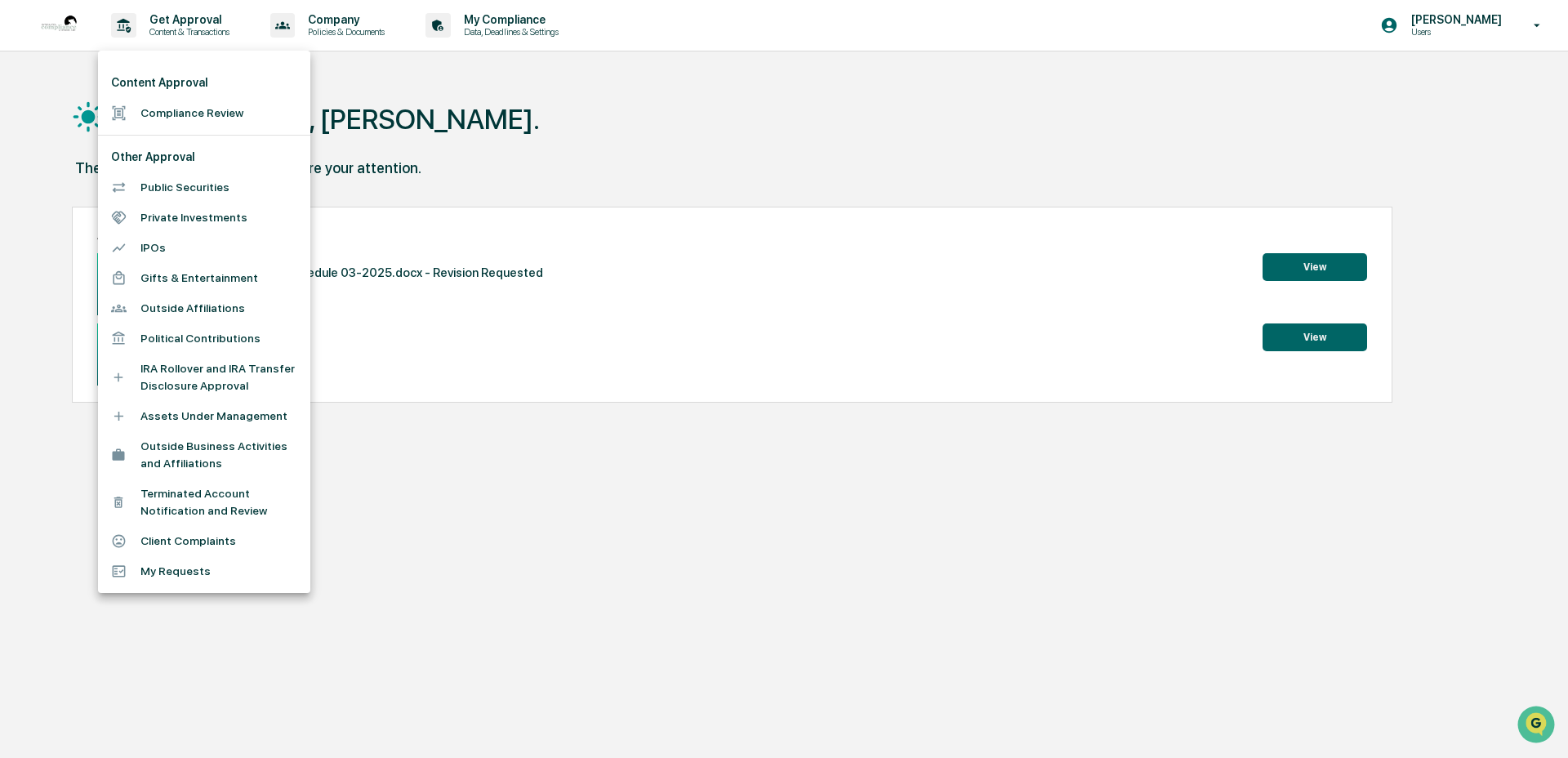
click at [1418, 26] on div at bounding box center [784, 379] width 1568 height 758
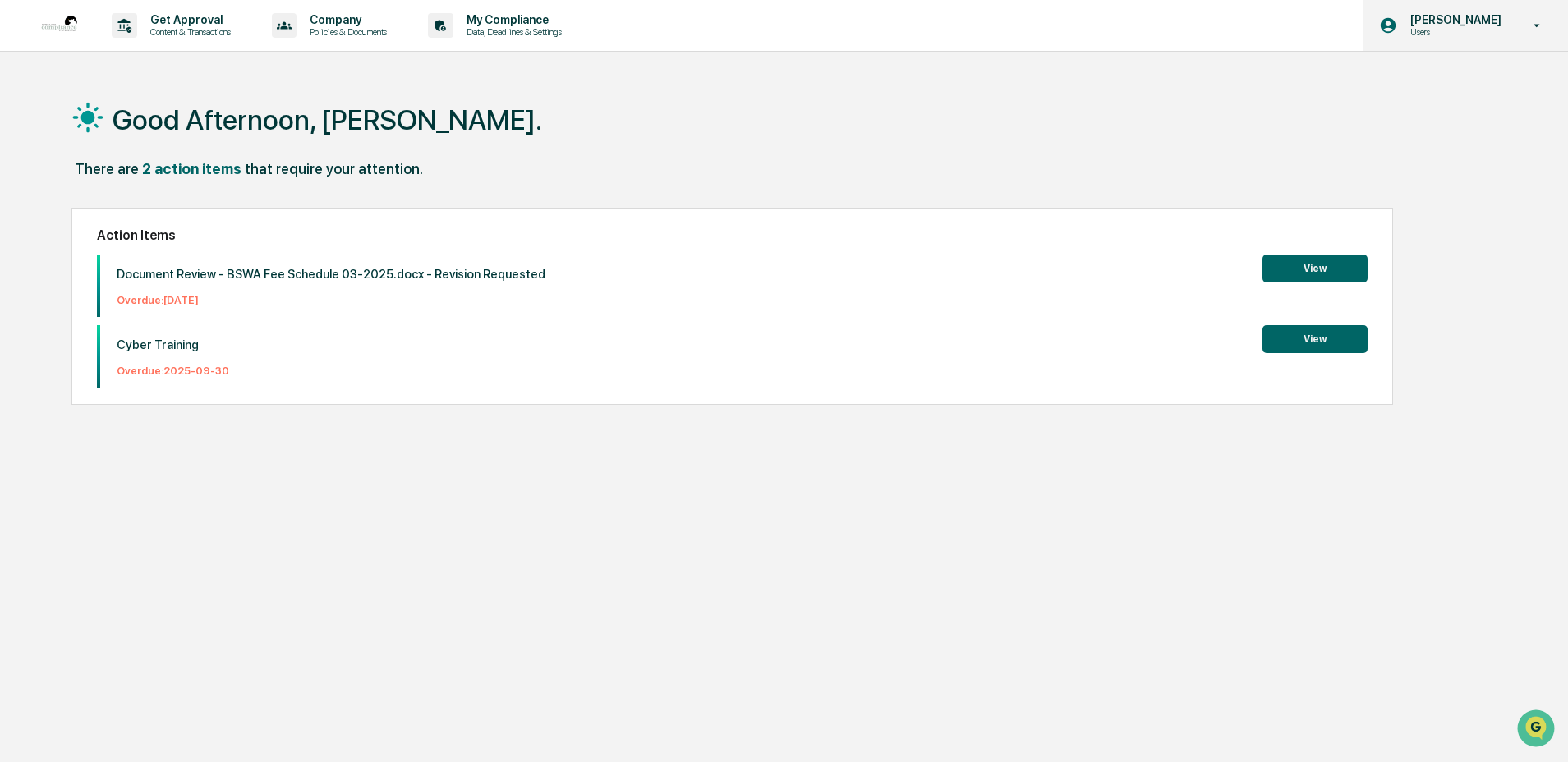
click at [1432, 34] on p "Users" at bounding box center [1454, 32] width 113 height 12
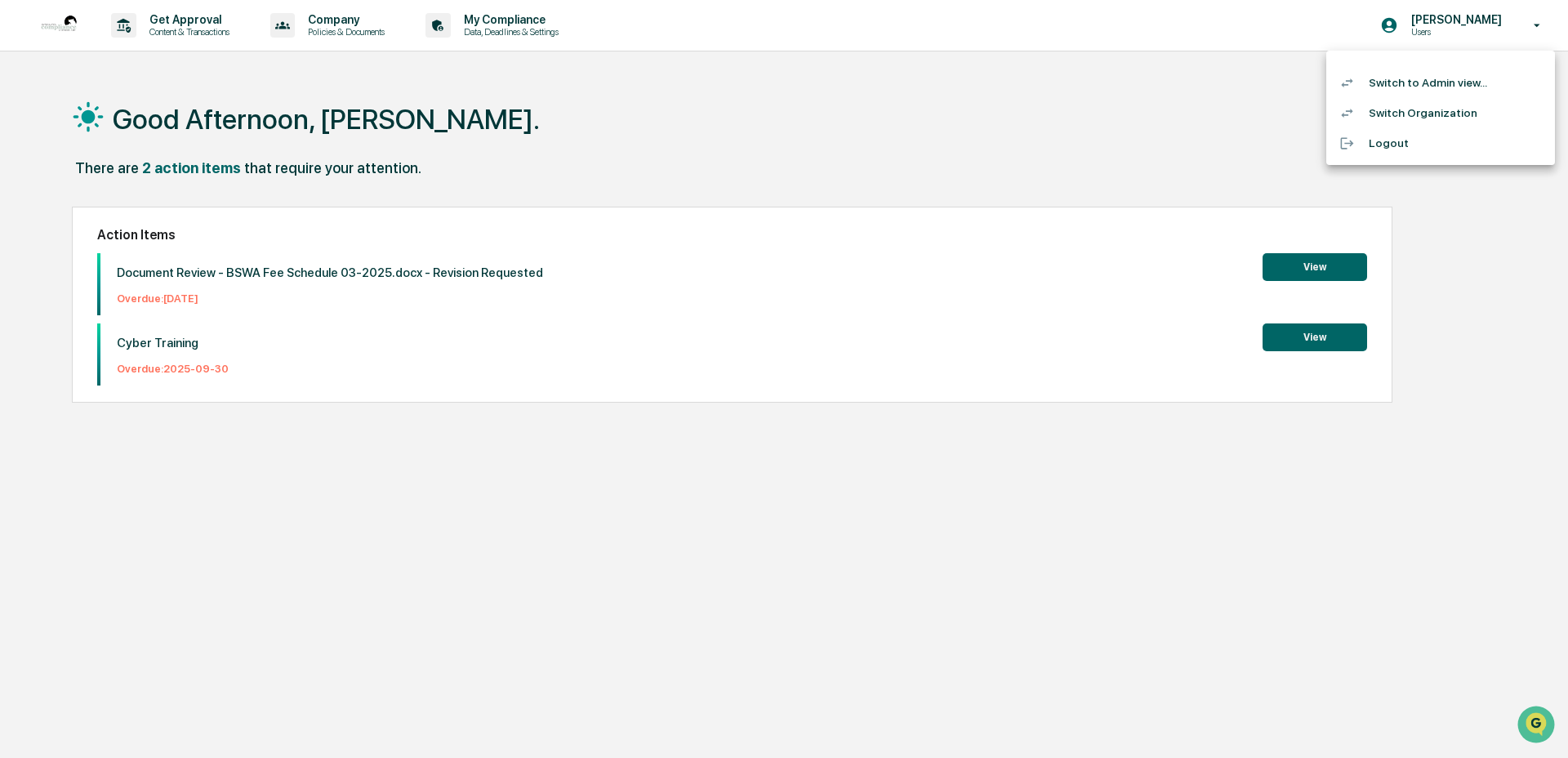
click at [1401, 88] on li "Switch to Admin view..." at bounding box center [1441, 82] width 229 height 30
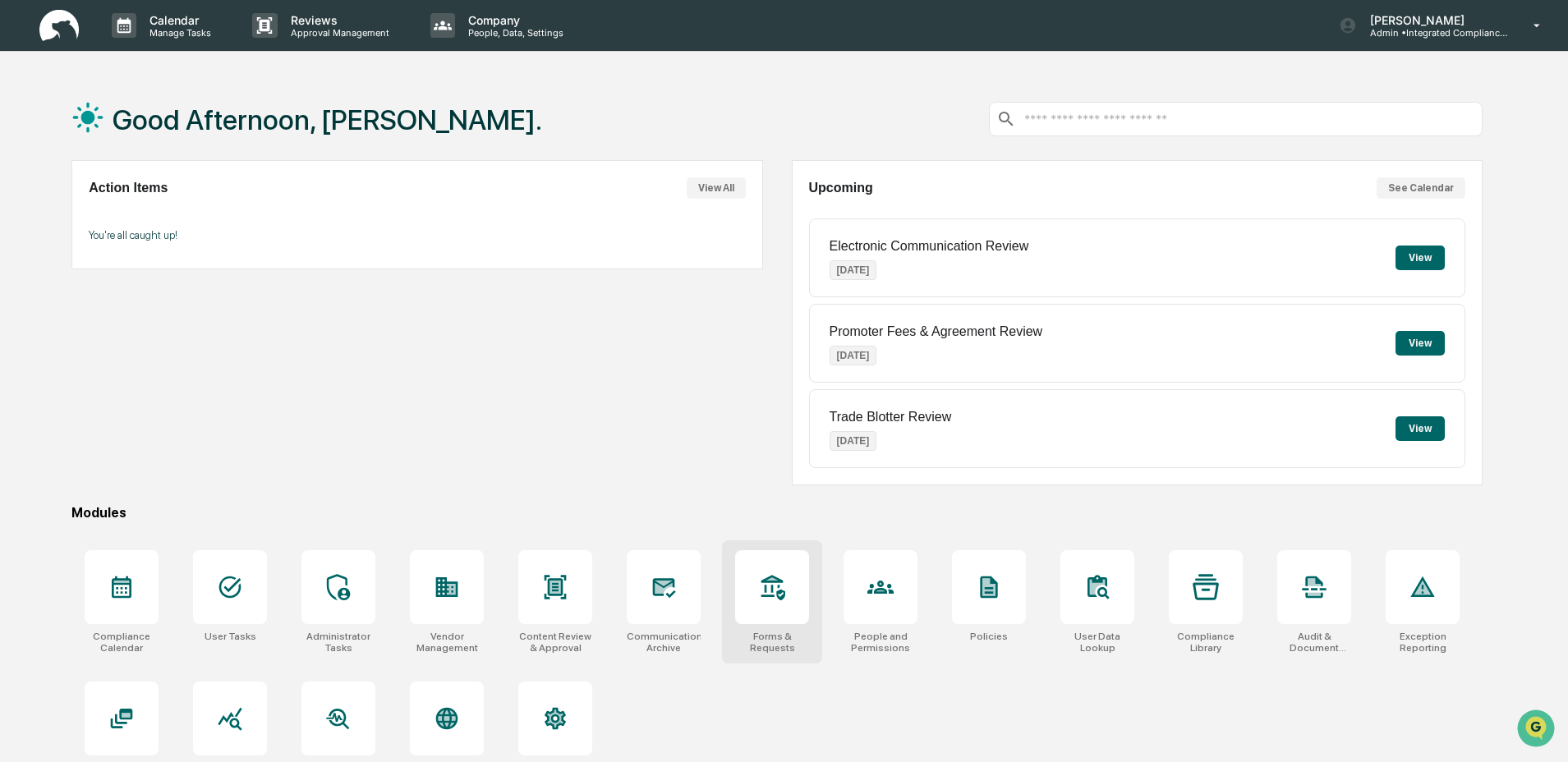
click at [759, 600] on div at bounding box center [772, 586] width 74 height 74
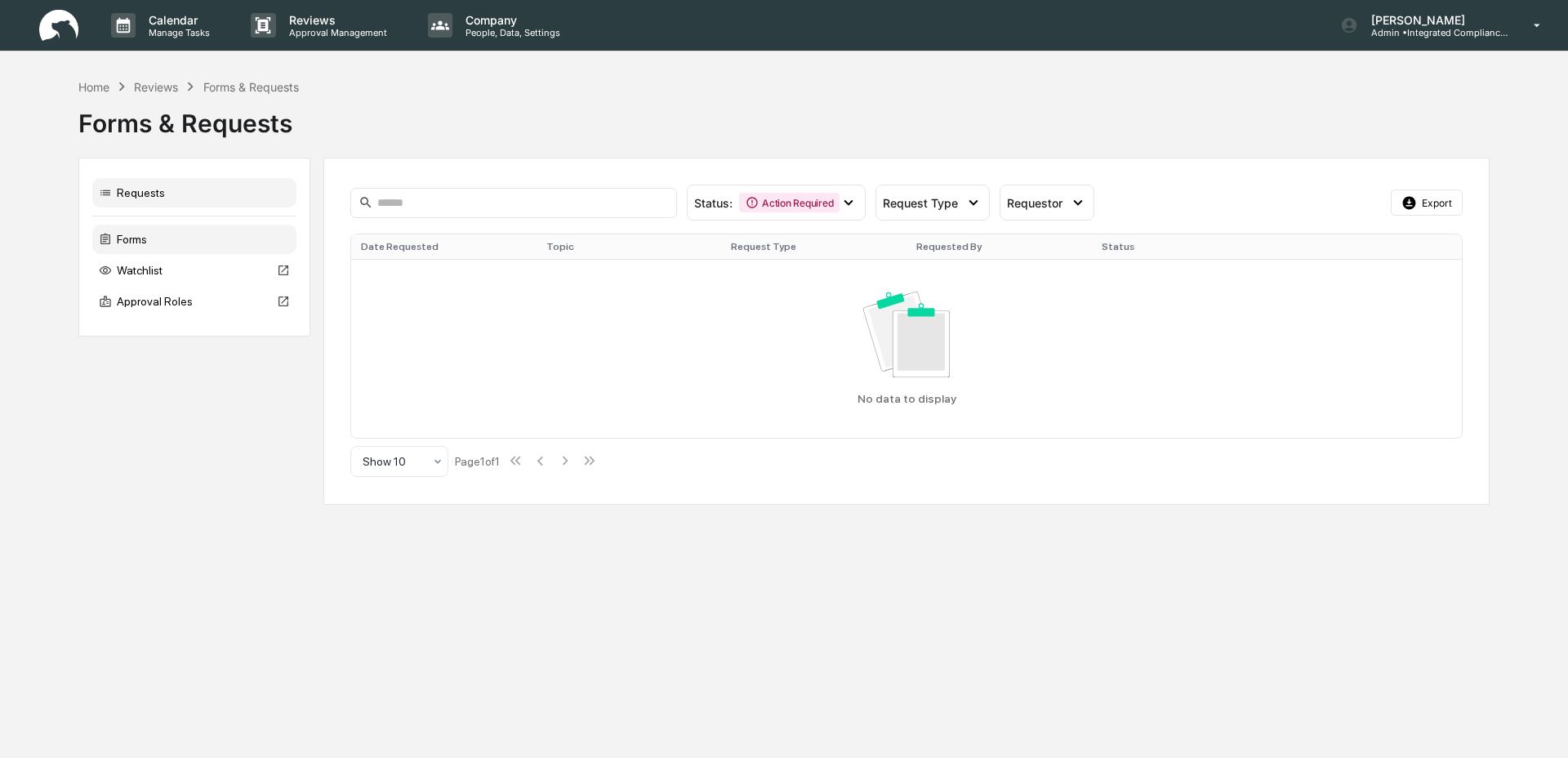
click at [154, 240] on div "Forms" at bounding box center [194, 240] width 204 height 30
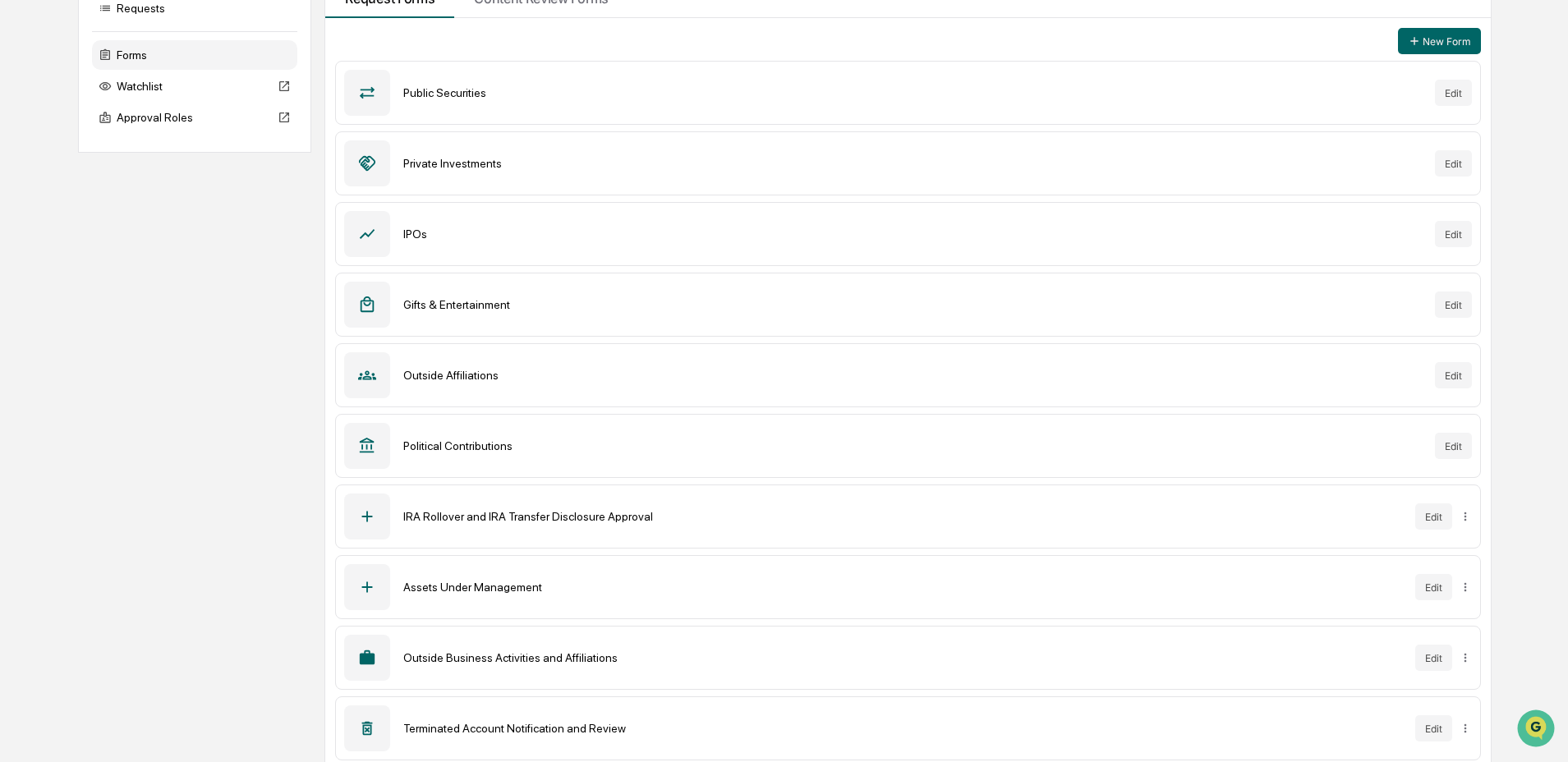
scroll to position [186, 0]
drag, startPoint x: 430, startPoint y: 380, endPoint x: 479, endPoint y: 374, distance: 49.4
click at [479, 374] on div "Outside Affiliations" at bounding box center [912, 374] width 1018 height 13
drag, startPoint x: 484, startPoint y: 662, endPoint x: 583, endPoint y: 646, distance: 100.3
click at [583, 646] on div "Outside Business Activities and Affiliations Edit" at bounding box center [907, 656] width 1145 height 64
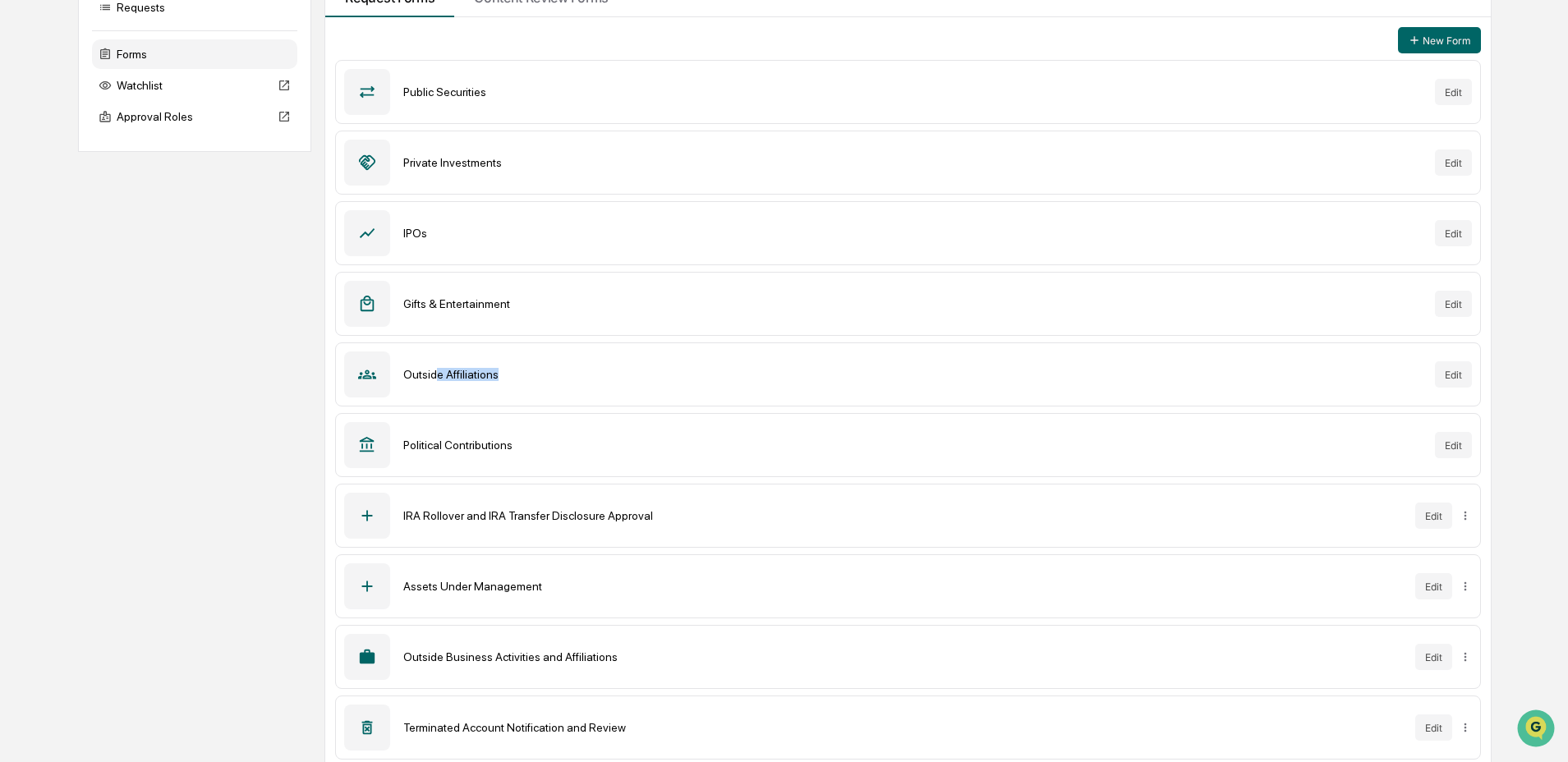
drag, startPoint x: 505, startPoint y: 378, endPoint x: 436, endPoint y: 378, distance: 69.0
click at [436, 378] on div "Outside Affiliations" at bounding box center [912, 374] width 1018 height 13
drag, startPoint x: 436, startPoint y: 380, endPoint x: 521, endPoint y: 381, distance: 85.0
click at [494, 381] on div "Outside Affiliations Edit" at bounding box center [907, 374] width 1145 height 64
click at [1443, 370] on button "Edit" at bounding box center [1453, 374] width 37 height 27
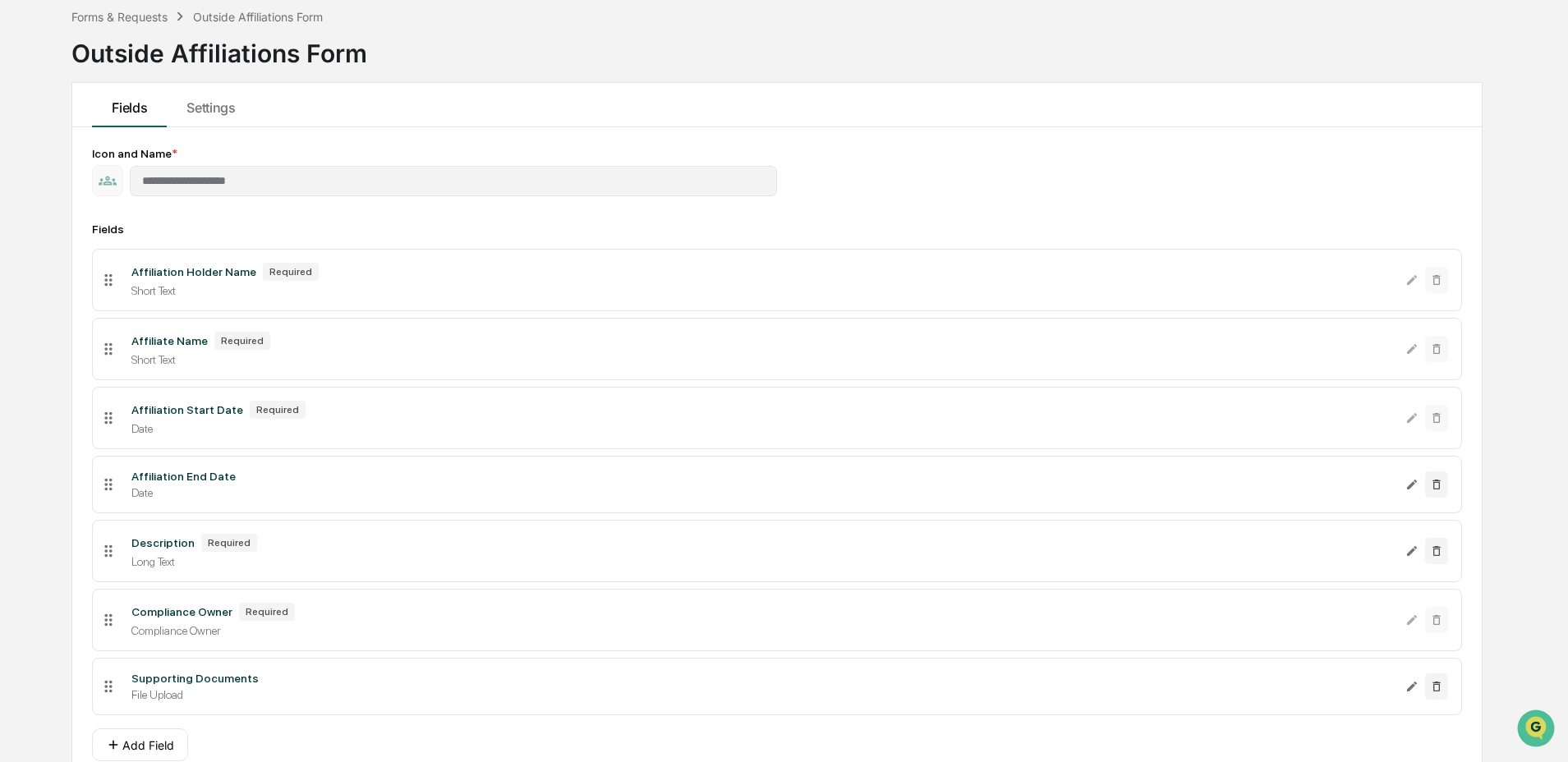
scroll to position [163, 0]
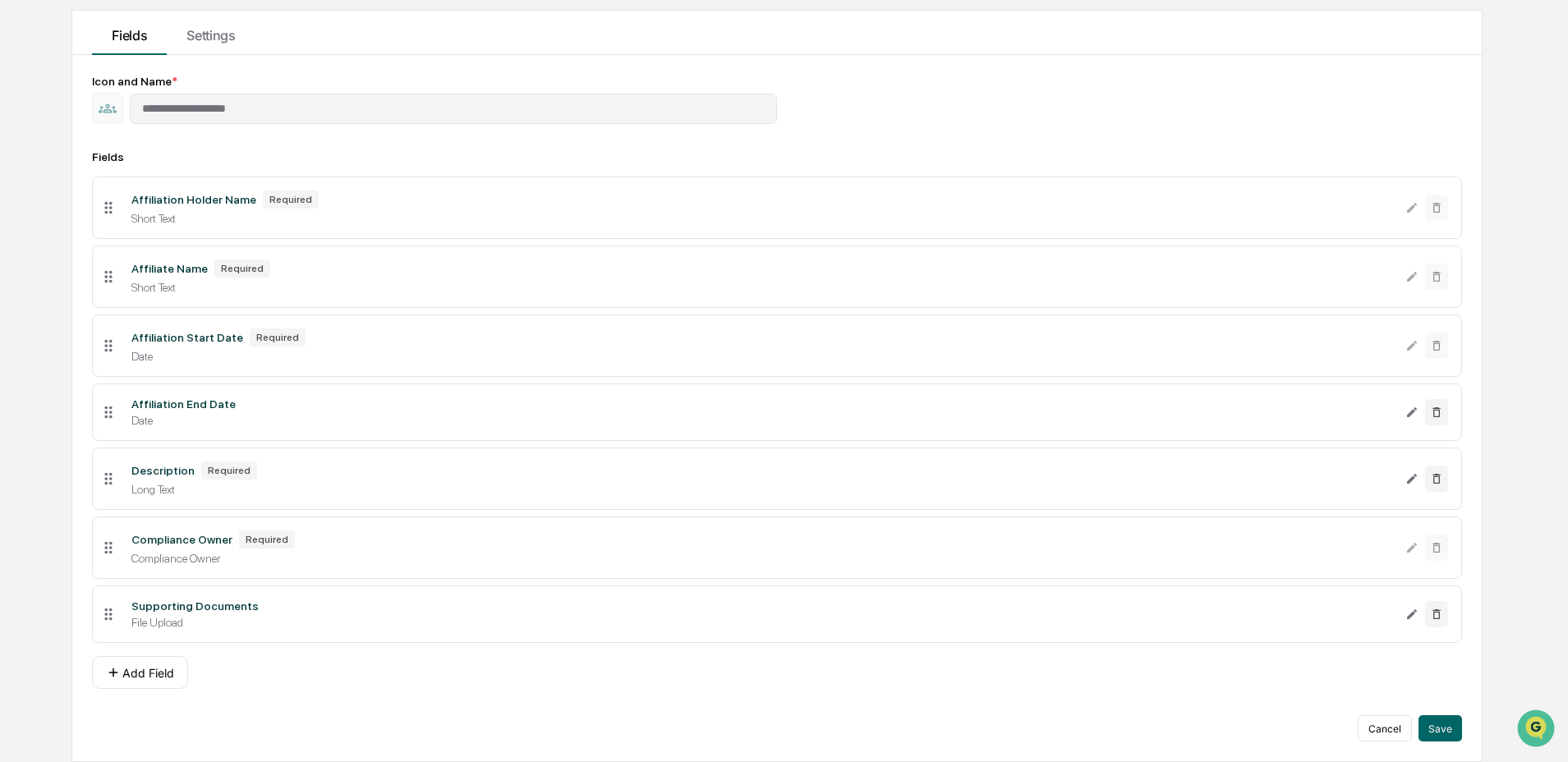
click at [268, 128] on div "**********" at bounding box center [777, 408] width 1370 height 667
click at [464, 130] on div "**********" at bounding box center [777, 408] width 1370 height 667
click at [305, 150] on div "Fields" at bounding box center [777, 157] width 1370 height 13
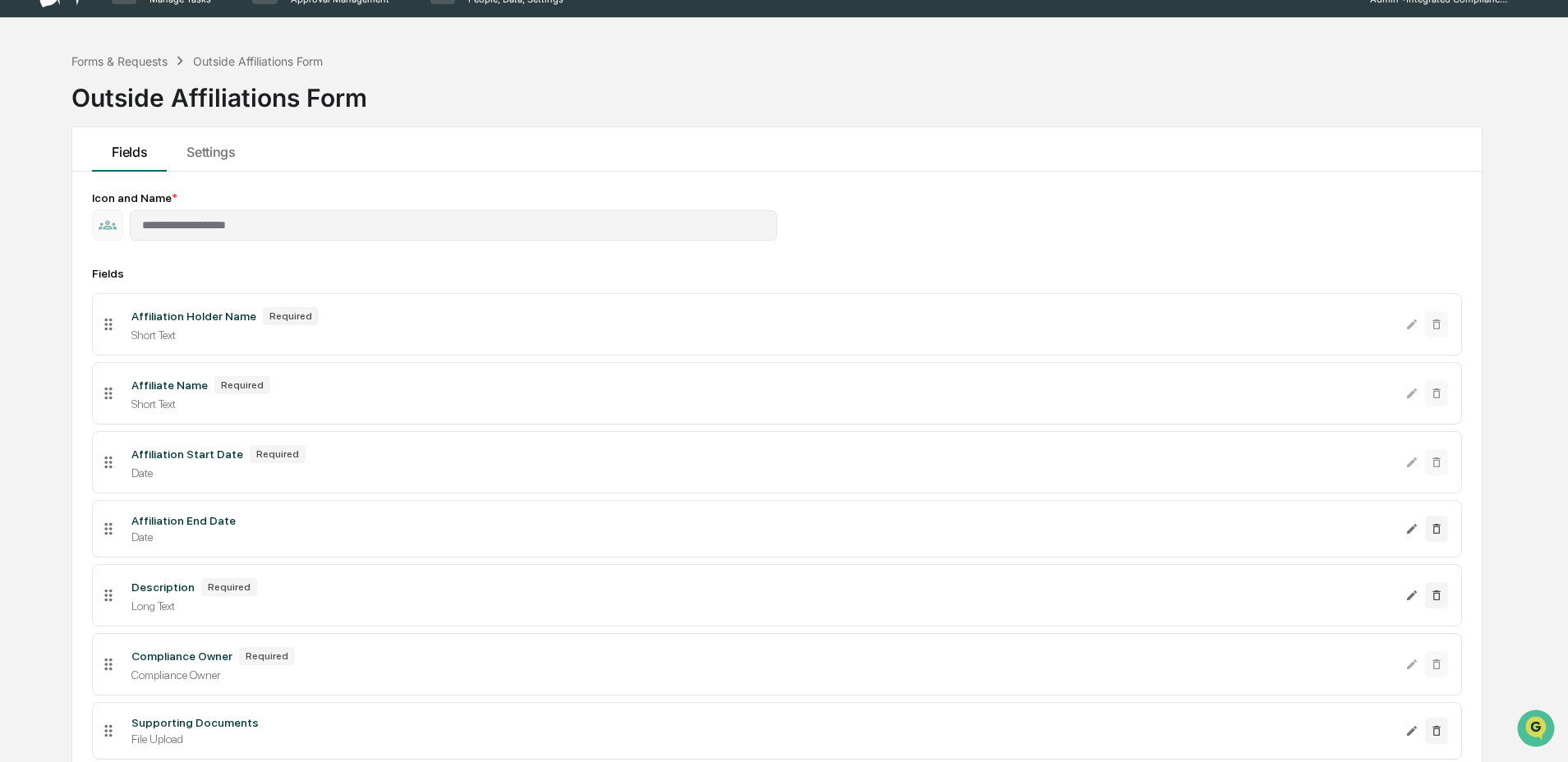
scroll to position [0, 0]
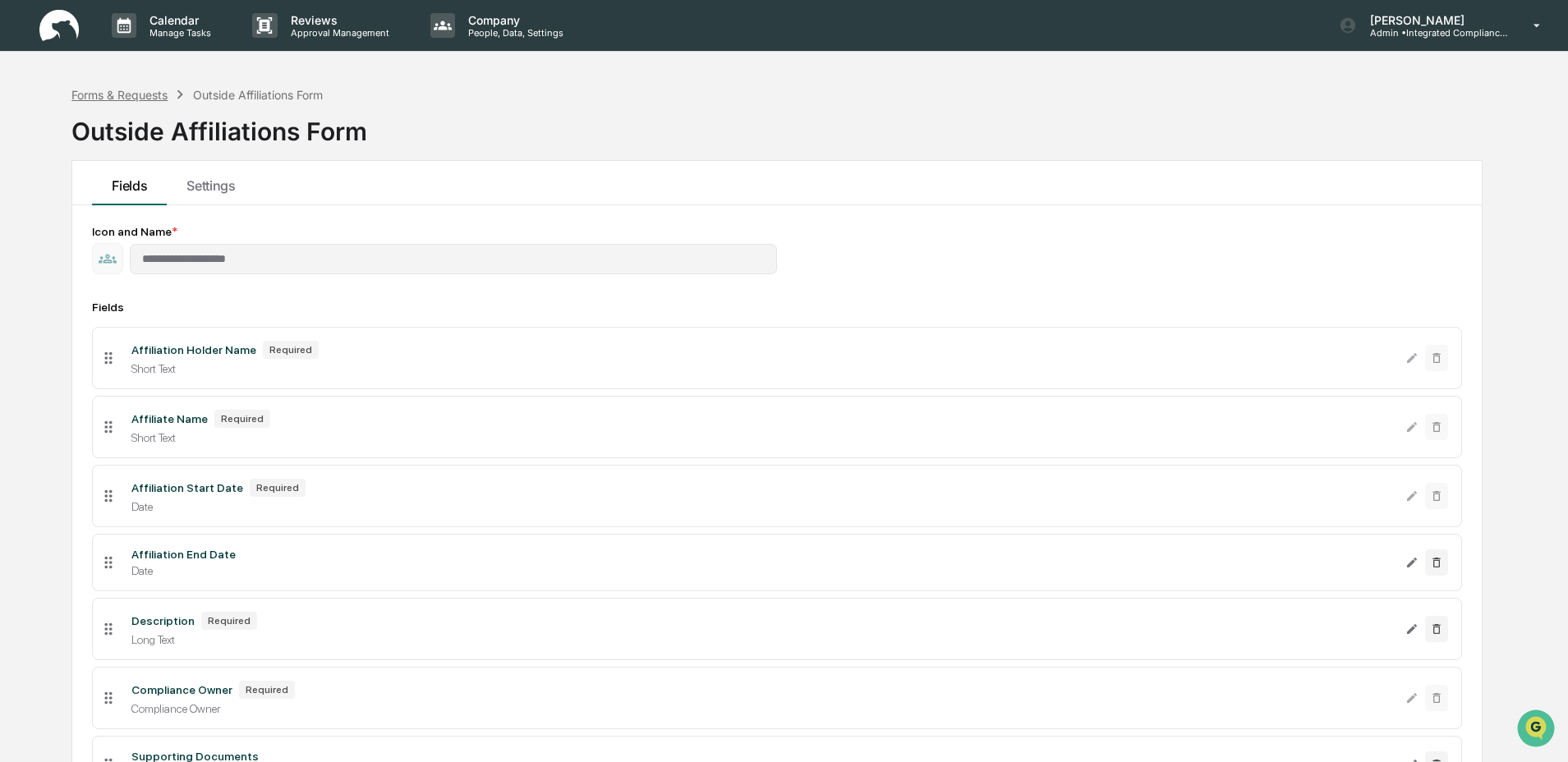
click at [121, 92] on div "Forms & Requests" at bounding box center [119, 94] width 96 height 14
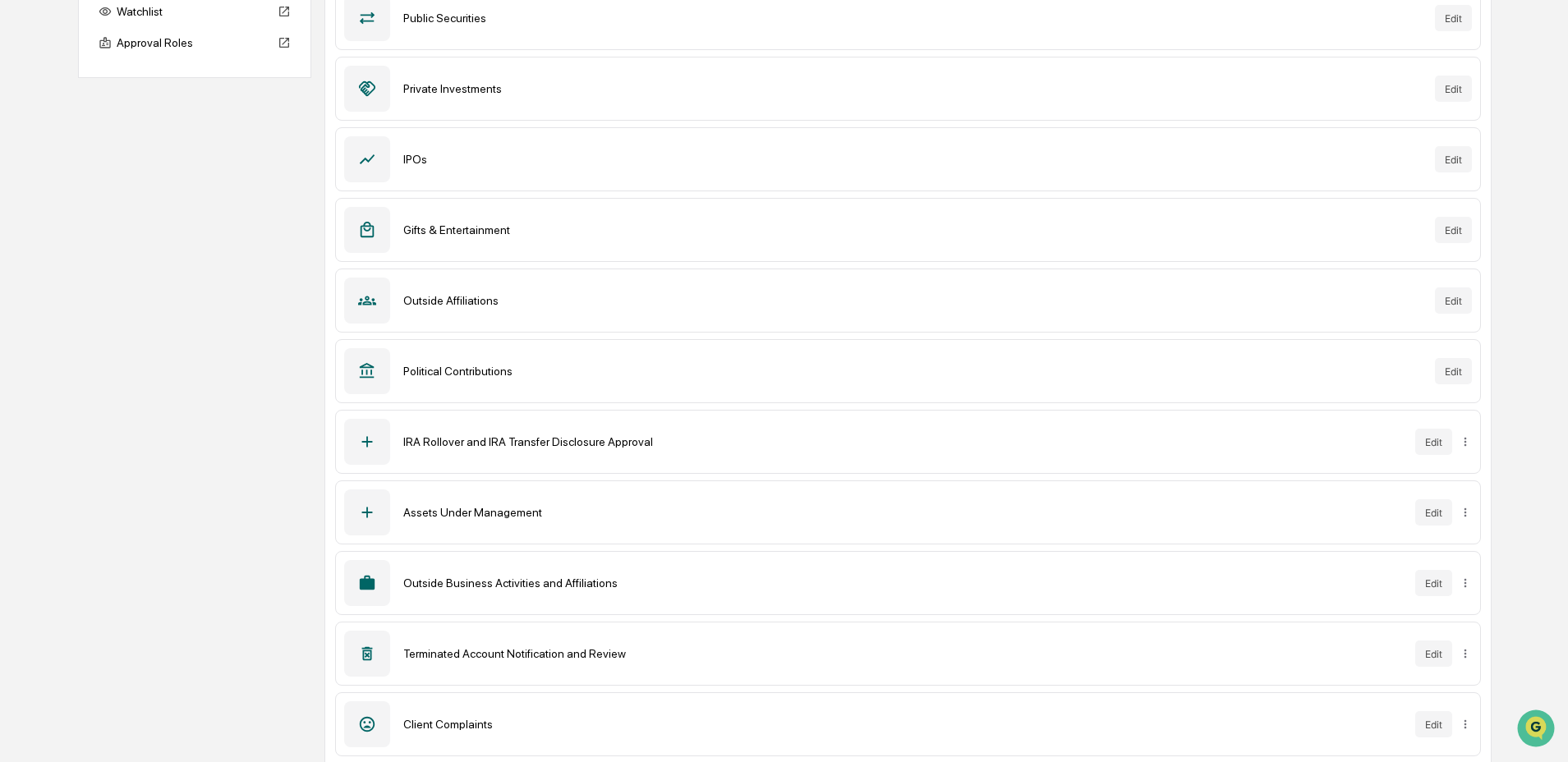
scroll to position [265, 0]
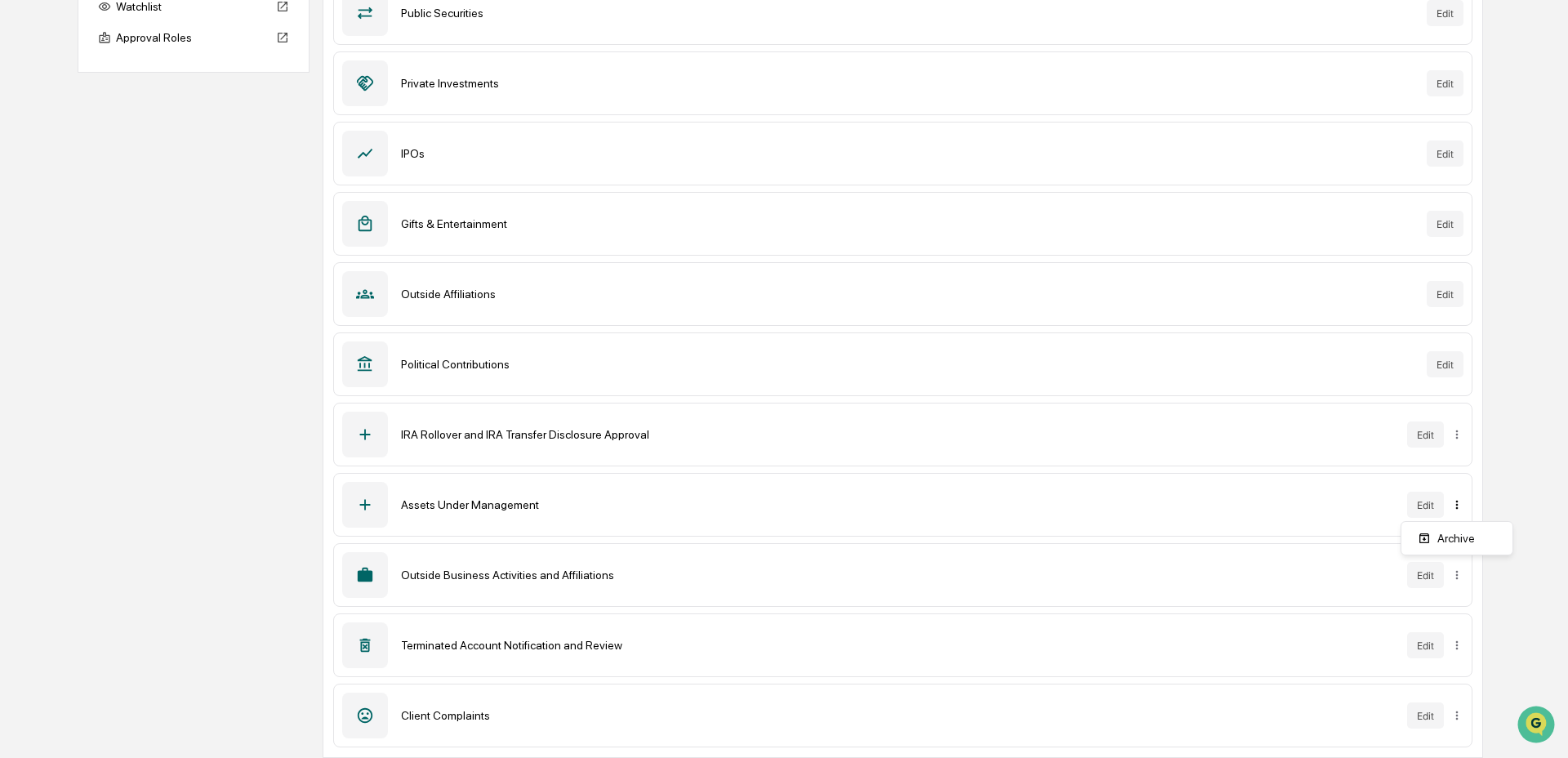
click at [1459, 494] on html "Calendar Manage Tasks Reviews Approval Management Company People, Data, Setting…" at bounding box center [784, 115] width 1568 height 758
click at [1427, 494] on html "Calendar Manage Tasks Reviews Approval Management Company People, Data, Setting…" at bounding box center [784, 115] width 1568 height 758
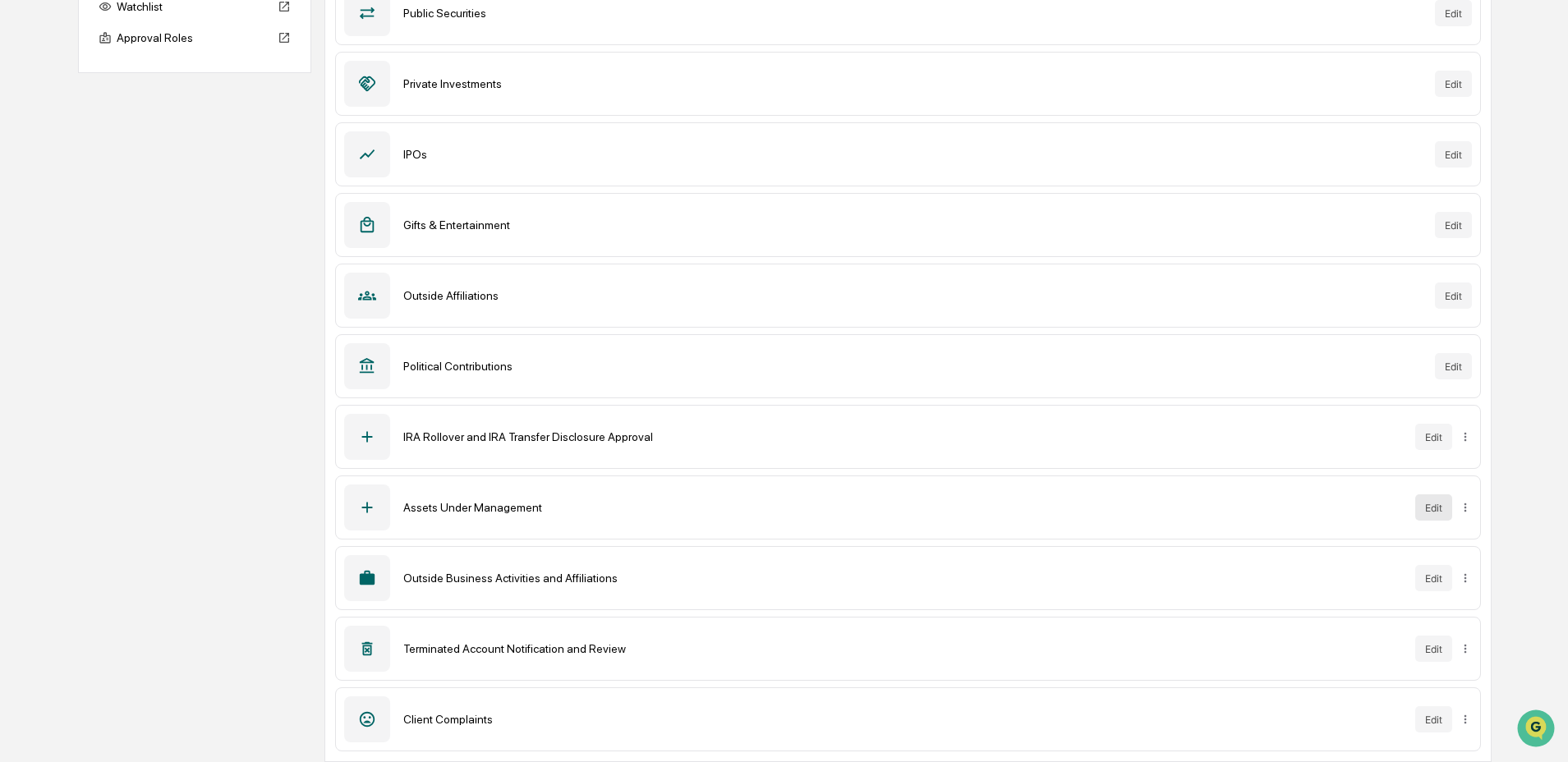
click at [1433, 507] on button "Edit" at bounding box center [1434, 508] width 37 height 27
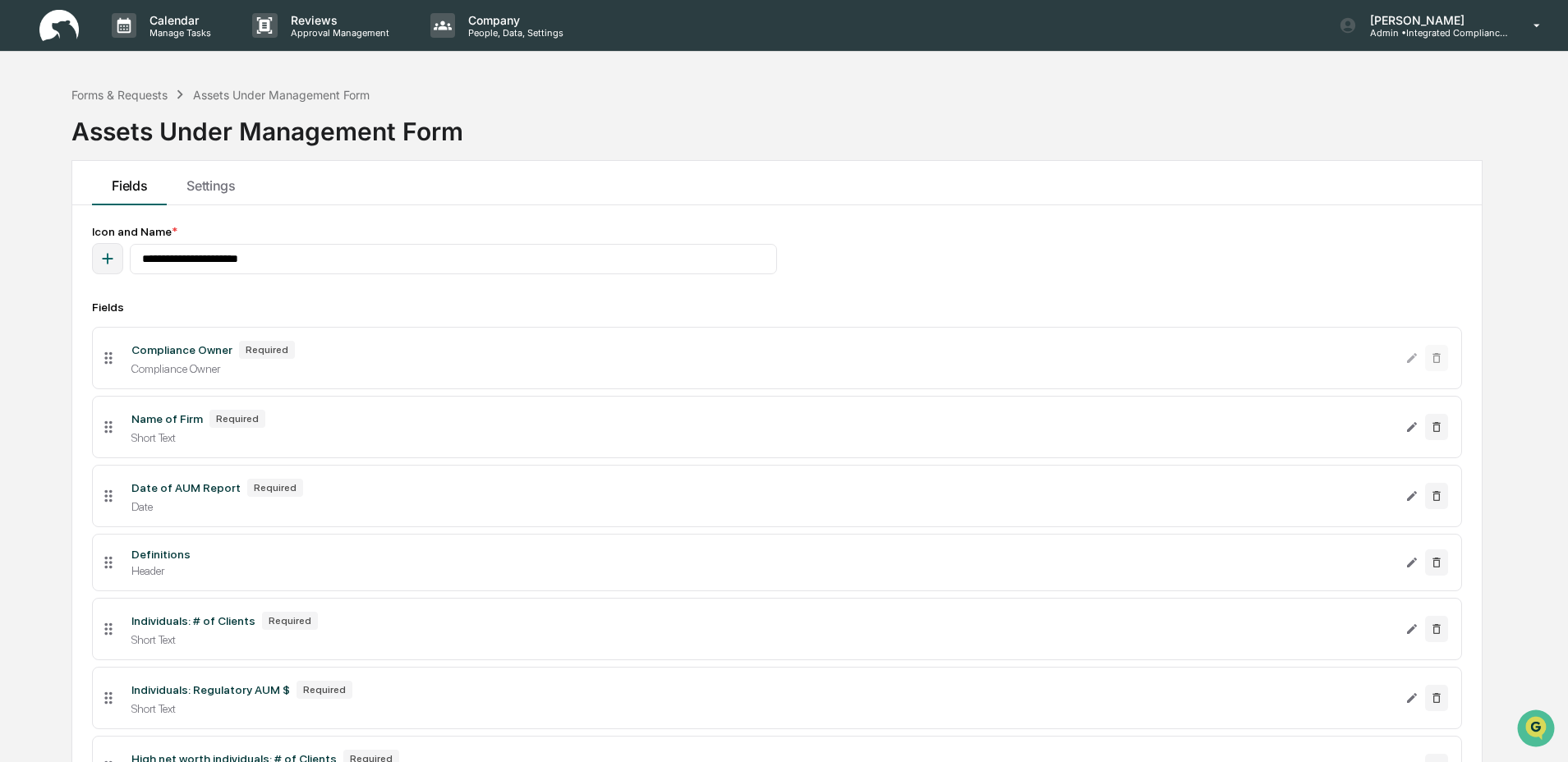
click at [103, 257] on icon "button" at bounding box center [108, 258] width 18 height 18
type input "*****"
click at [41, 367] on icon at bounding box center [47, 364] width 13 height 13
click at [27, 366] on icon at bounding box center [24, 364] width 13 height 13
click at [954, 176] on div "Fields Settings" at bounding box center [777, 183] width 1410 height 45
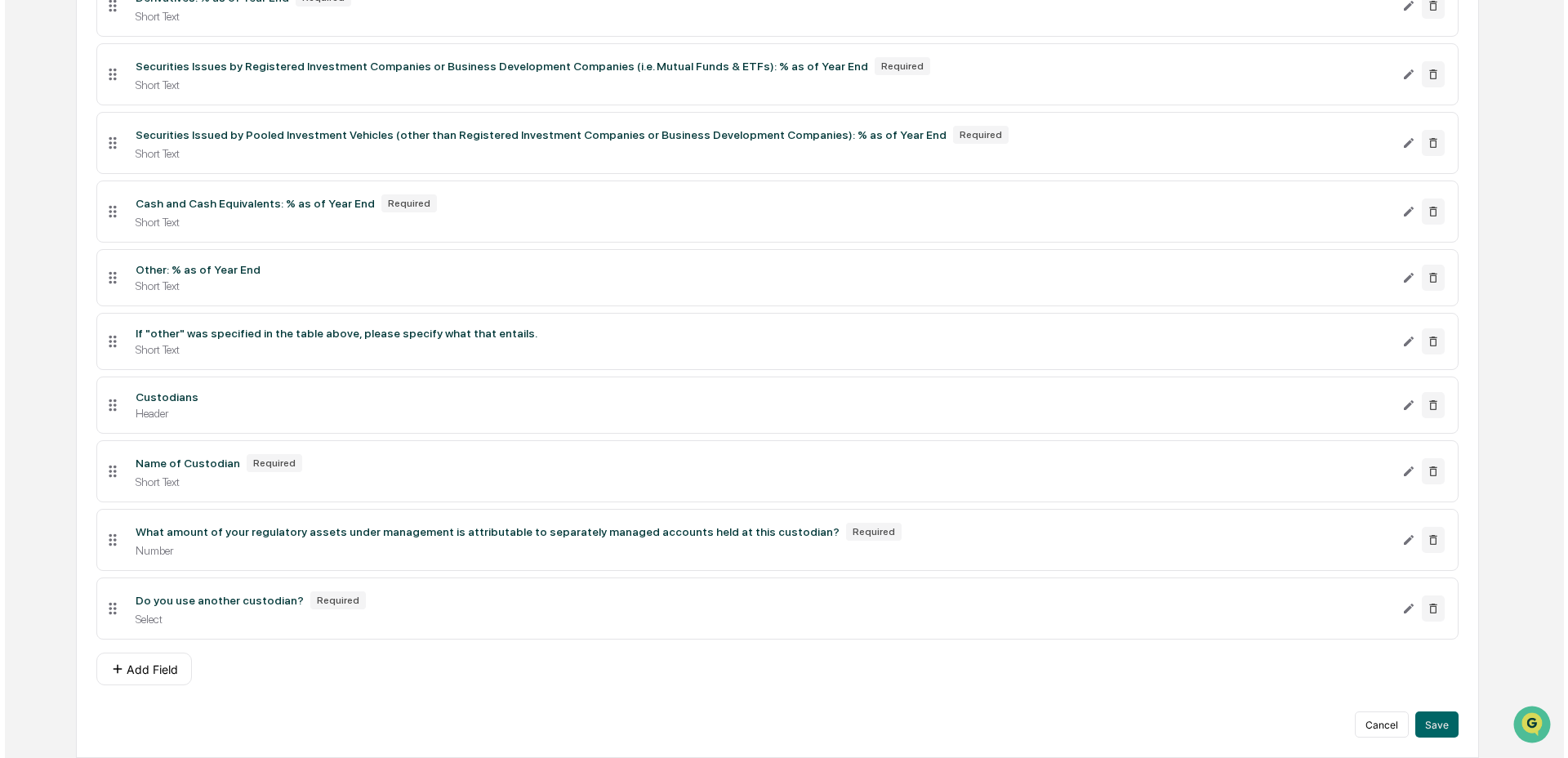
scroll to position [3639, 0]
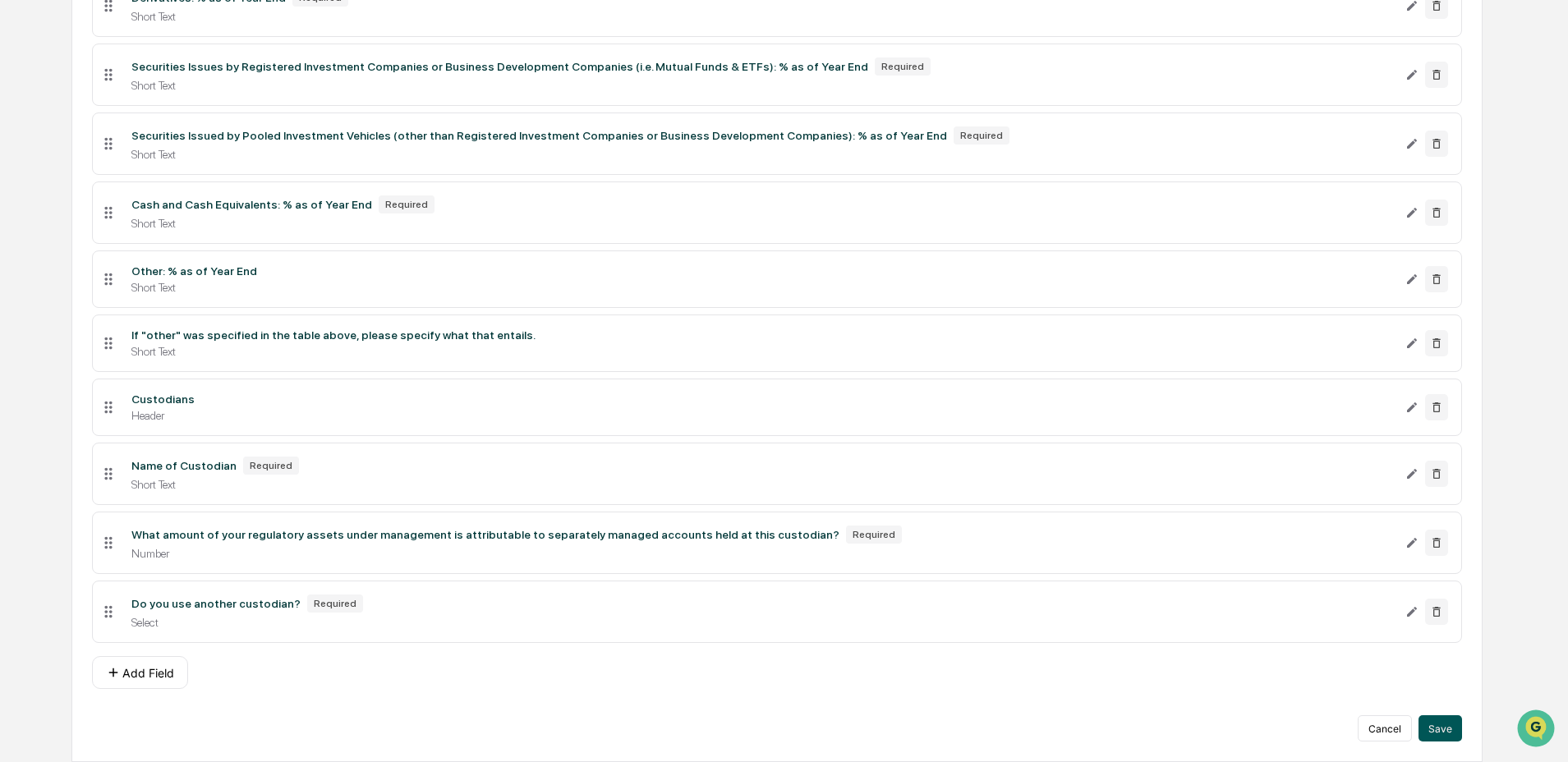
click at [1431, 721] on button "Save" at bounding box center [1440, 728] width 44 height 27
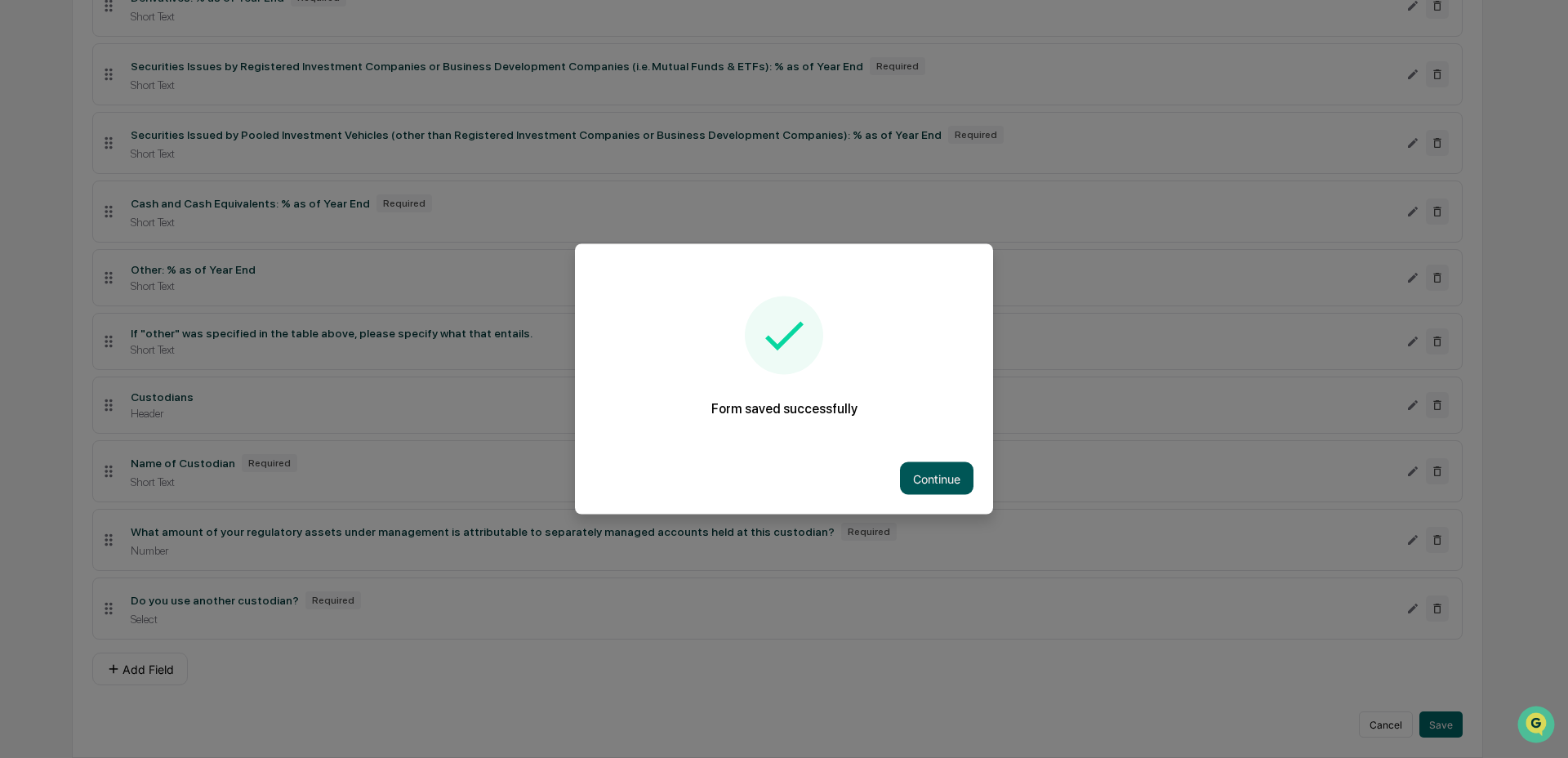
click at [938, 476] on button "Continue" at bounding box center [936, 479] width 73 height 33
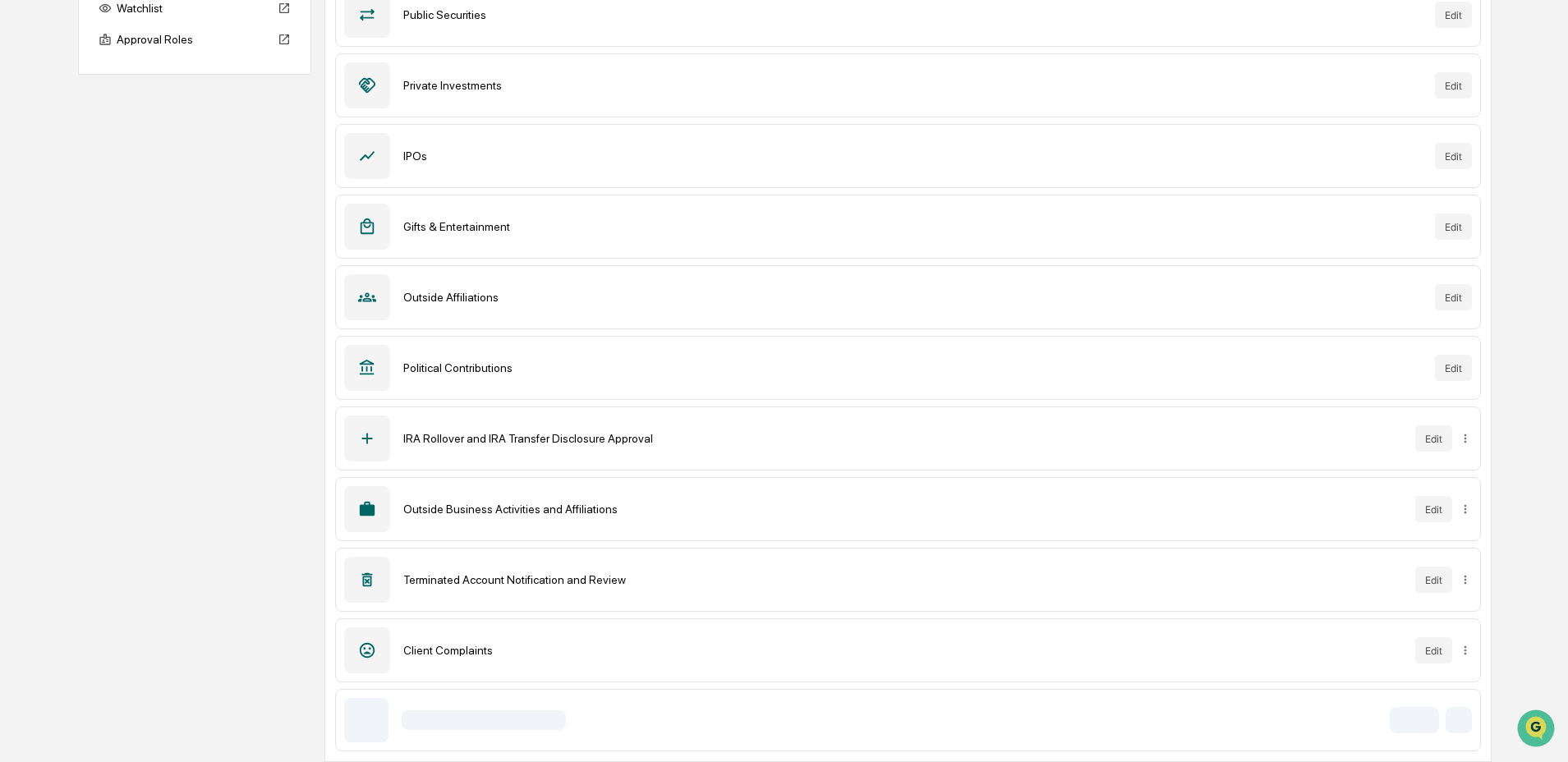
scroll to position [265, 0]
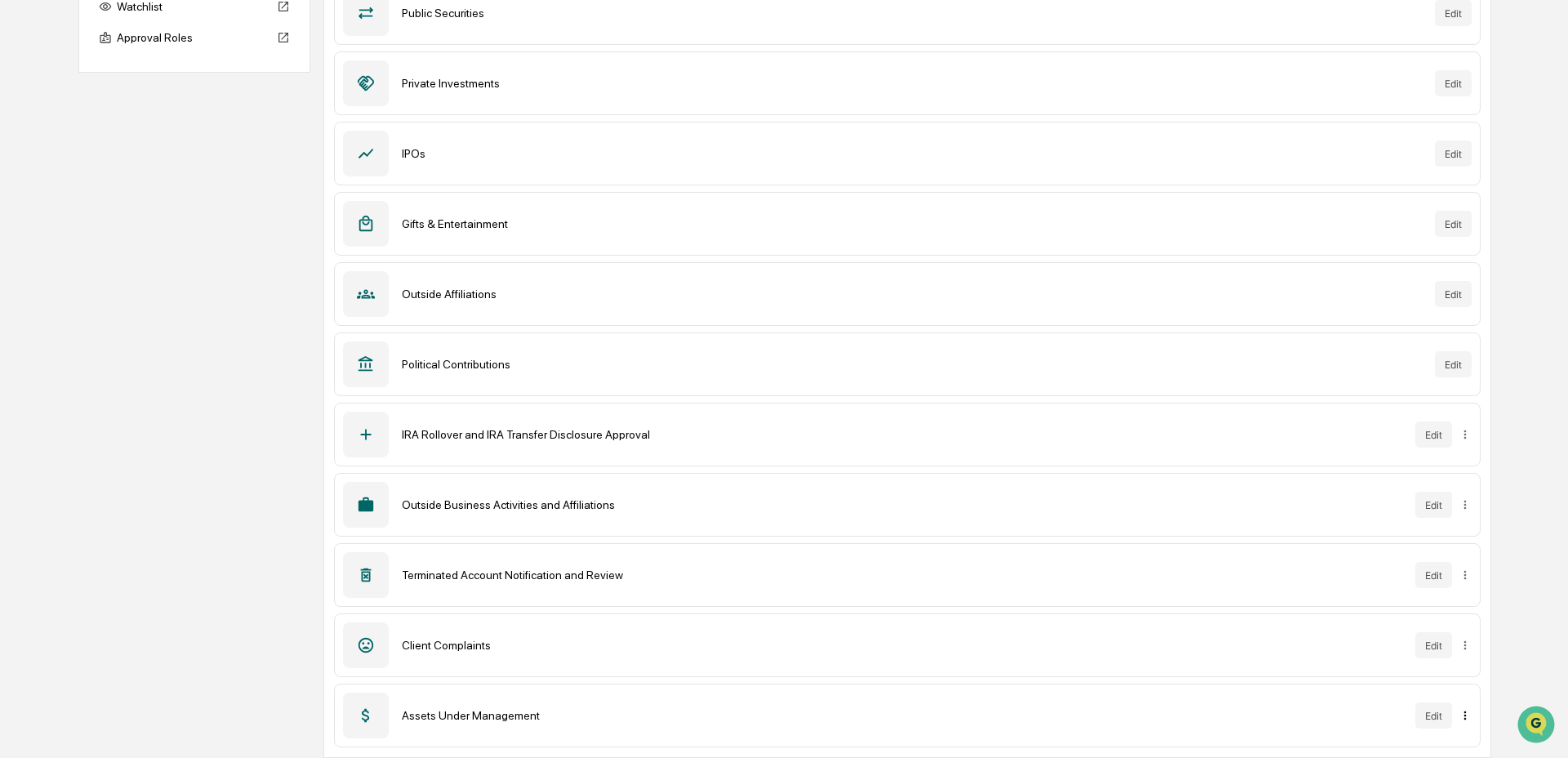
click at [1458, 494] on html "Calendar Manage Tasks Reviews Approval Management Company People, Data, Setting…" at bounding box center [784, 115] width 1568 height 758
click at [1470, 672] on div "Archive" at bounding box center [1457, 681] width 105 height 26
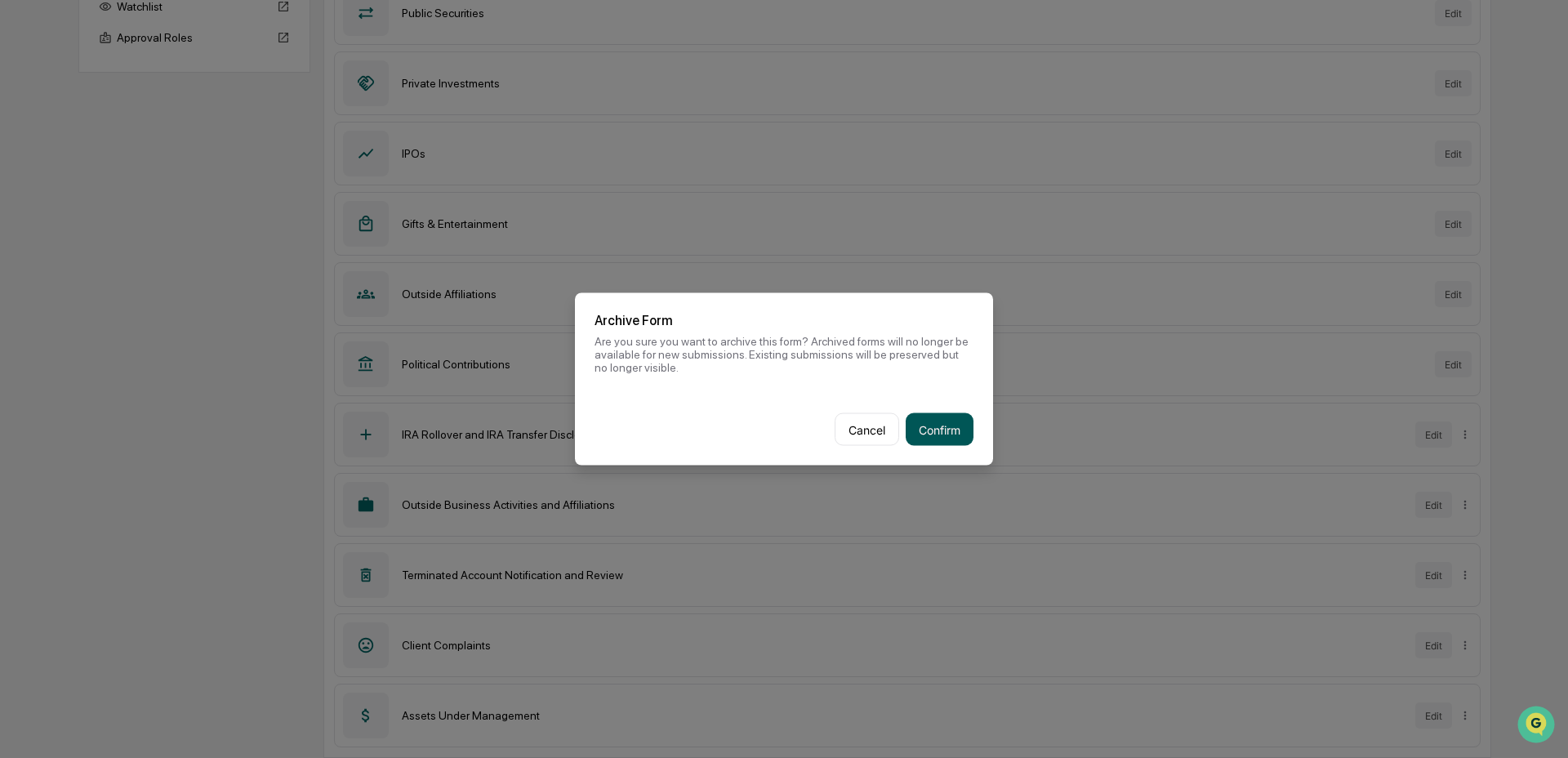
click at [934, 419] on button "Confirm" at bounding box center [939, 430] width 68 height 33
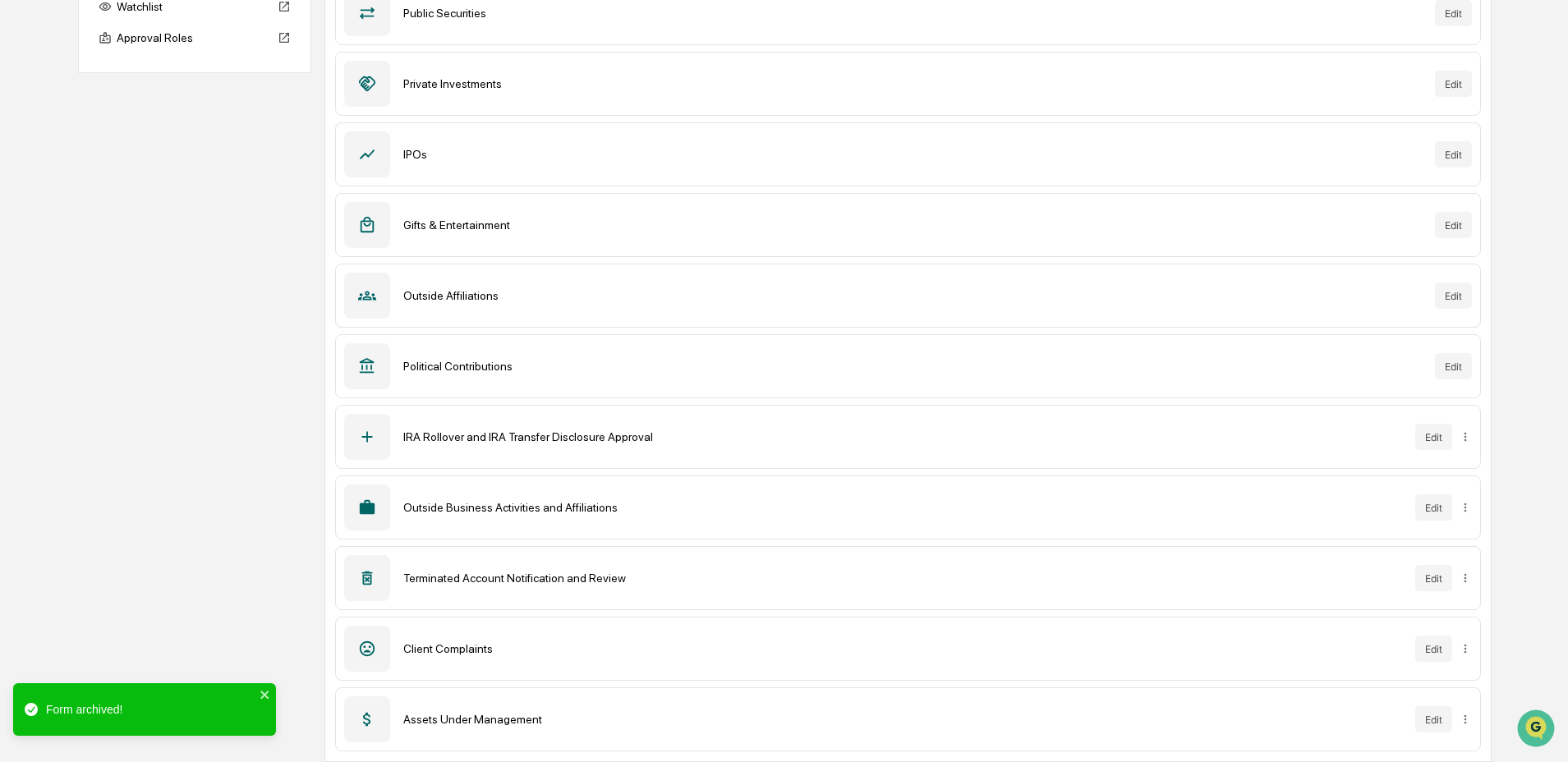
scroll to position [195, 0]
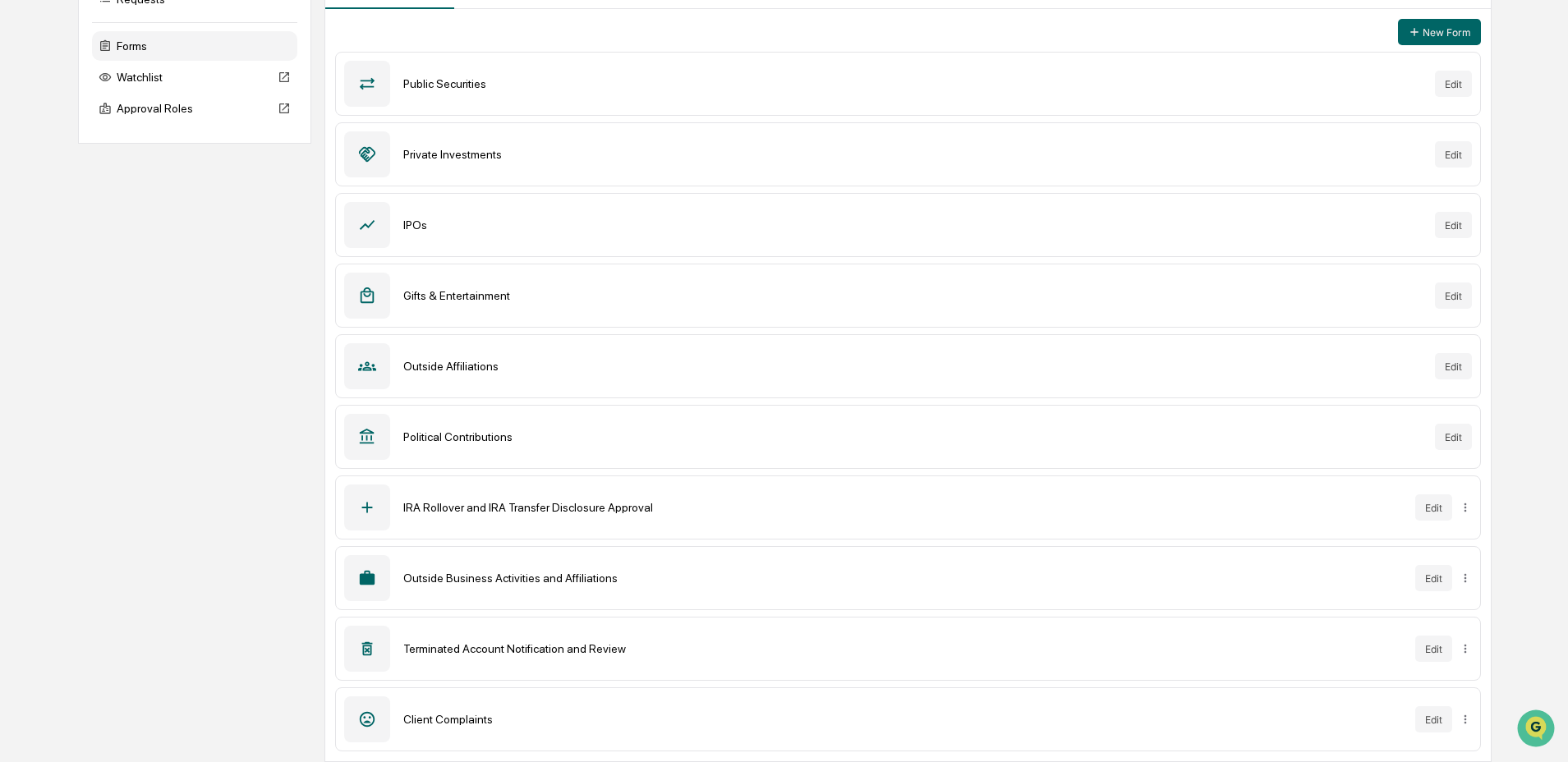
drag, startPoint x: 773, startPoint y: 505, endPoint x: 810, endPoint y: 504, distance: 37.0
click at [773, 504] on div "IRA Rollover and IRA Transfer Disclosure Approval" at bounding box center [903, 508] width 998 height 13
drag, startPoint x: 488, startPoint y: 505, endPoint x: 992, endPoint y: 494, distance: 504.1
click at [992, 494] on div "[PERSON_NAME] and IRA Transfer Disclosure Approval Edit" at bounding box center [907, 507] width 1145 height 64
click at [1438, 507] on button "Edit" at bounding box center [1434, 508] width 37 height 27
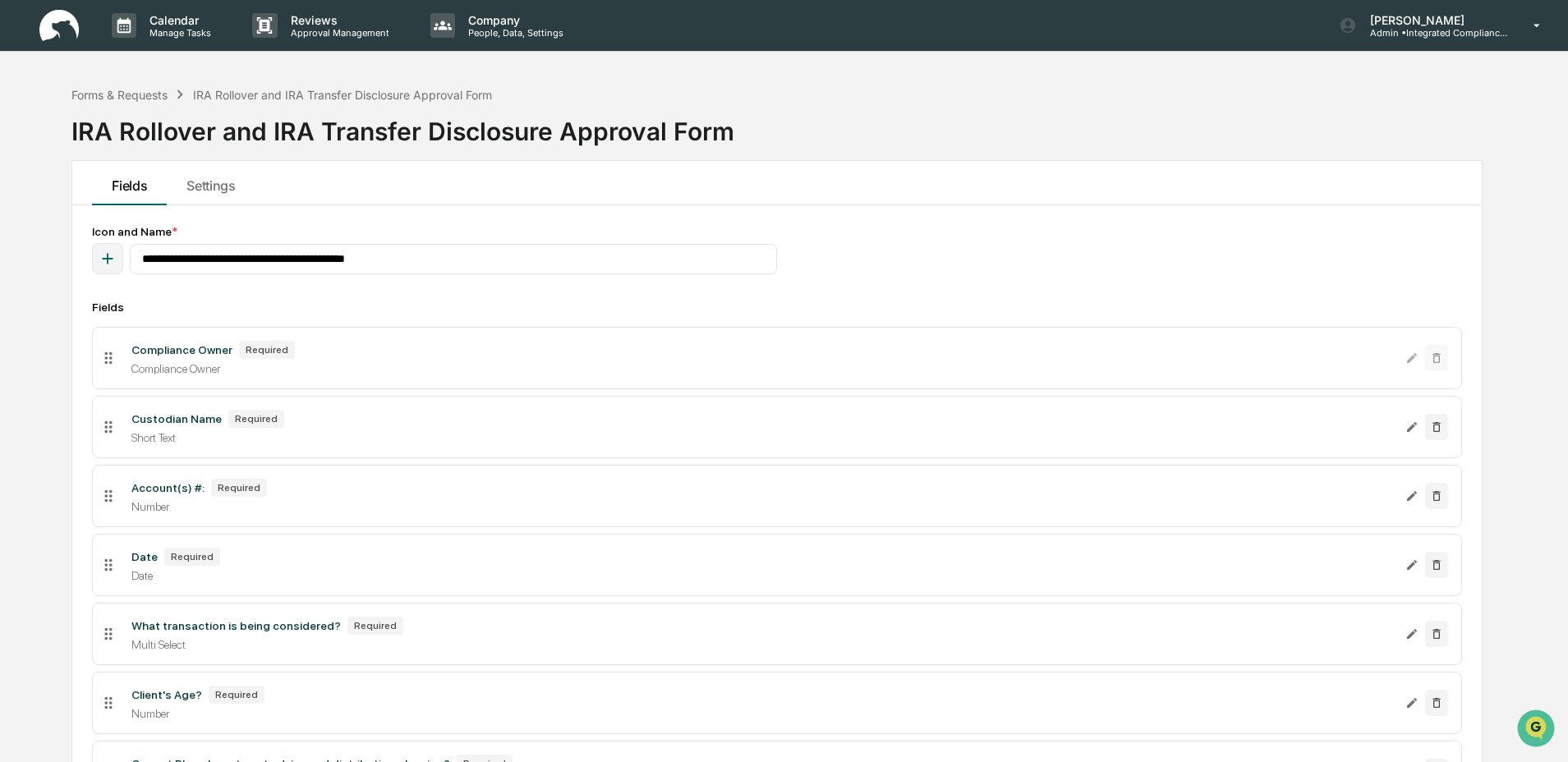
click at [117, 258] on icon "button" at bounding box center [108, 258] width 18 height 18
type input "****"
click at [90, 364] on icon at bounding box center [93, 364] width 13 height 13
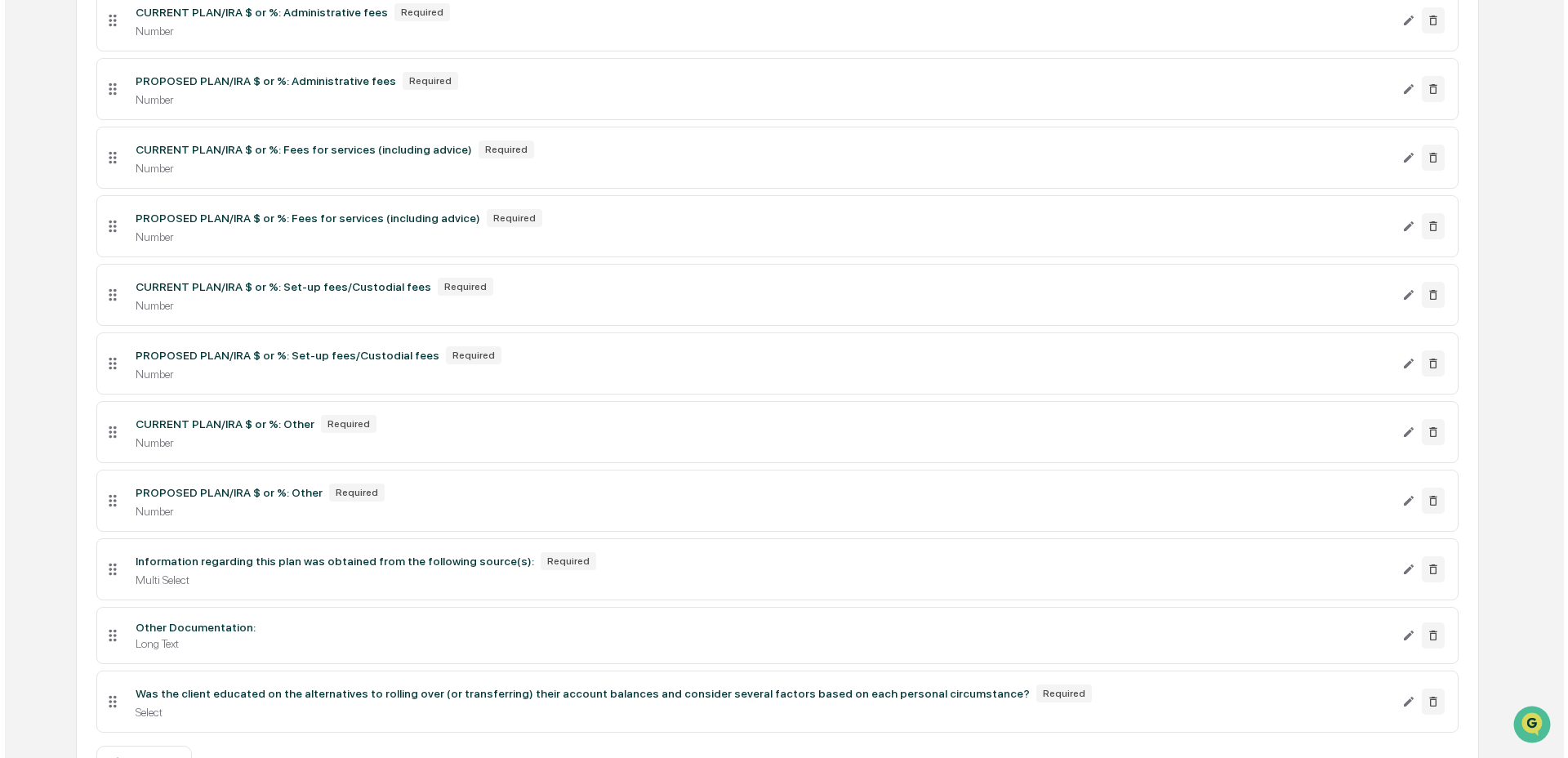
scroll to position [2345, 0]
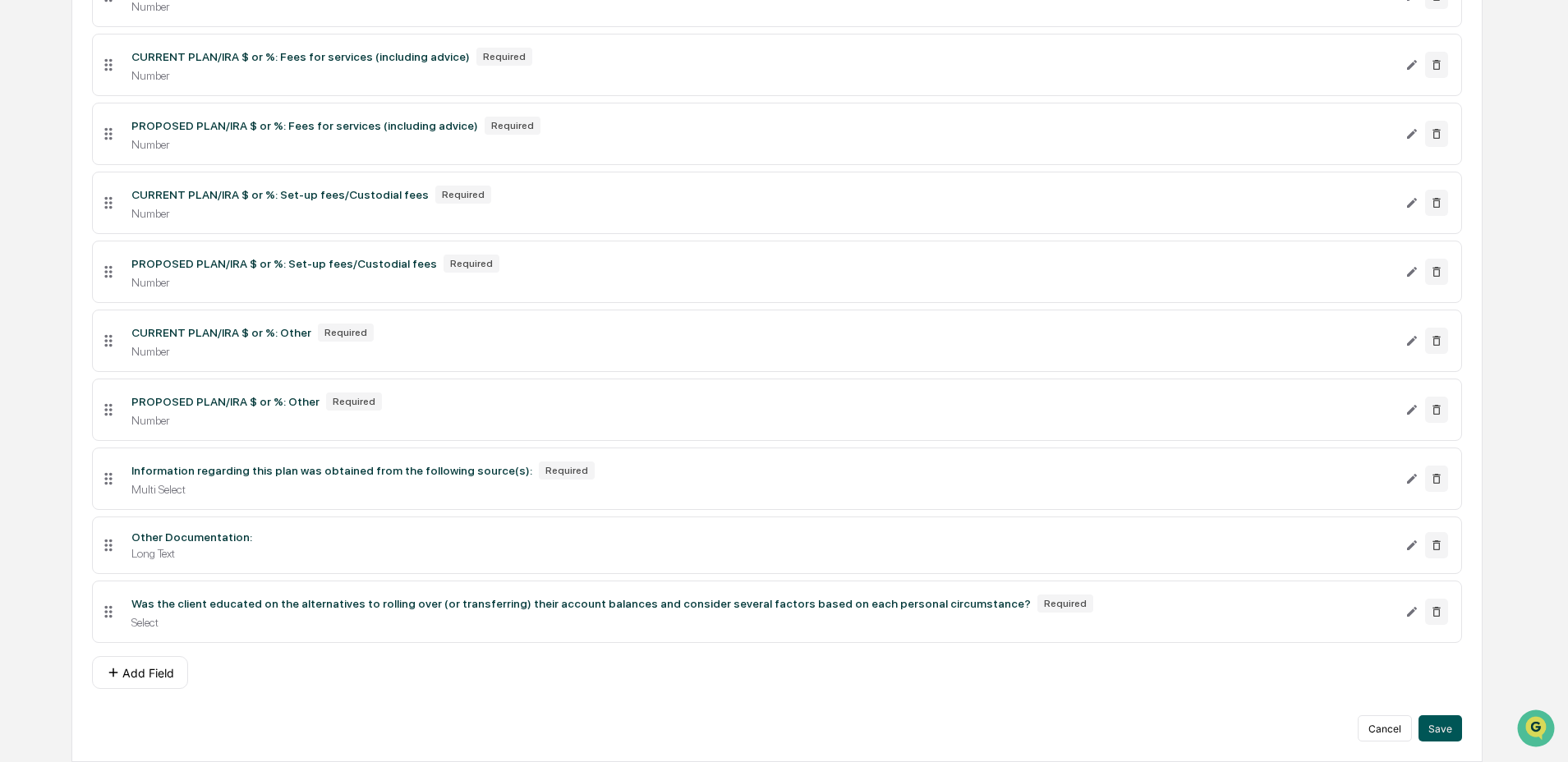
click at [1450, 727] on button "Save" at bounding box center [1440, 728] width 44 height 27
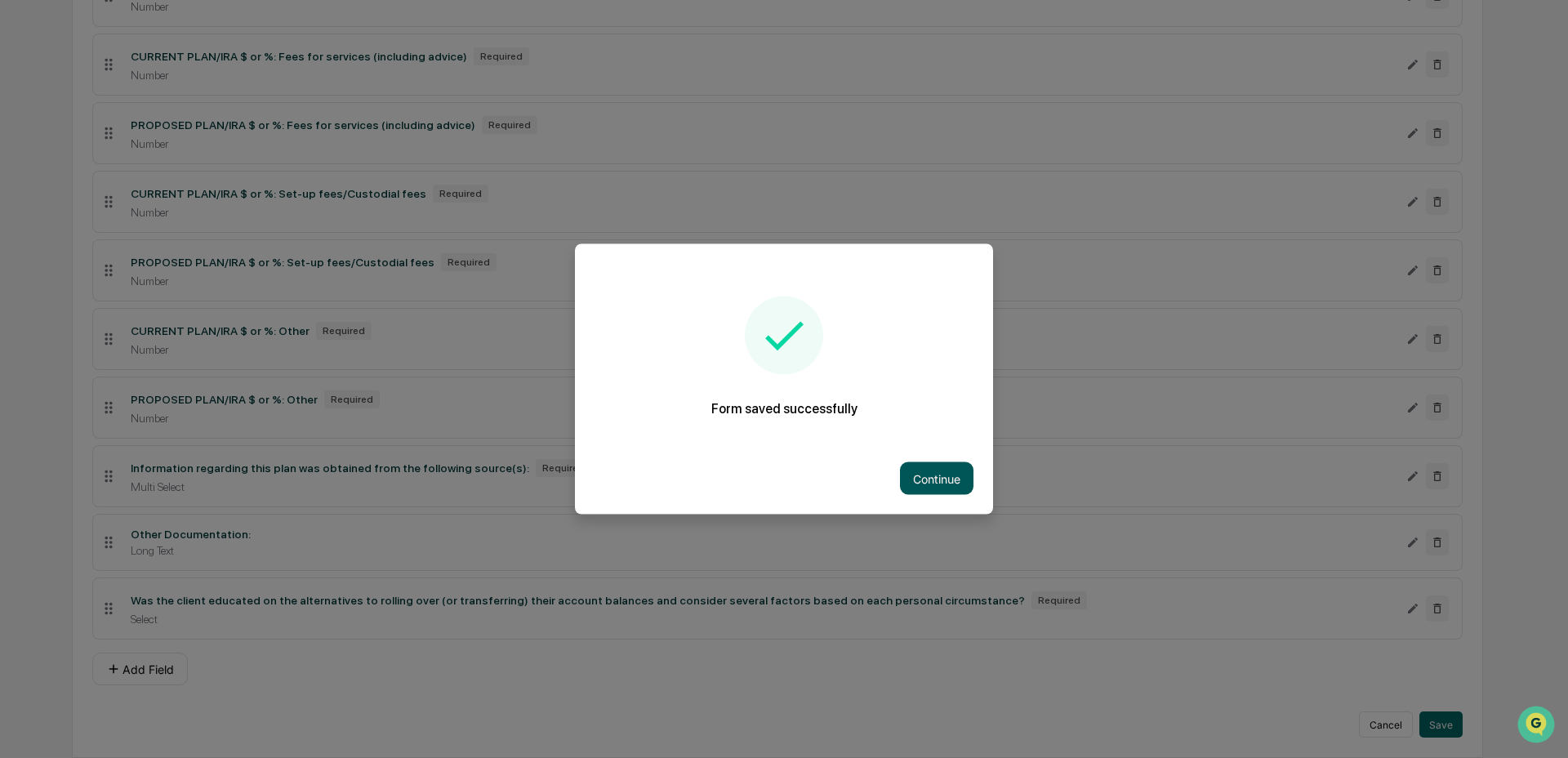
click at [938, 476] on button "Continue" at bounding box center [936, 479] width 73 height 33
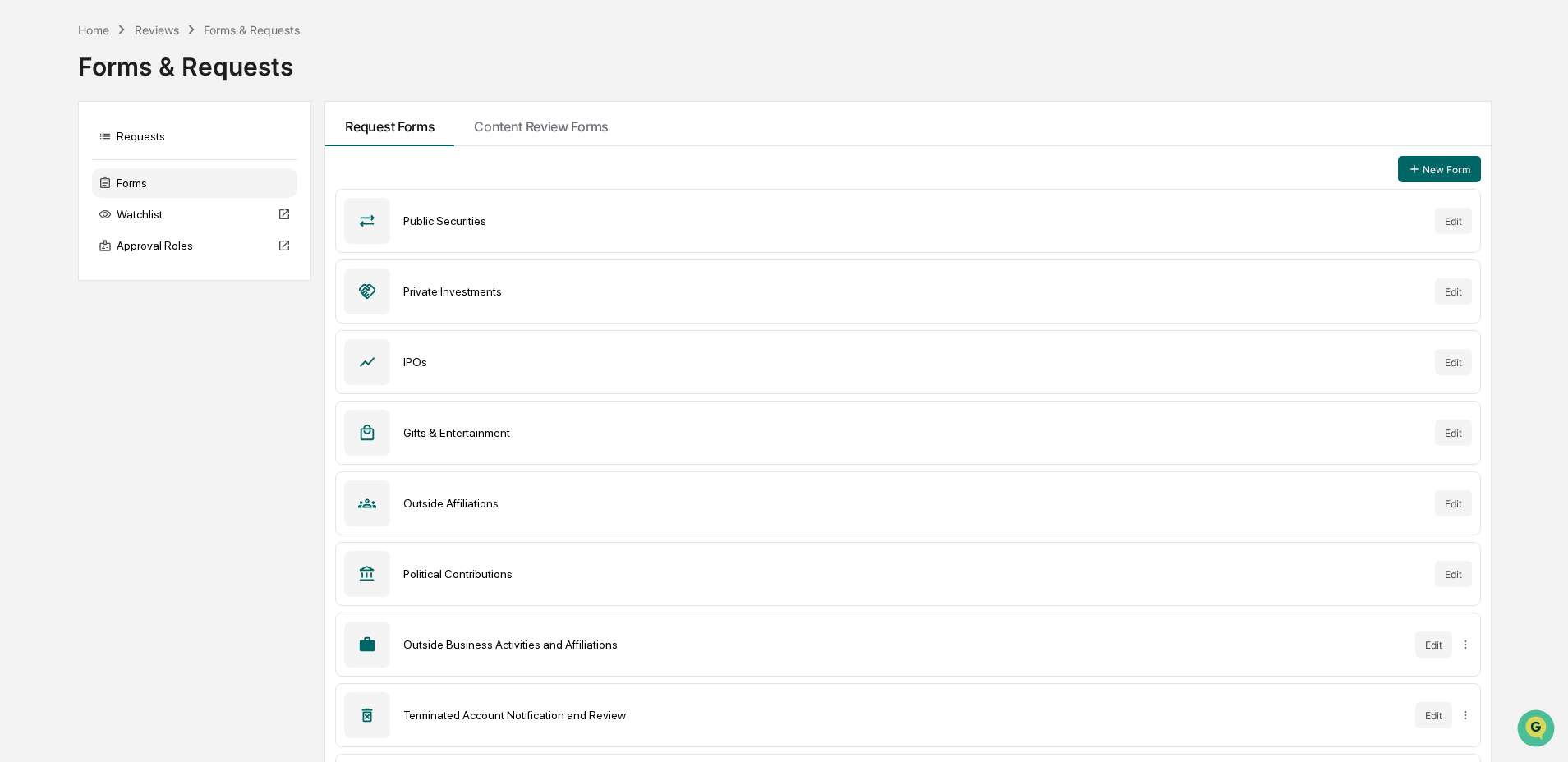
scroll to position [195, 0]
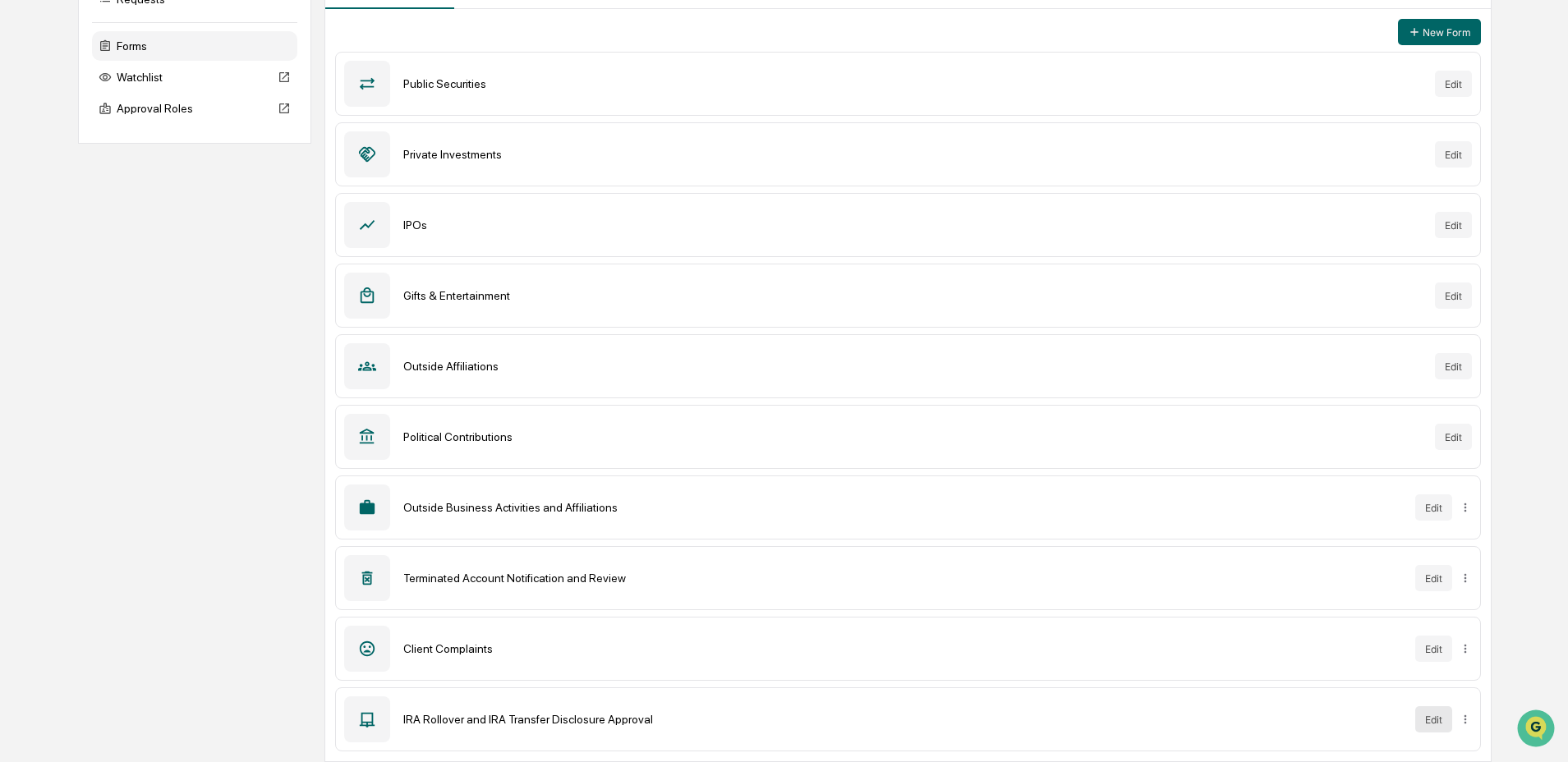
click at [1443, 718] on button "Edit" at bounding box center [1434, 719] width 37 height 27
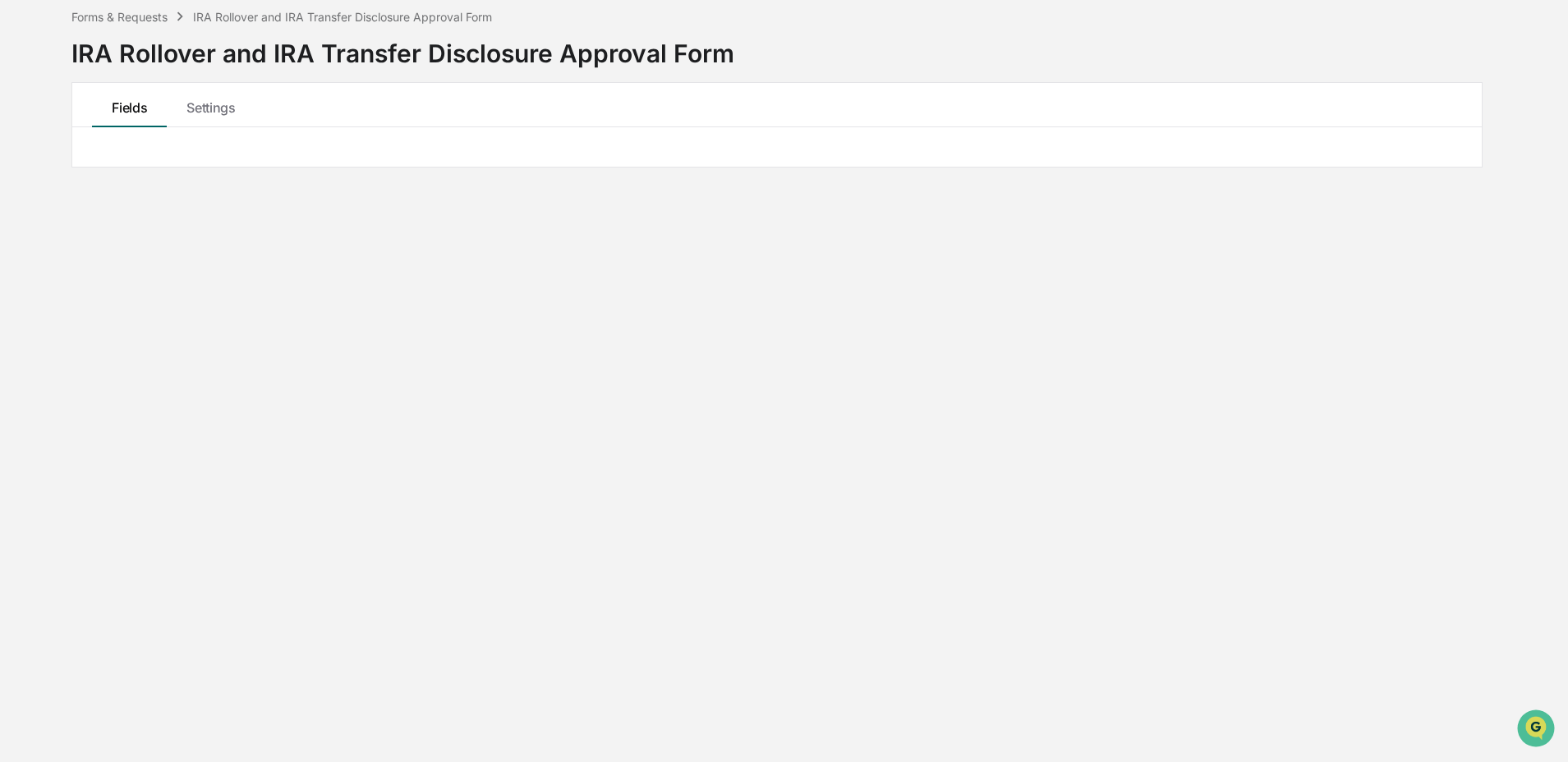
scroll to position [195, 0]
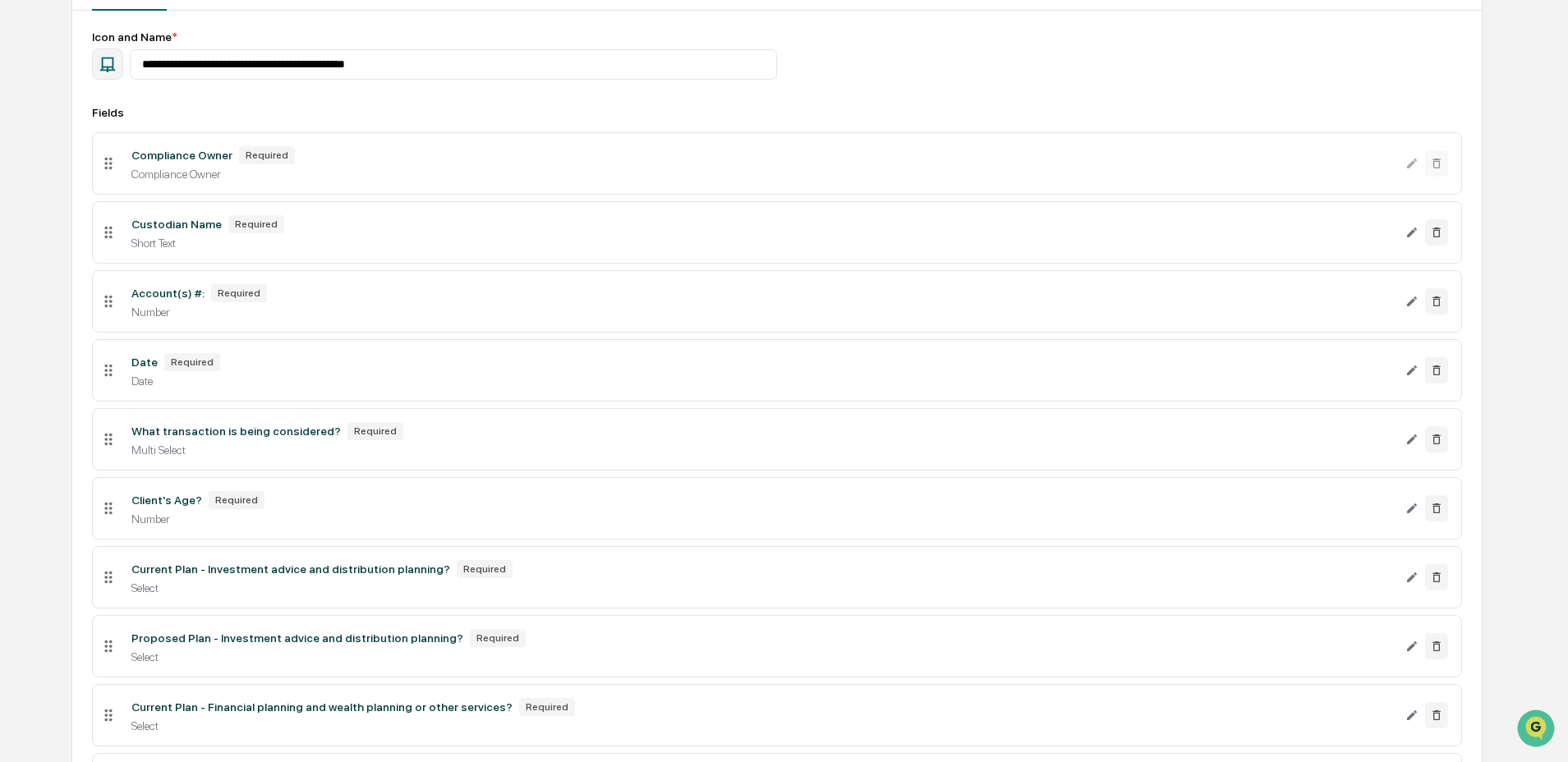
click at [102, 58] on icon "button" at bounding box center [108, 65] width 16 height 15
type input "*"
type input "******"
click at [229, 170] on icon at bounding box center [230, 168] width 11 height 11
click at [26, 244] on icon at bounding box center [23, 247] width 11 height 11
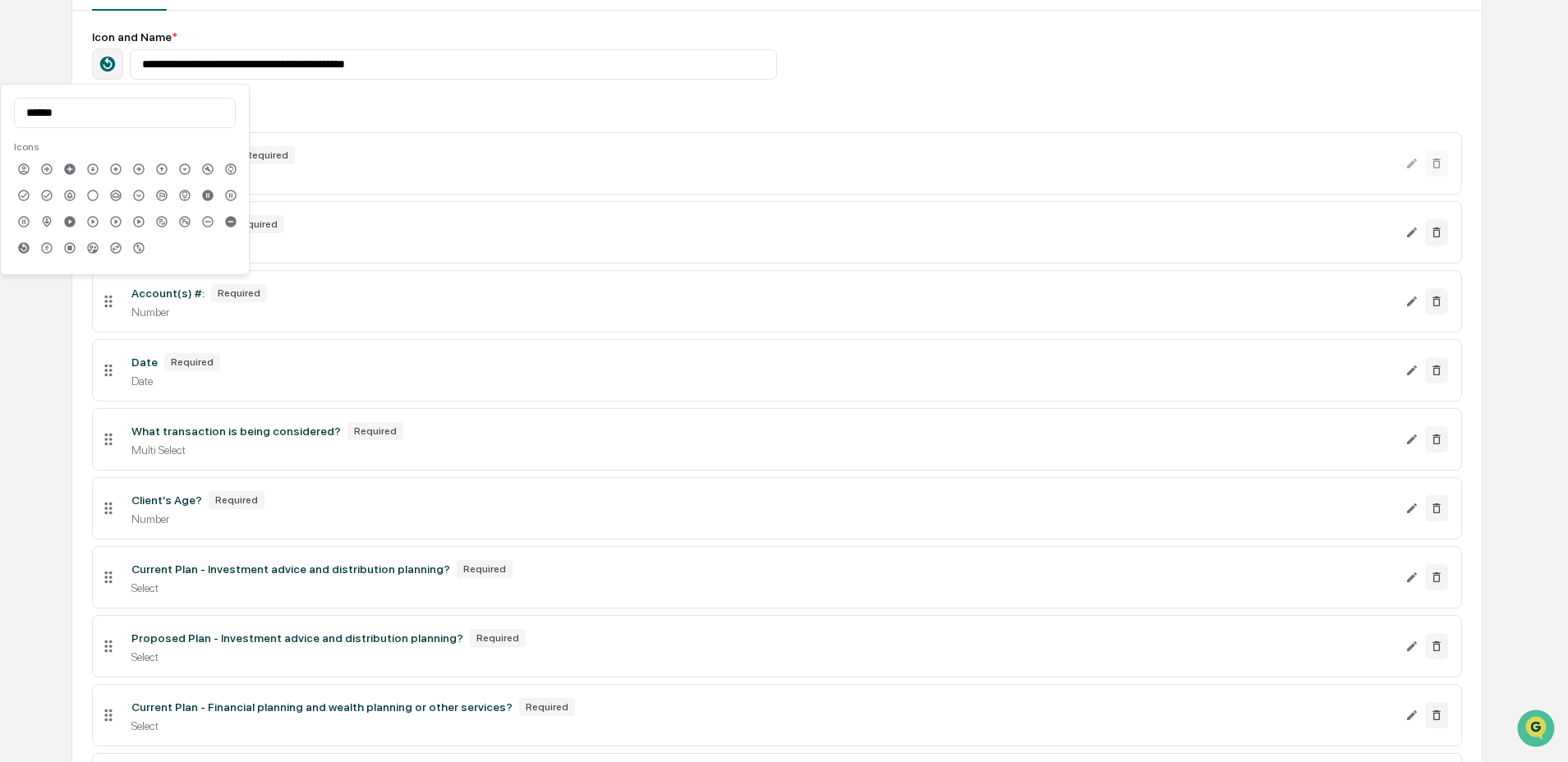
click at [230, 164] on icon at bounding box center [231, 169] width 13 height 13
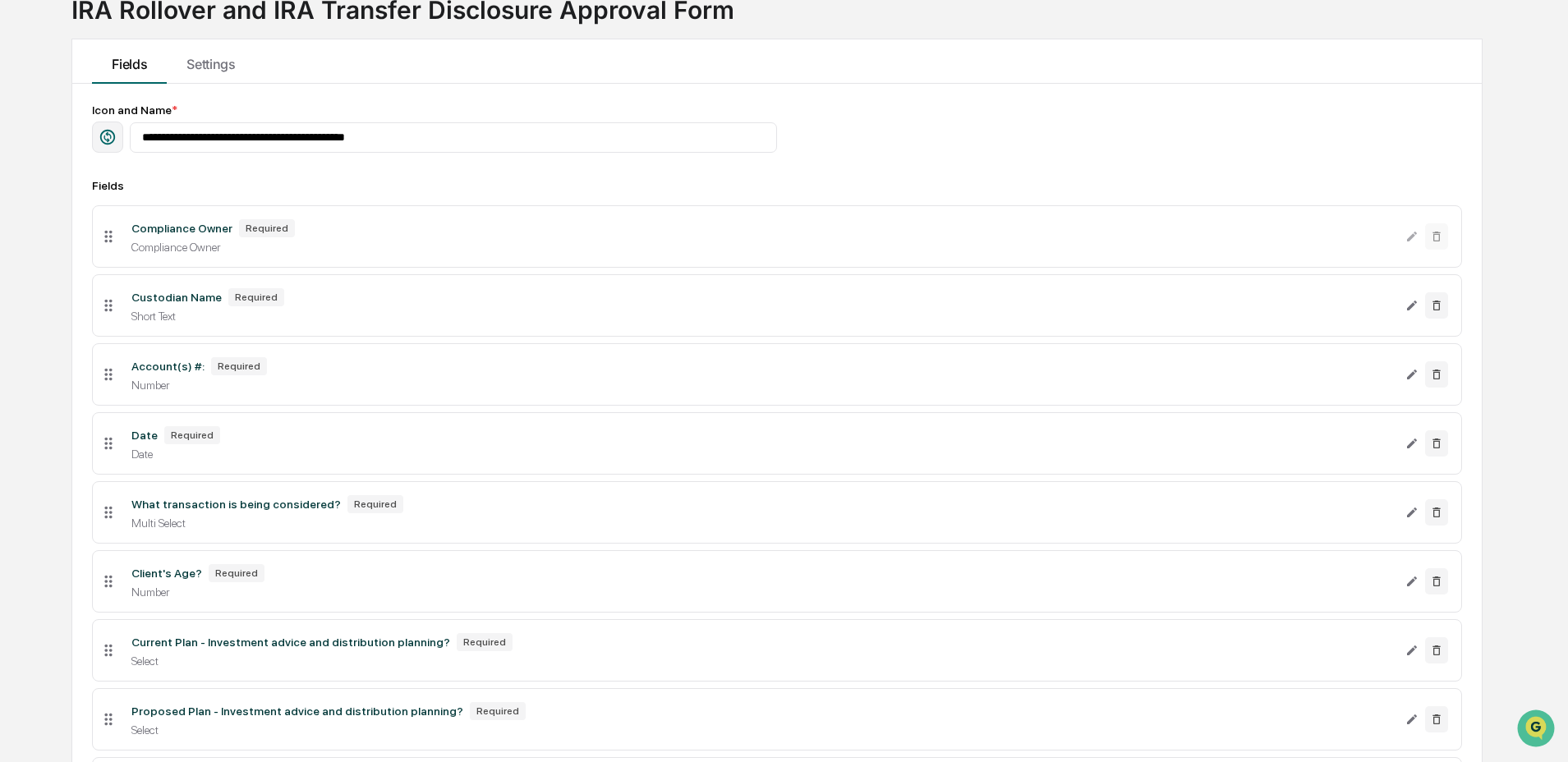
scroll to position [75, 0]
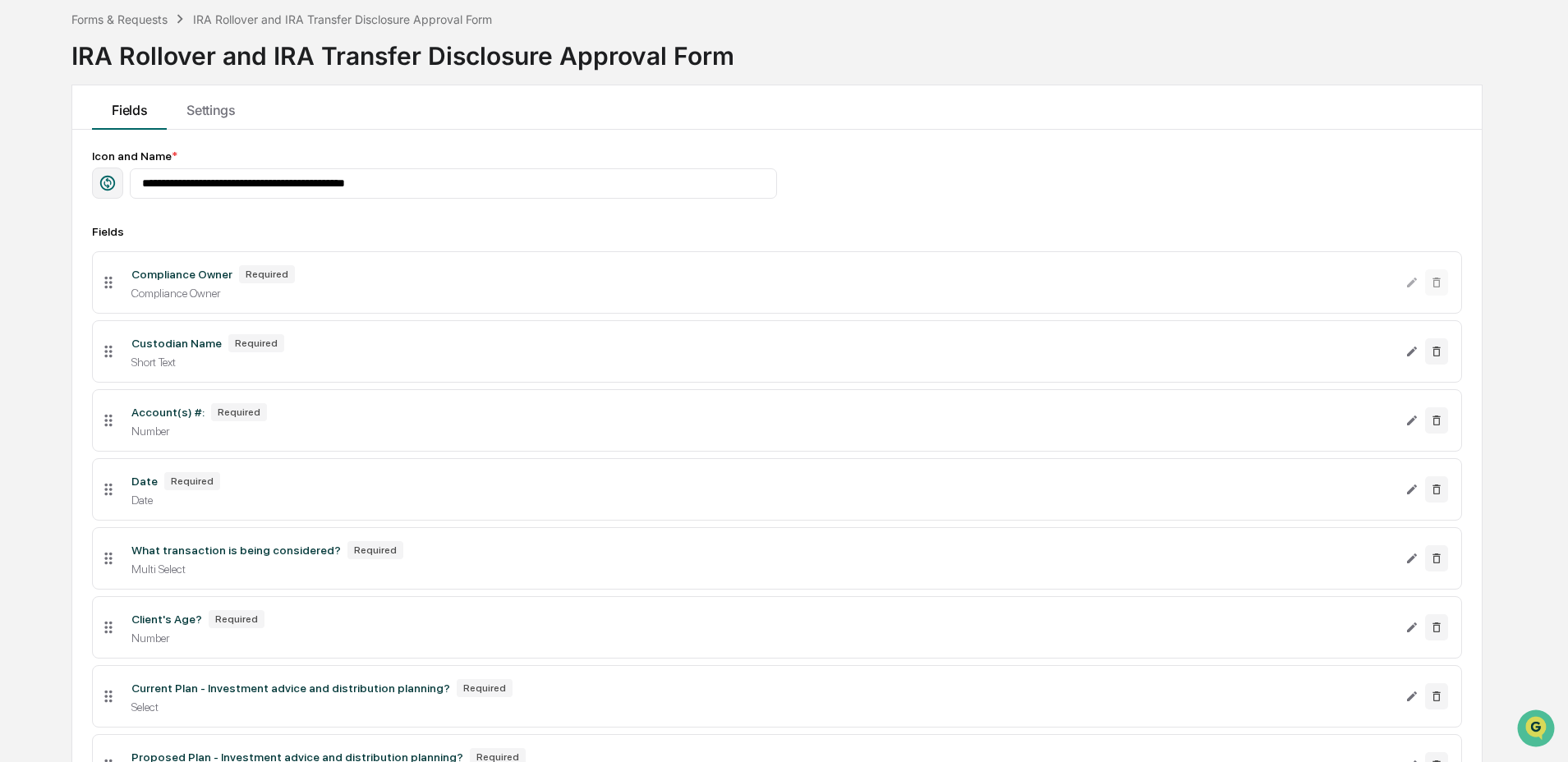
click at [116, 185] on icon "button" at bounding box center [108, 183] width 18 height 18
click at [169, 228] on input "******" at bounding box center [125, 232] width 222 height 31
type input "*****"
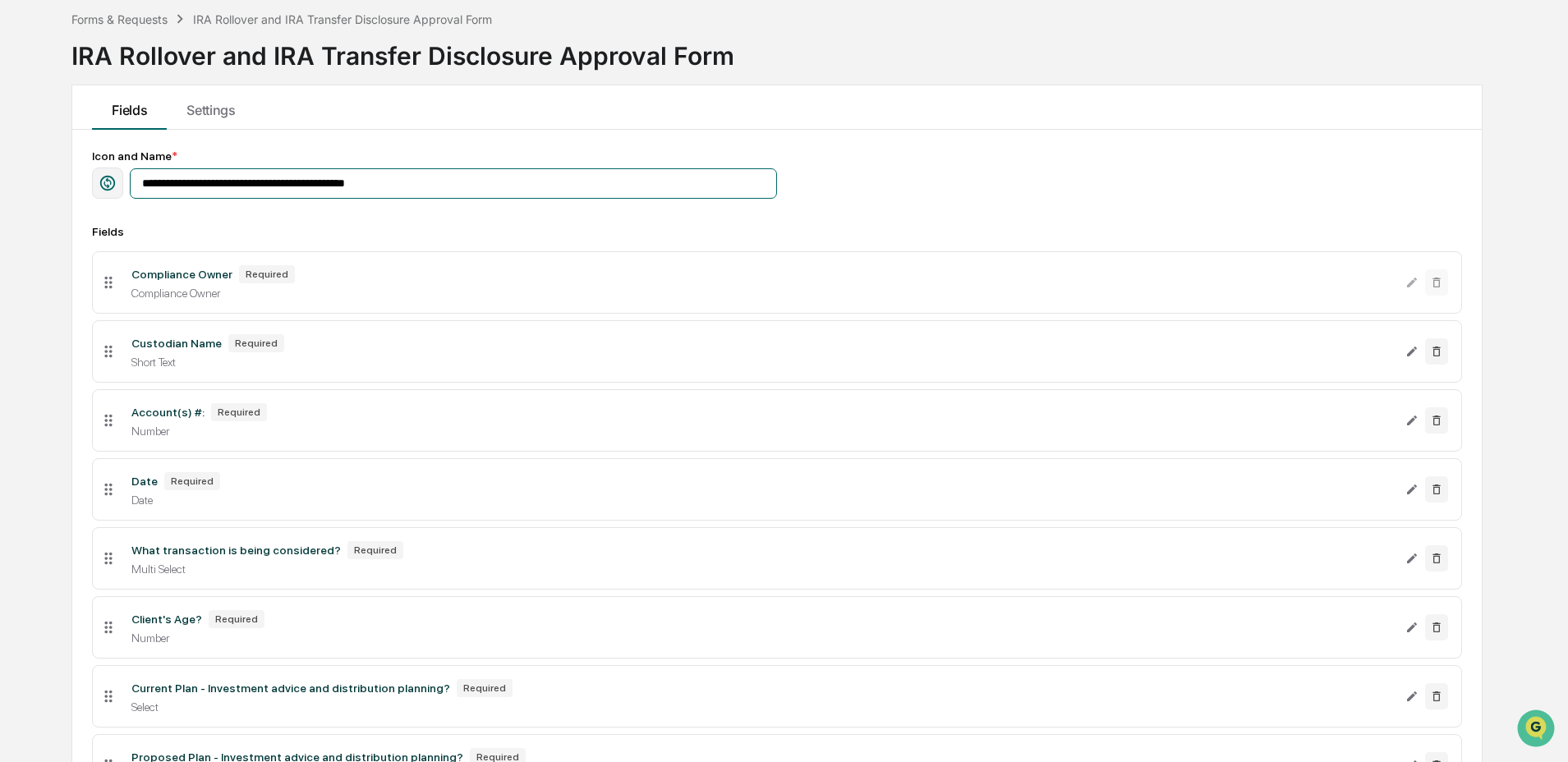
click at [433, 173] on input "**********" at bounding box center [453, 183] width 647 height 31
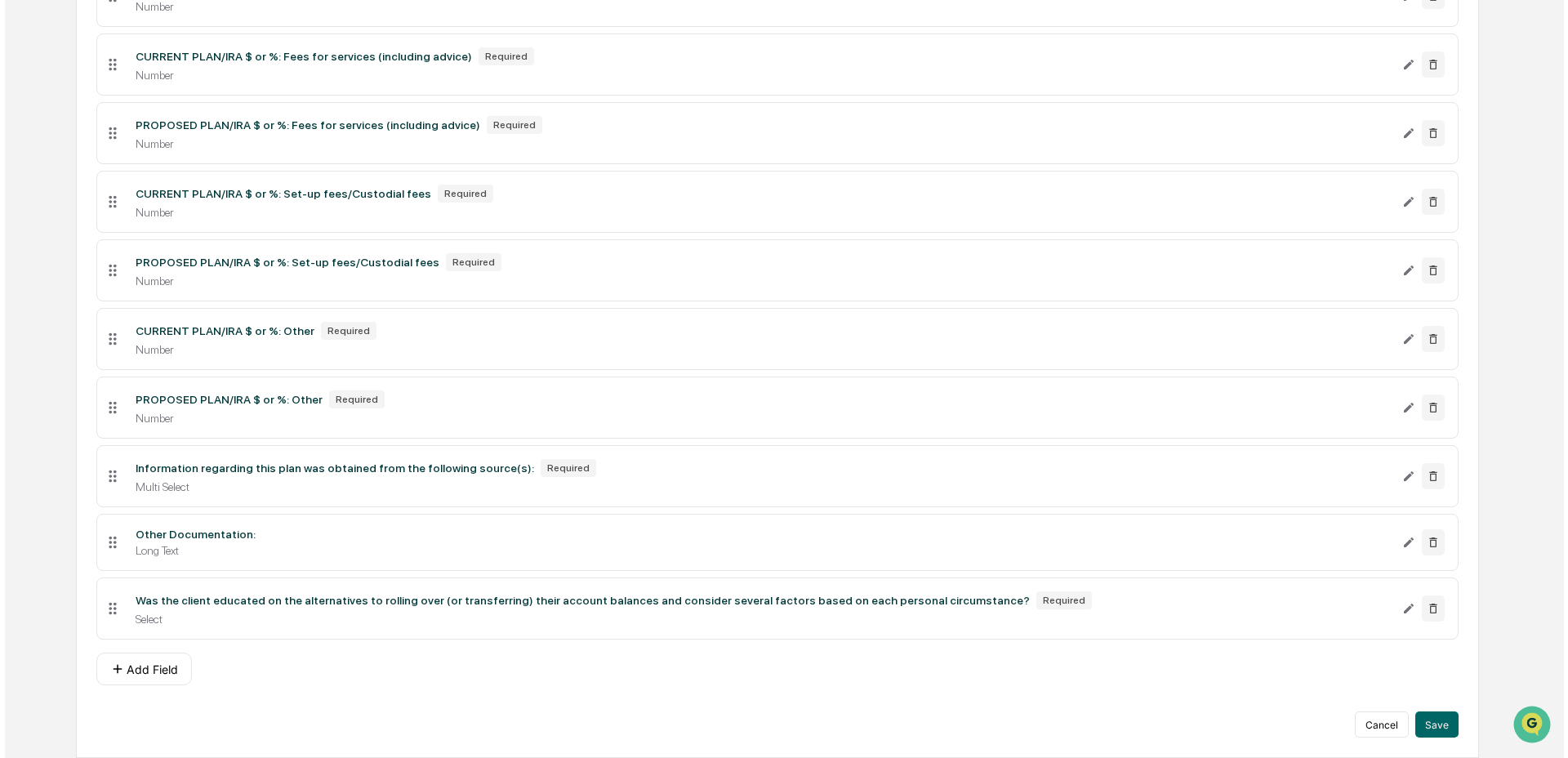
scroll to position [2345, 0]
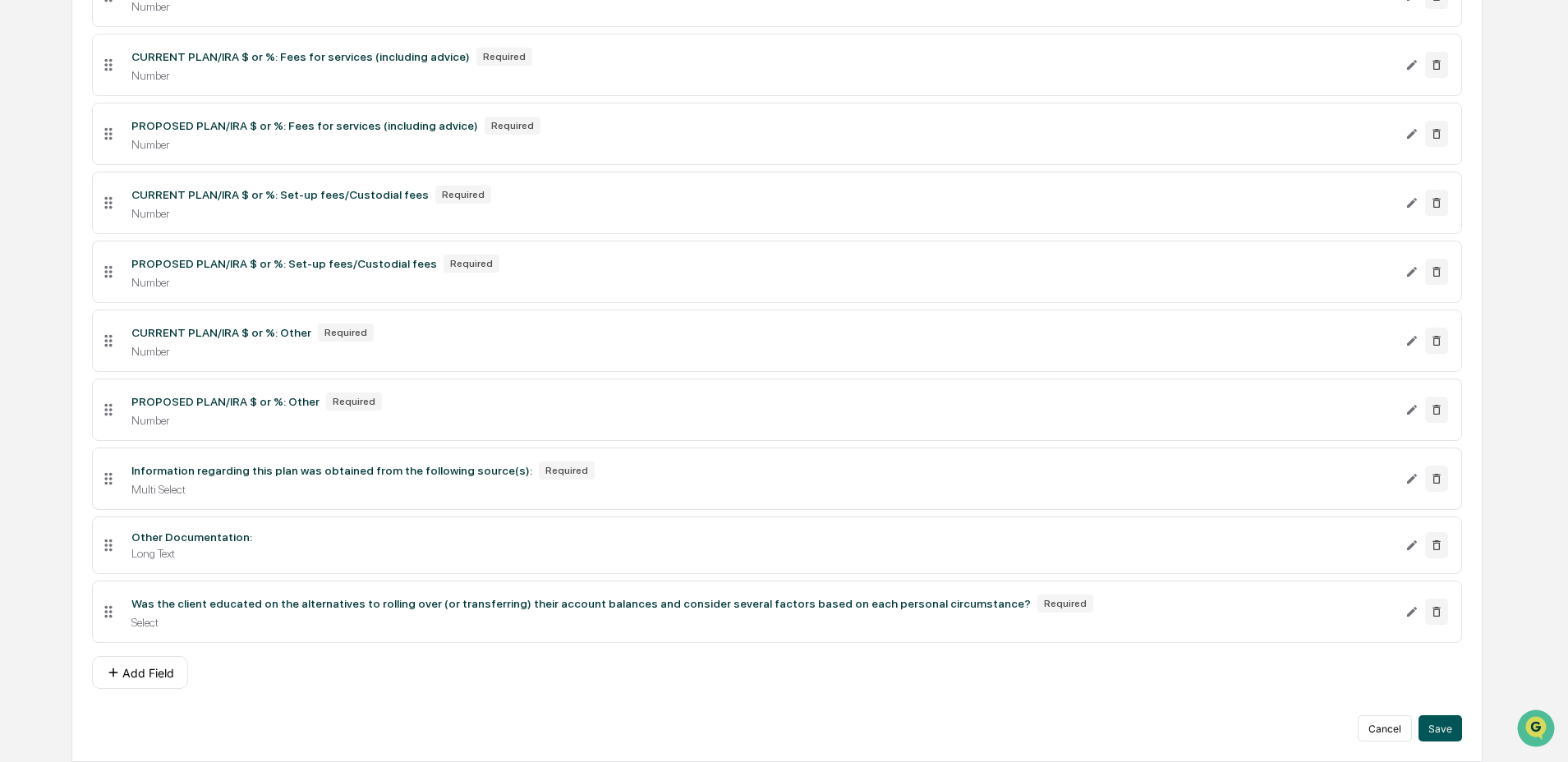
click at [1430, 718] on button "Save" at bounding box center [1440, 728] width 44 height 27
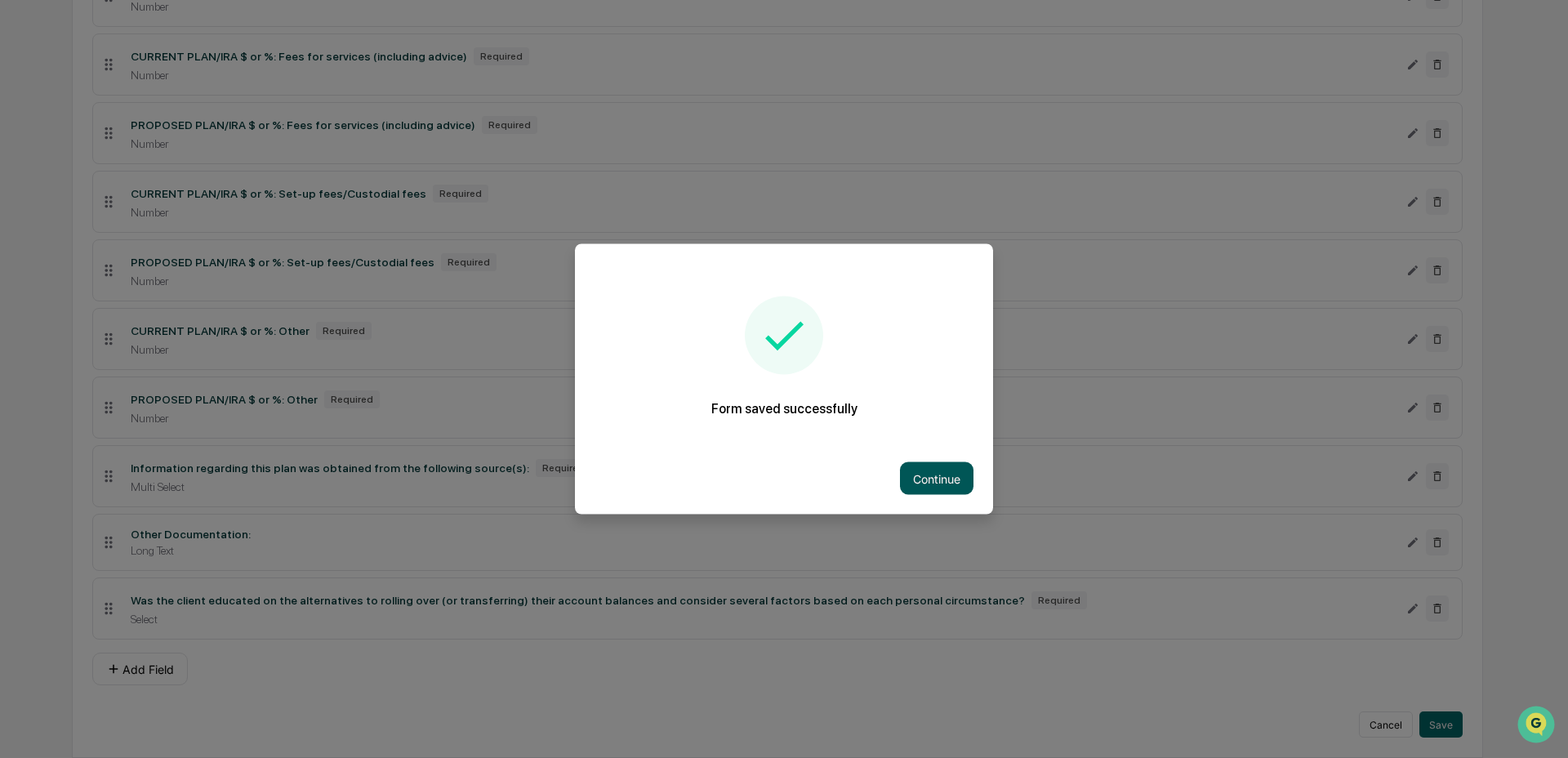
click at [944, 481] on button "Continue" at bounding box center [936, 479] width 73 height 33
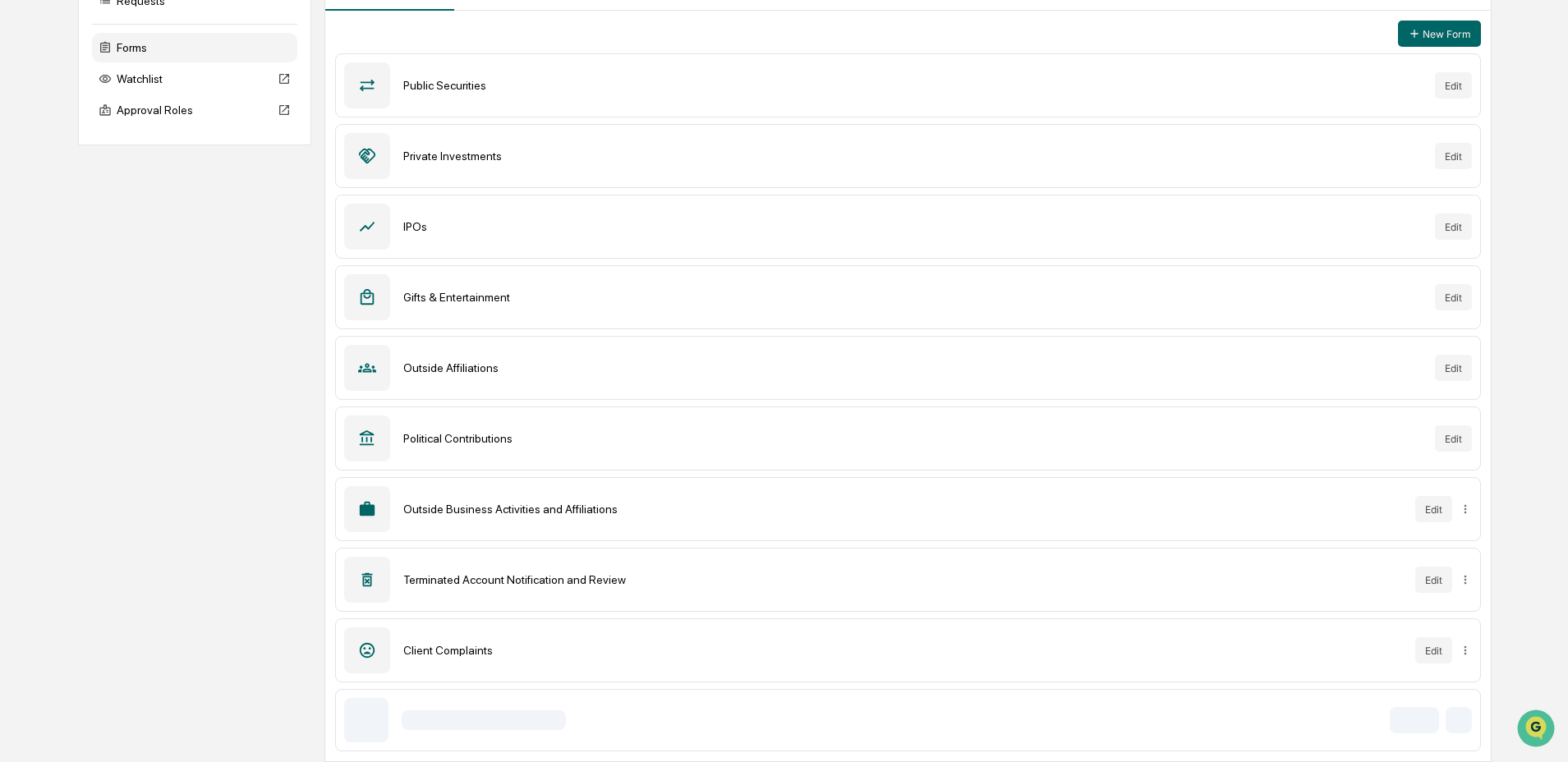
scroll to position [195, 0]
